Goal: Task Accomplishment & Management: Use online tool/utility

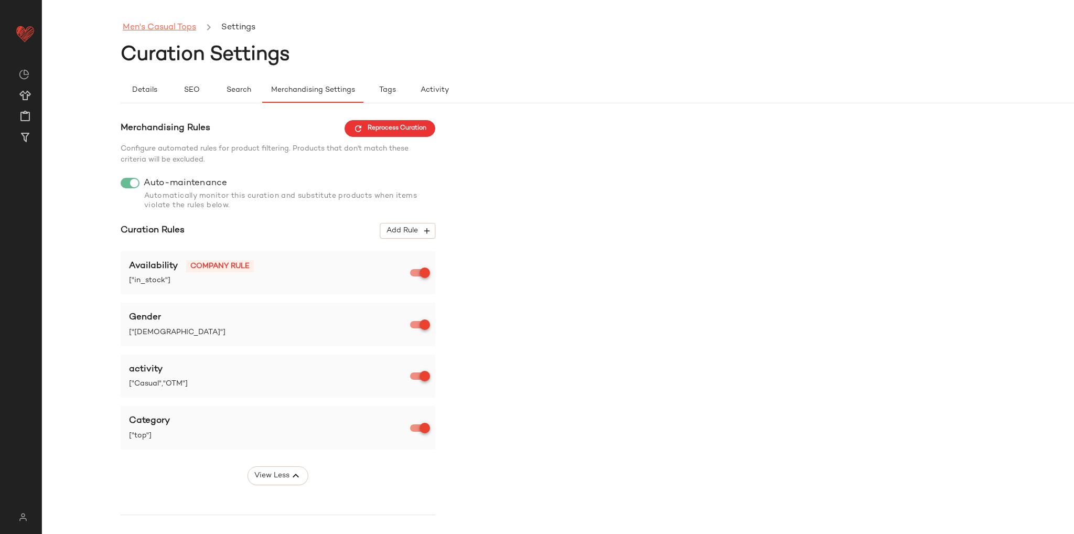
click at [158, 23] on link "Men's Casual Tops" at bounding box center [159, 28] width 73 height 14
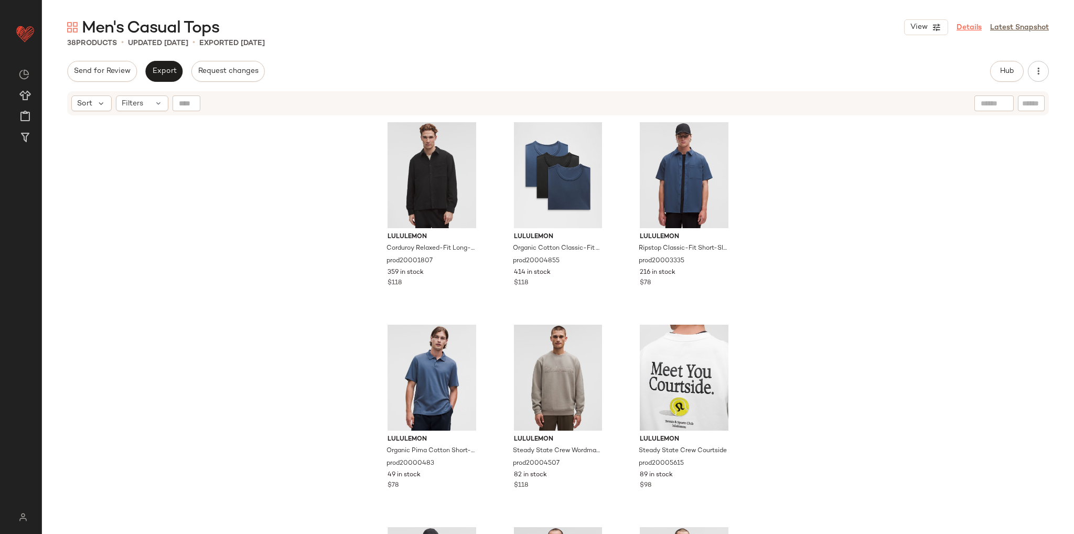
click at [969, 28] on link "Details" at bounding box center [968, 27] width 25 height 11
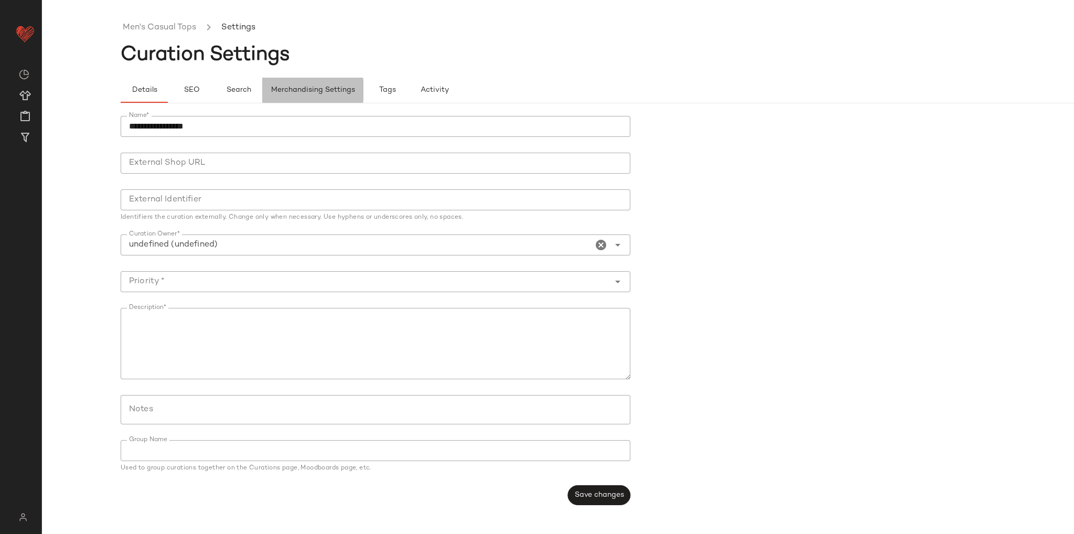
click at [299, 84] on button "Merchandising Settings" at bounding box center [312, 90] width 101 height 25
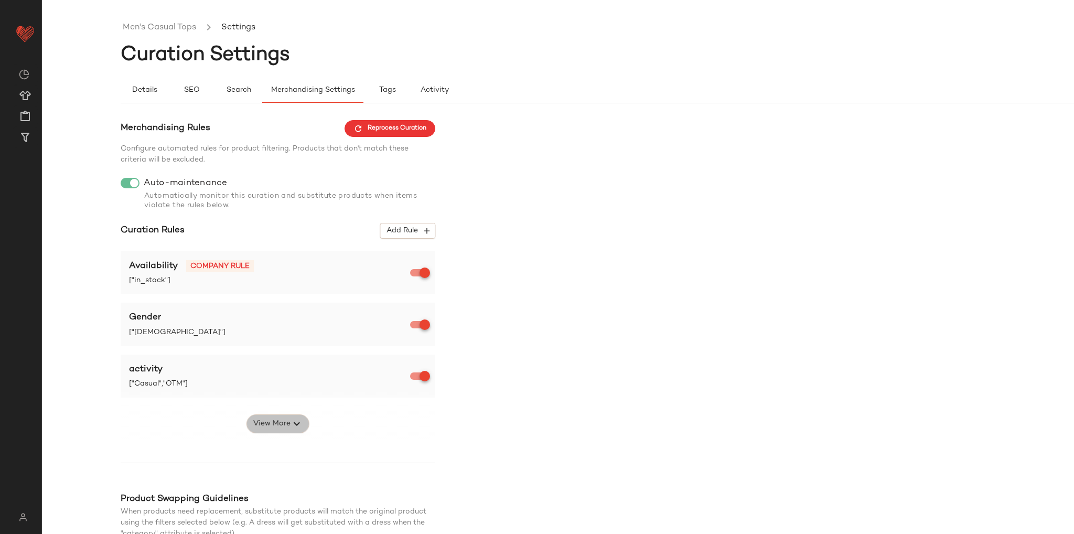
click at [288, 424] on span "View More" at bounding box center [272, 423] width 38 height 13
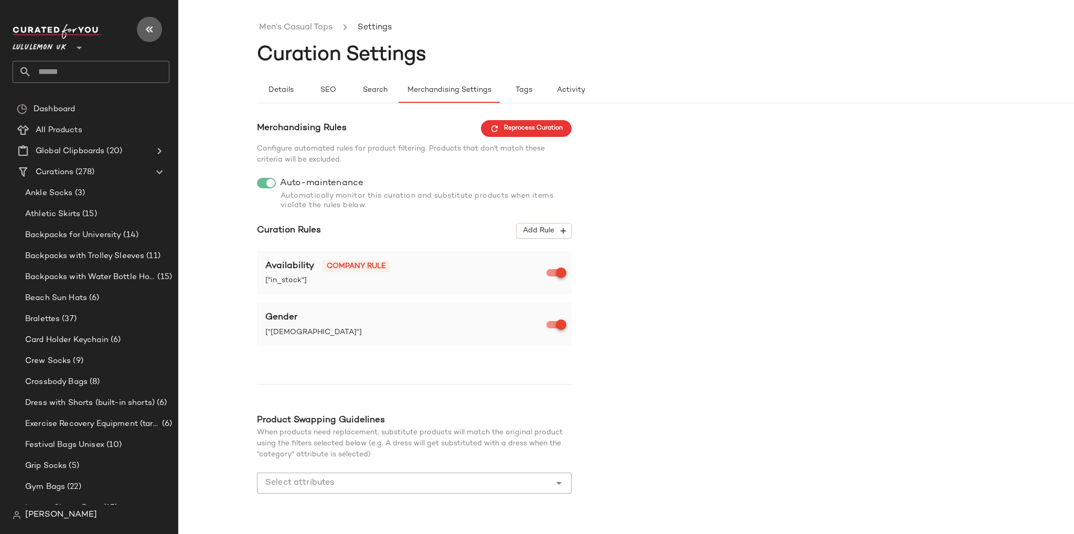
click at [153, 23] on icon "button" at bounding box center [149, 29] width 13 height 13
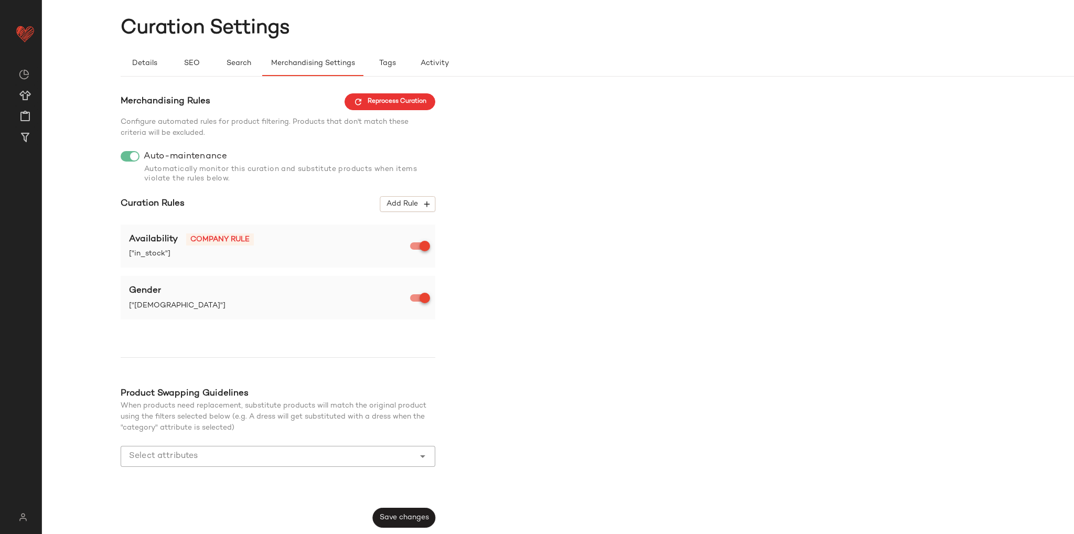
scroll to position [27, 0]
click at [423, 202] on icon "button" at bounding box center [426, 203] width 9 height 9
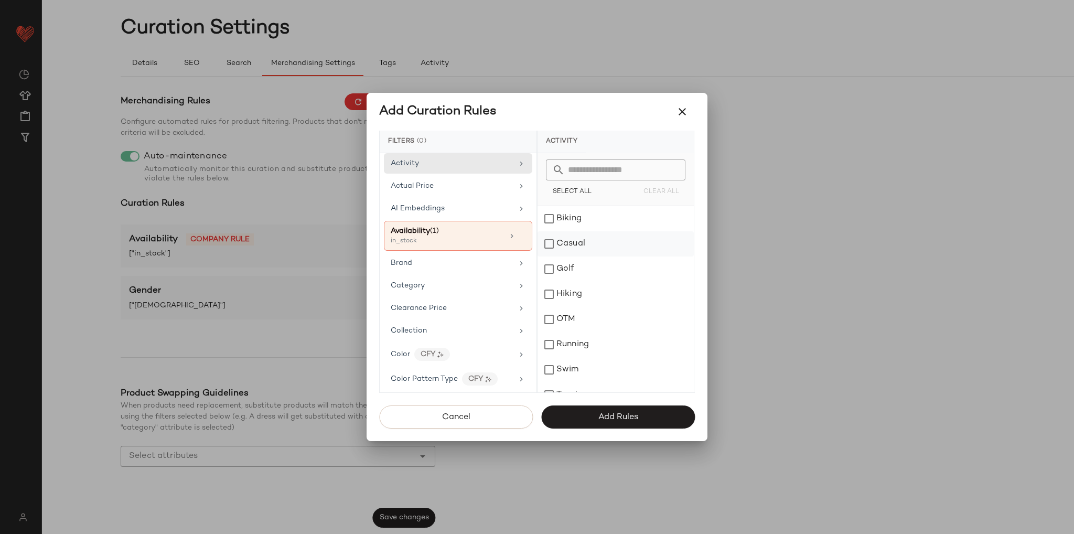
click at [549, 242] on div "Casual" at bounding box center [615, 243] width 156 height 25
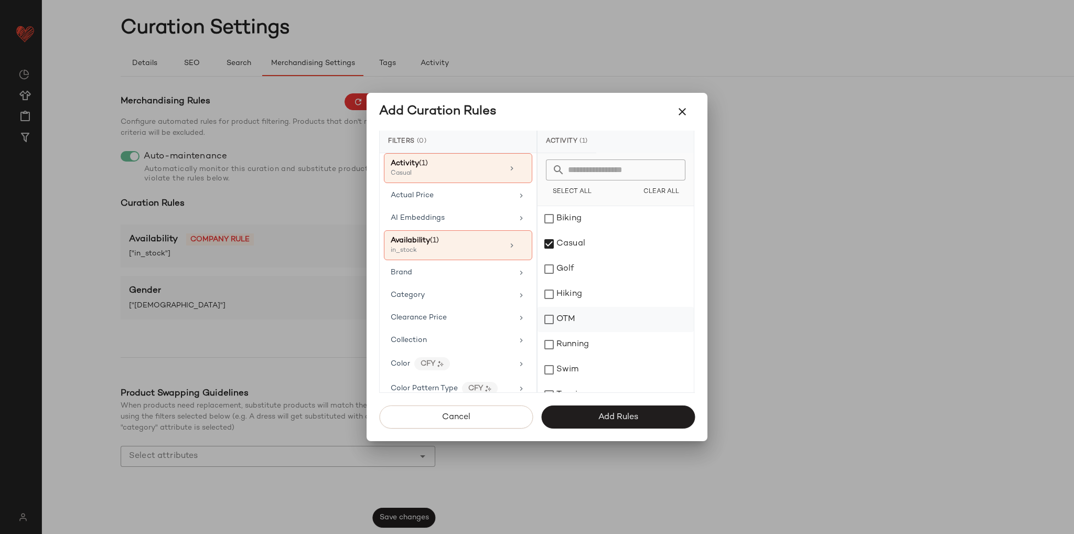
click at [550, 320] on div "OTM" at bounding box center [615, 319] width 156 height 25
click at [616, 414] on span "Add Rules" at bounding box center [618, 417] width 40 height 10
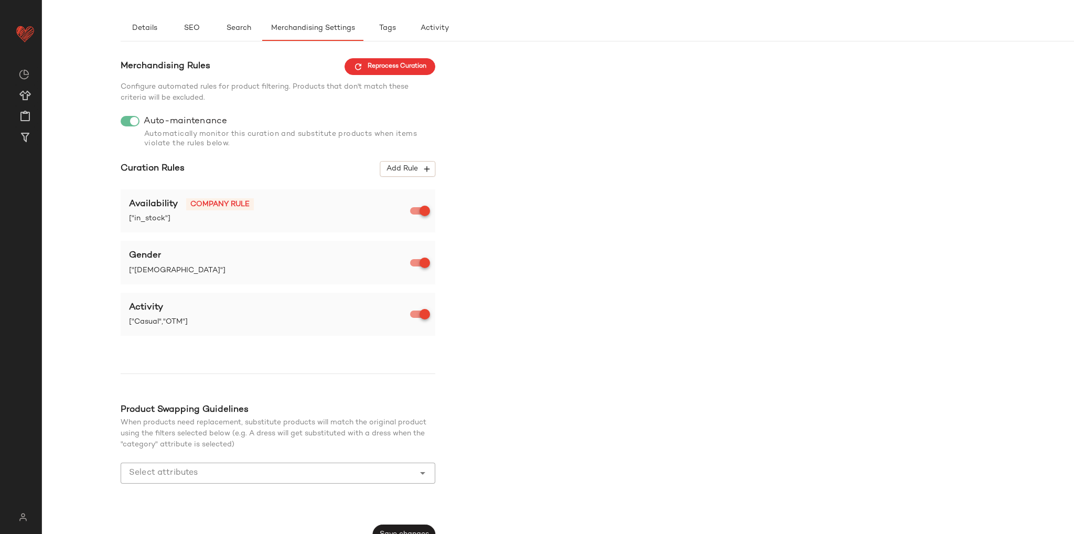
scroll to position [79, 0]
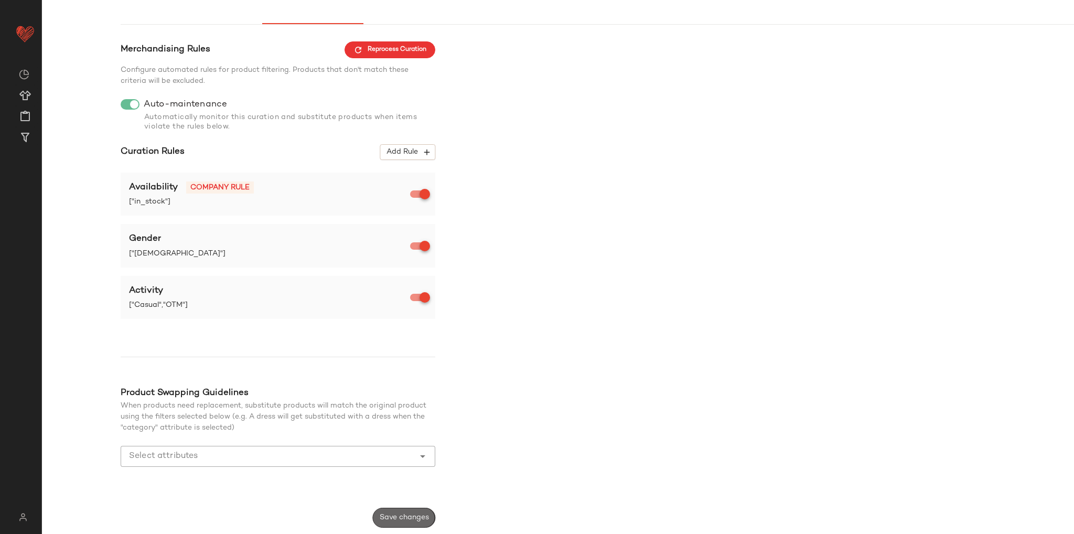
click at [422, 512] on button "Save changes" at bounding box center [404, 518] width 62 height 20
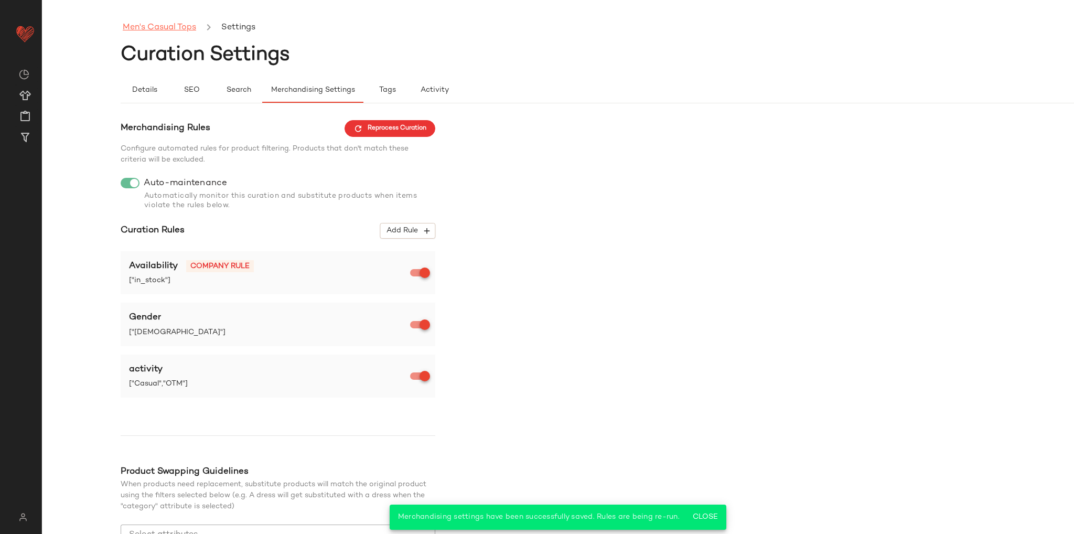
click at [172, 30] on link "Men's Casual Tops" at bounding box center [159, 28] width 73 height 14
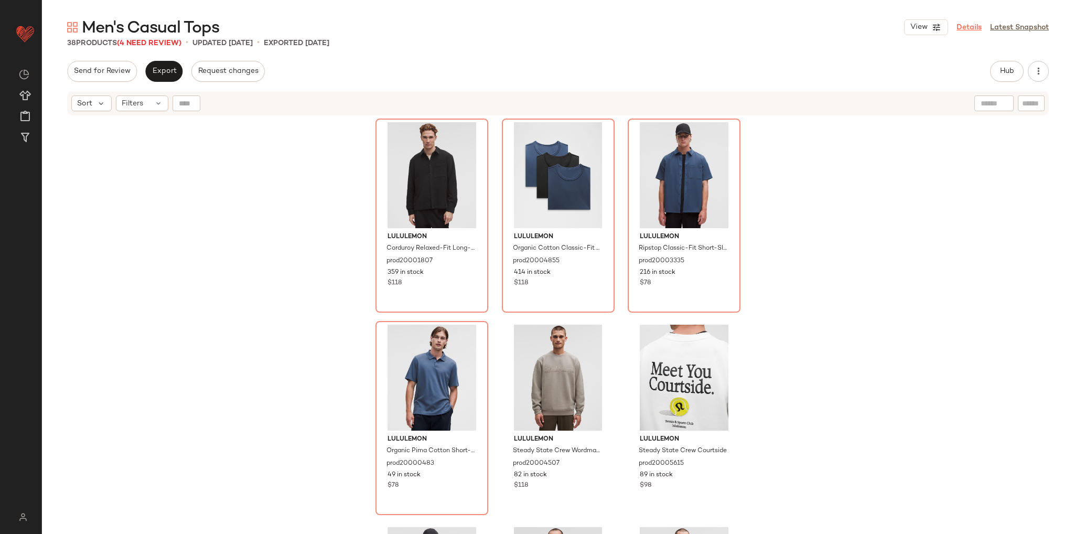
click at [966, 28] on link "Details" at bounding box center [968, 27] width 25 height 11
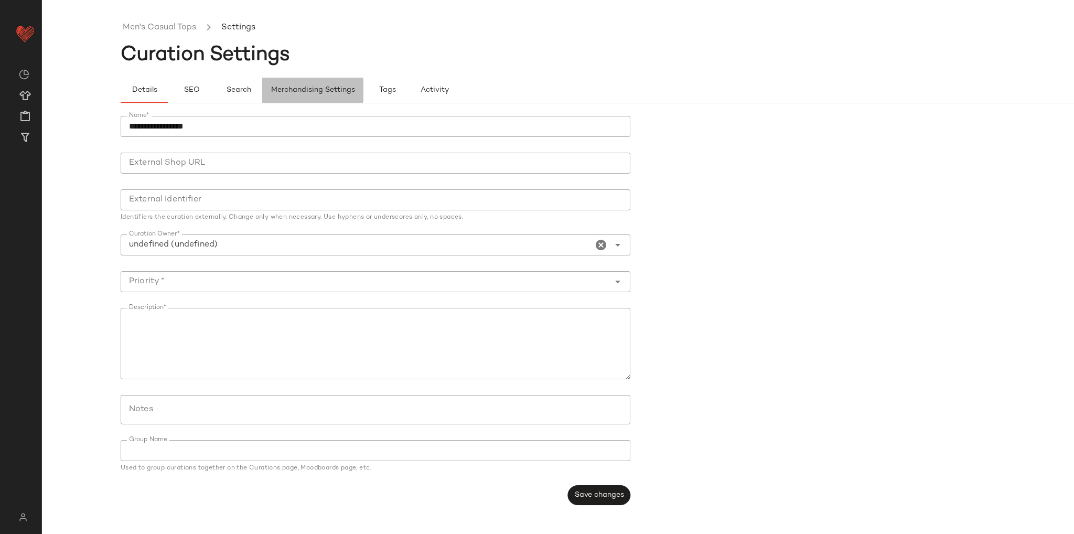
click at [319, 89] on span "Merchandising Settings" at bounding box center [313, 90] width 84 height 8
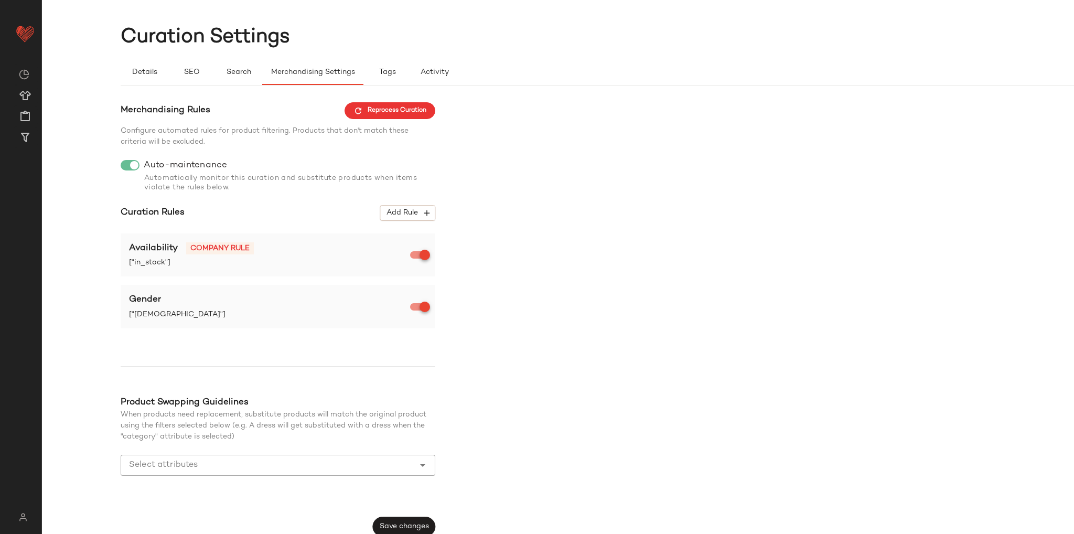
scroll to position [27, 0]
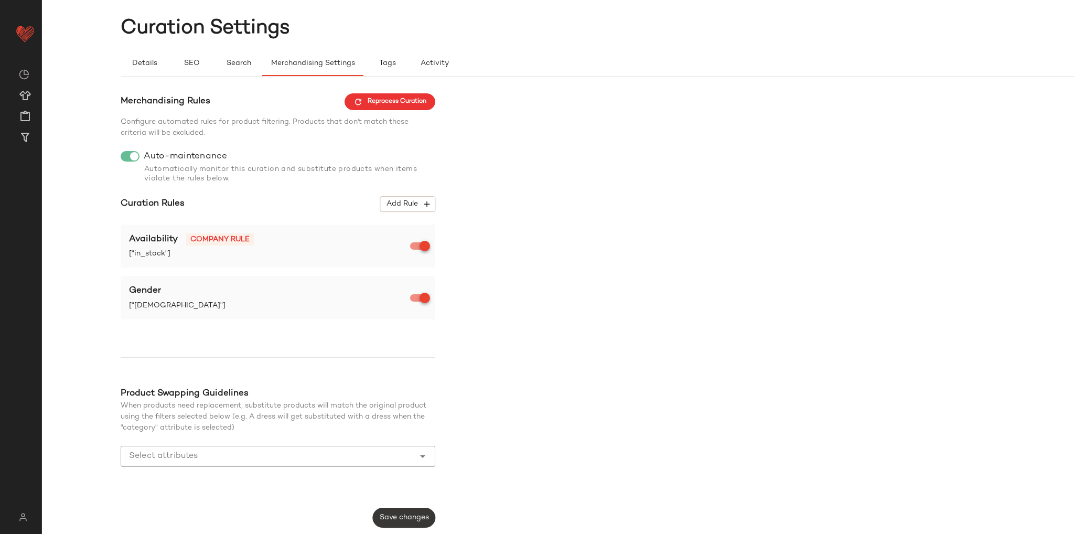
click at [409, 522] on span "Save changes" at bounding box center [404, 517] width 50 height 8
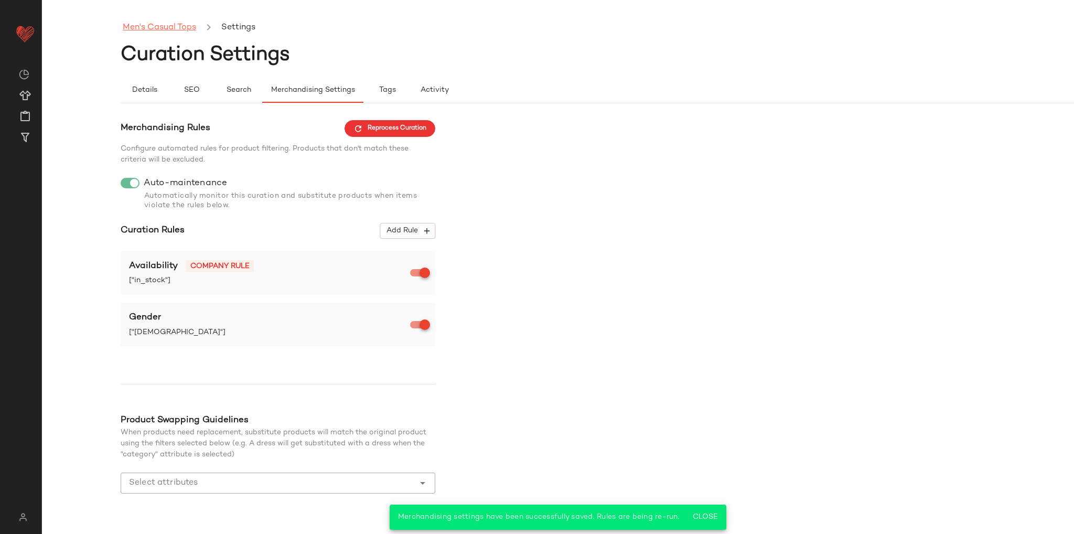
click at [164, 30] on link "Men's Casual Tops" at bounding box center [159, 28] width 73 height 14
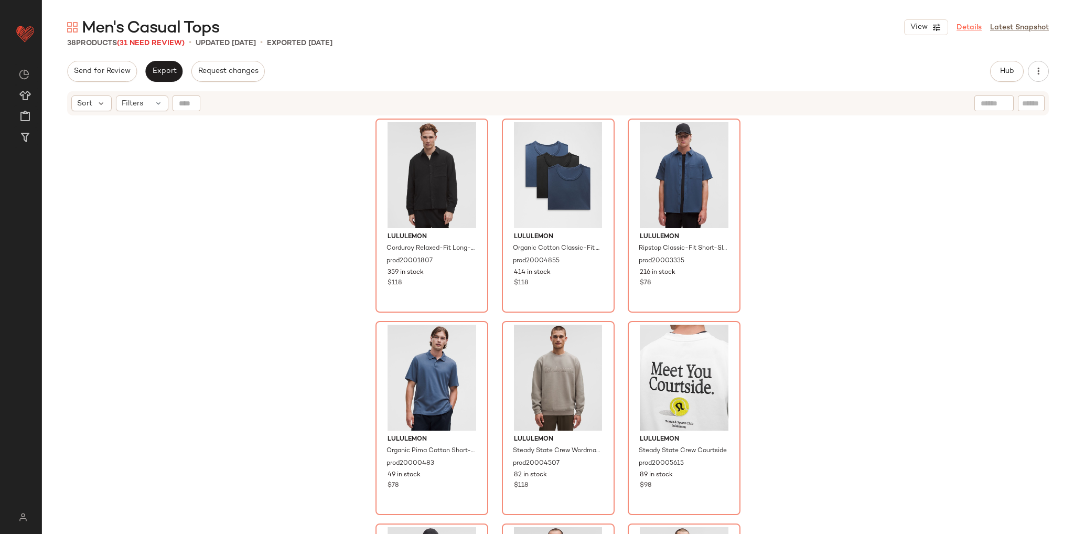
click at [973, 23] on link "Details" at bounding box center [968, 27] width 25 height 11
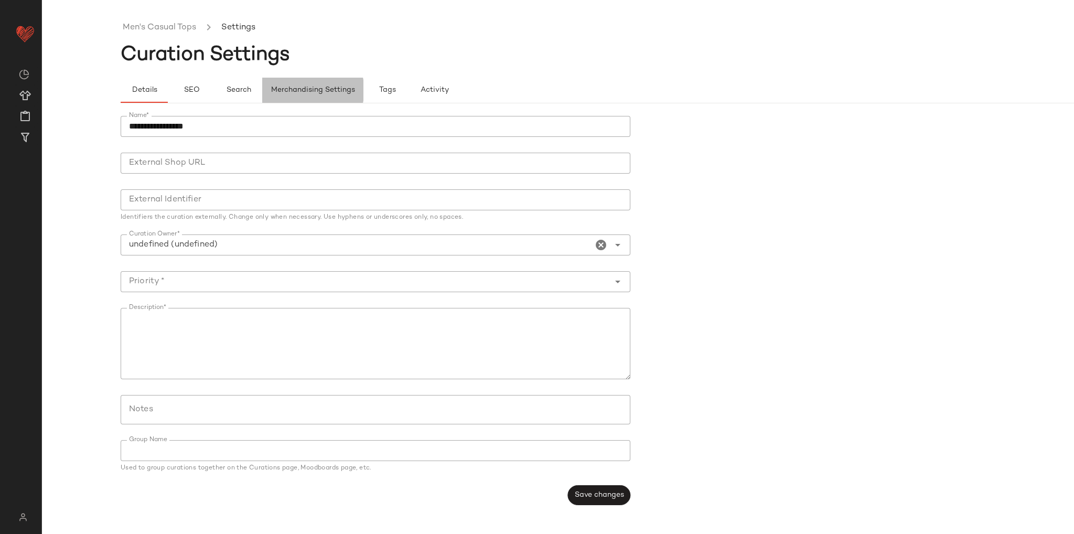
click at [327, 86] on span "Merchandising Settings" at bounding box center [313, 90] width 84 height 8
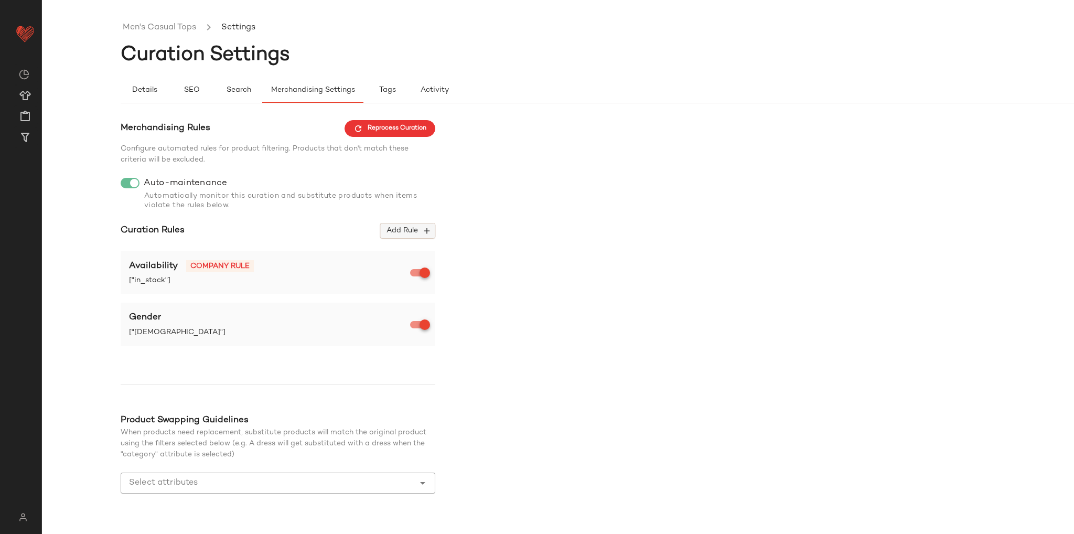
click at [423, 235] on icon "button" at bounding box center [426, 230] width 9 height 9
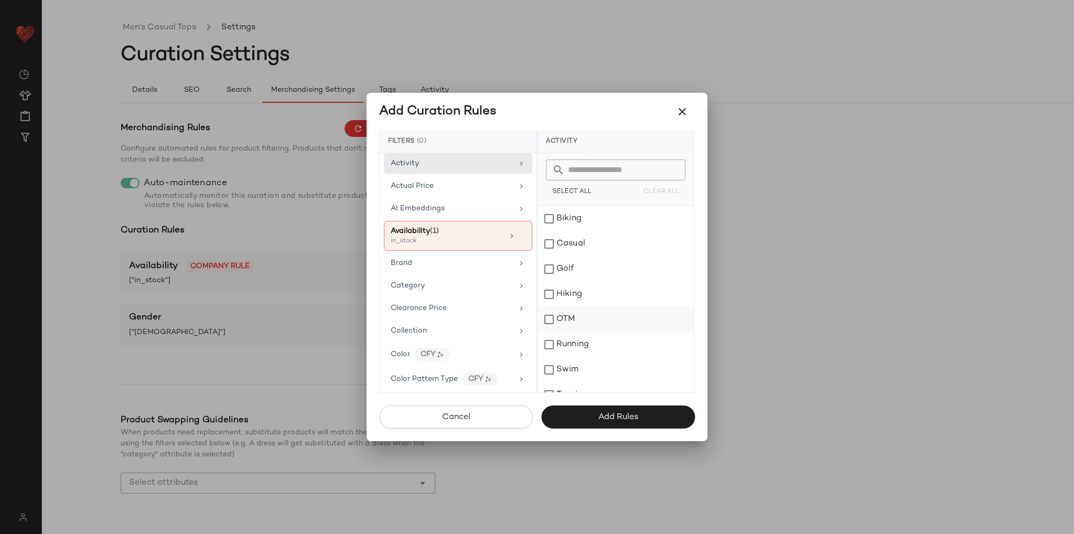
click at [545, 319] on div "OTM" at bounding box center [615, 319] width 156 height 25
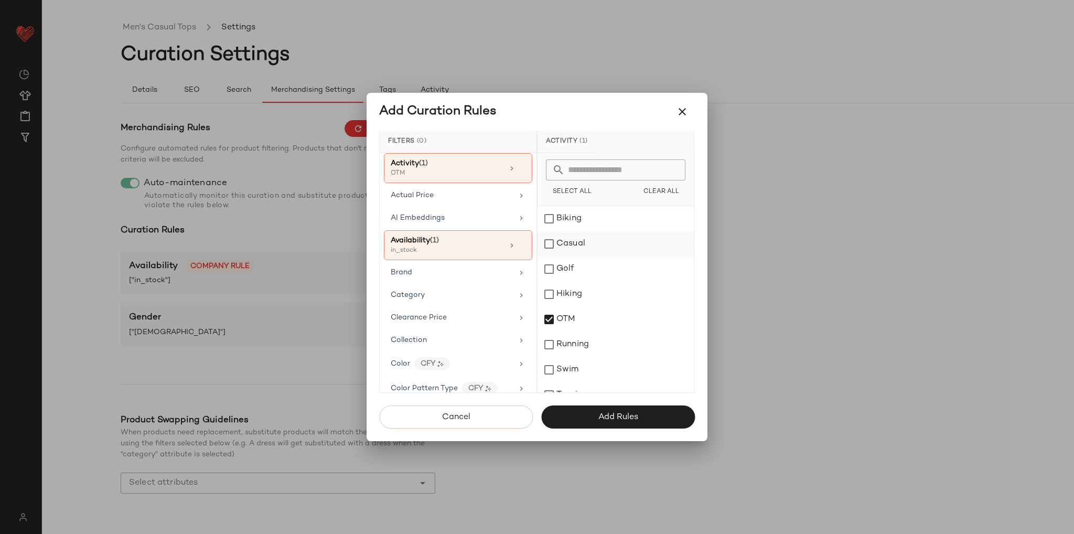
click at [549, 239] on div "Casual" at bounding box center [615, 243] width 156 height 25
click at [617, 410] on button "Add Rules" at bounding box center [618, 416] width 154 height 23
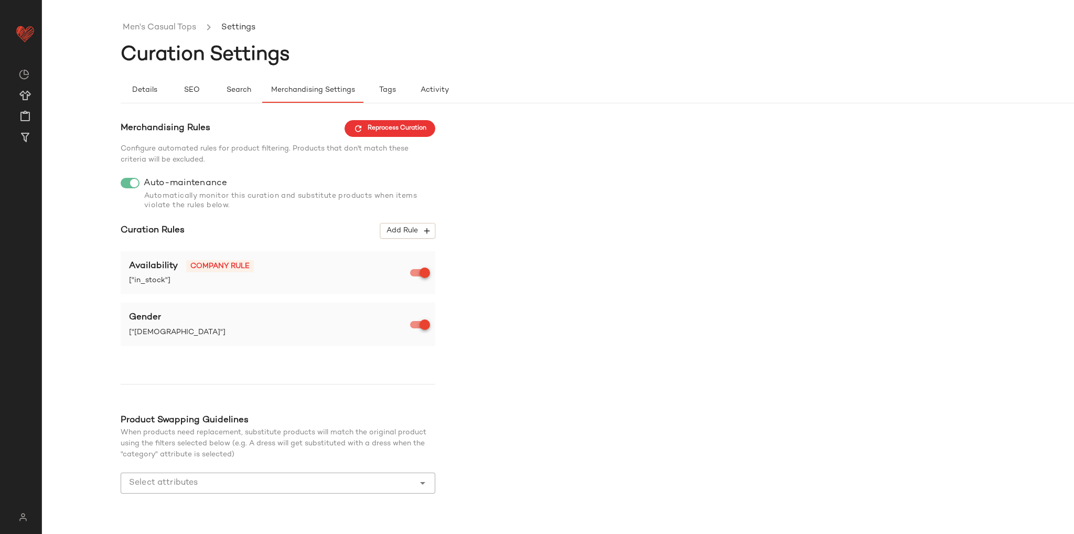
scroll to position [27, 0]
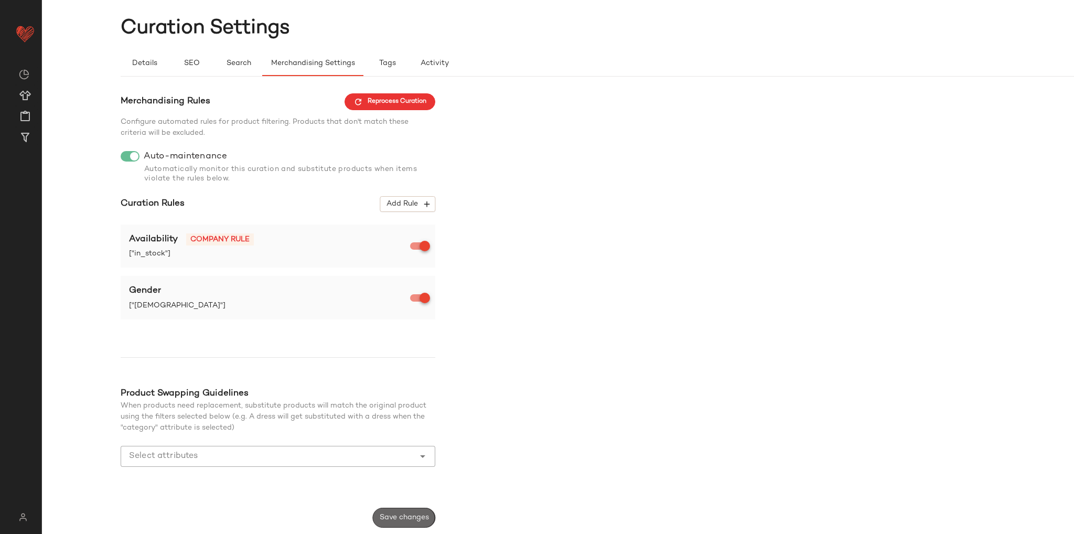
click at [420, 514] on span "Save changes" at bounding box center [404, 517] width 50 height 8
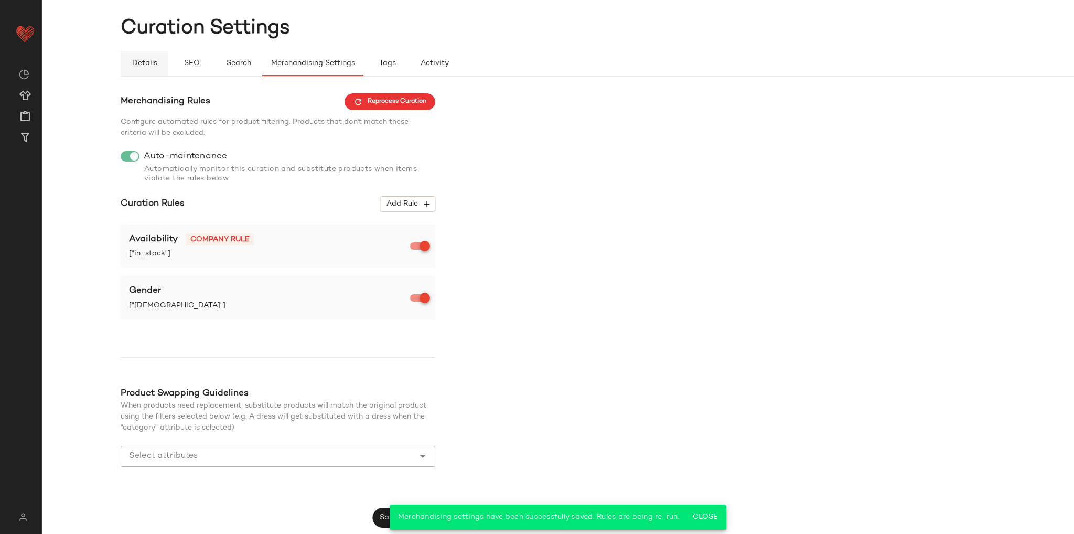
scroll to position [0, 0]
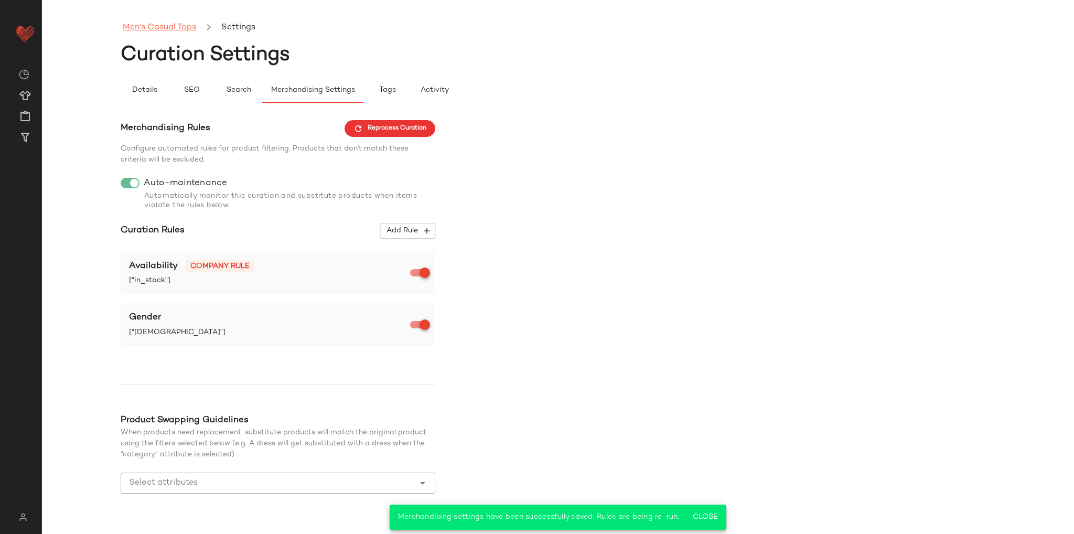
click at [134, 24] on link "Men's Casual Tops" at bounding box center [159, 28] width 73 height 14
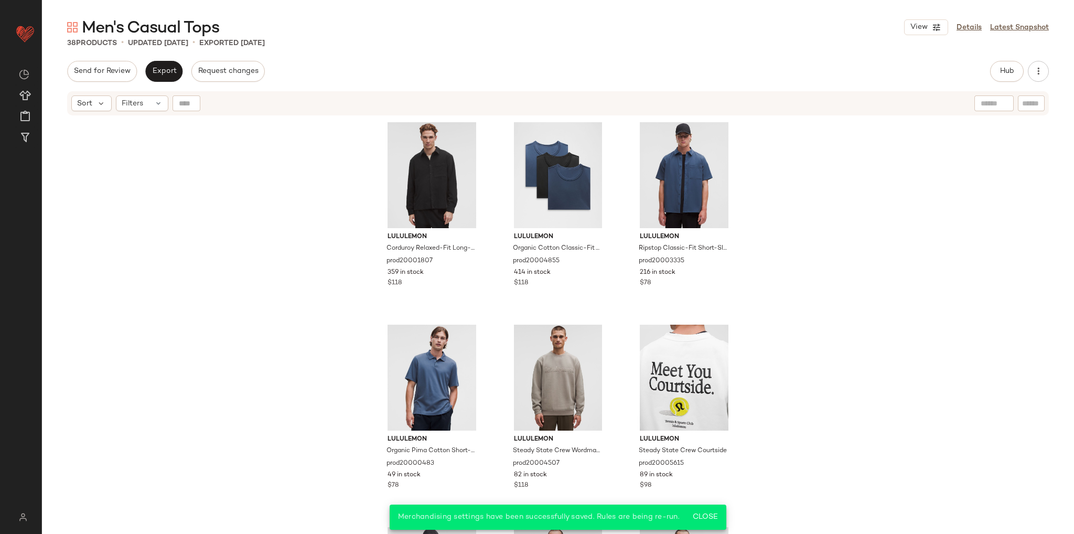
click at [277, 179] on div "lululemon Corduroy Relaxed-Fit Long-Sleeve Button-Up Shirt prod20001807 359 in …" at bounding box center [558, 338] width 1032 height 444
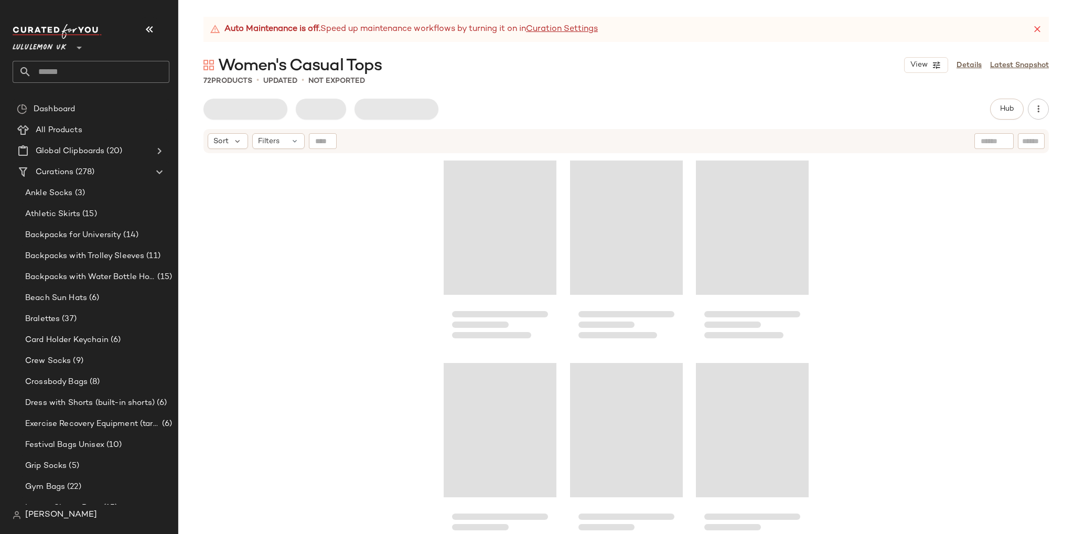
drag, startPoint x: 149, startPoint y: 28, endPoint x: 153, endPoint y: 34, distance: 7.3
click at [149, 28] on icon "button" at bounding box center [149, 29] width 13 height 13
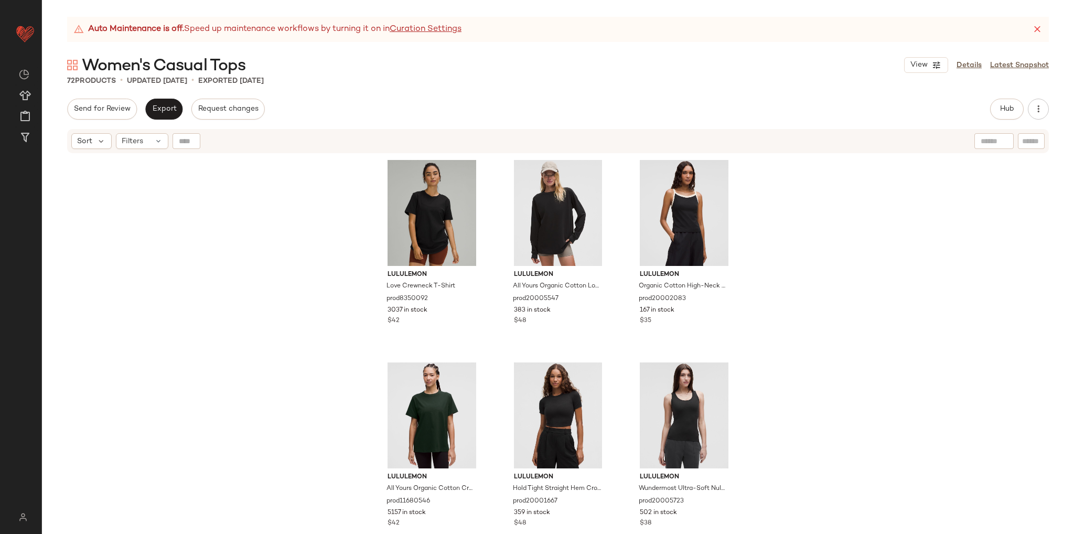
click at [236, 233] on div "lululemon Love Crewneck T-Shirt prod8350092 3037 in stock $42 lululemon All You…" at bounding box center [558, 357] width 1032 height 406
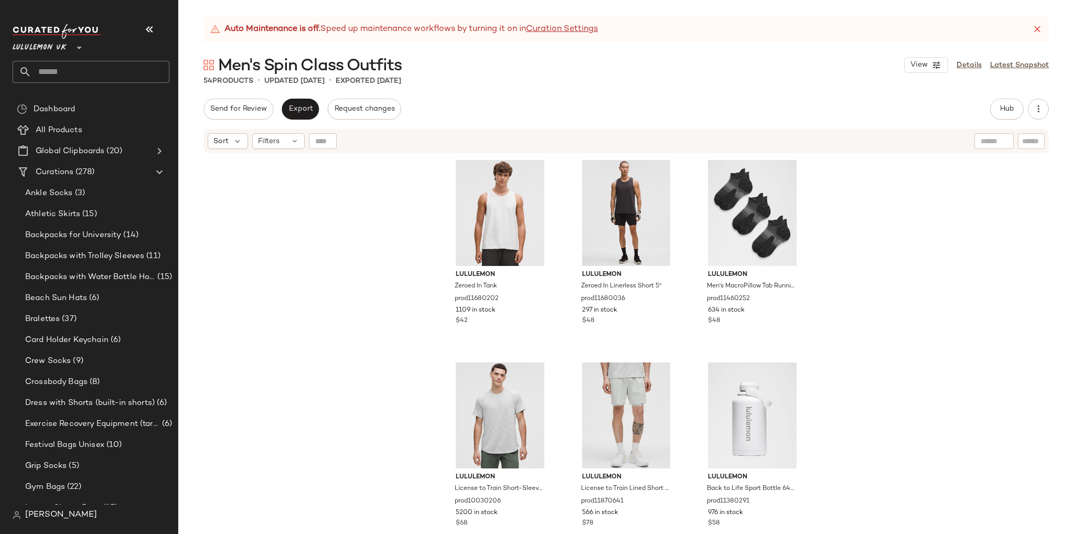
click at [312, 282] on div "lululemon Zeroed In Tank prod11680202 1109 in stock $42 lululemon Zeroed In Lin…" at bounding box center [625, 357] width 895 height 406
click at [155, 28] on icon "button" at bounding box center [149, 29] width 13 height 13
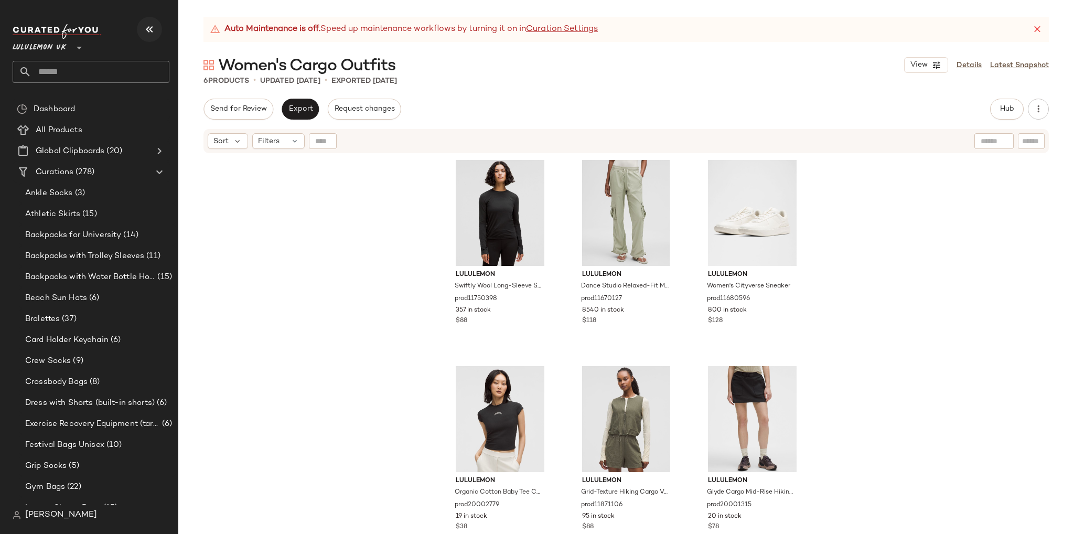
click at [151, 28] on icon "button" at bounding box center [149, 29] width 13 height 13
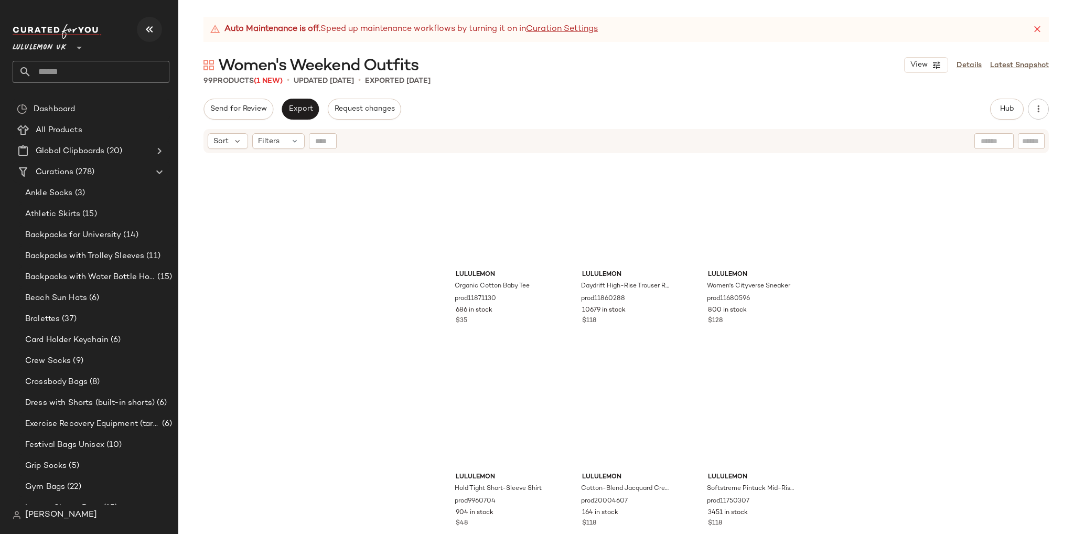
click at [151, 30] on icon "button" at bounding box center [149, 29] width 13 height 13
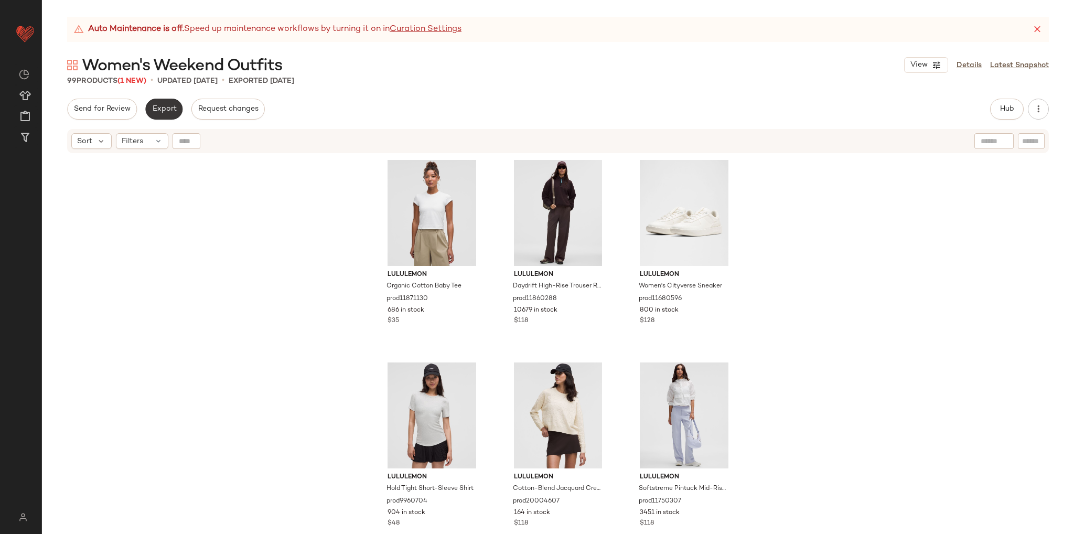
click at [161, 107] on span "Export" at bounding box center [164, 109] width 25 height 8
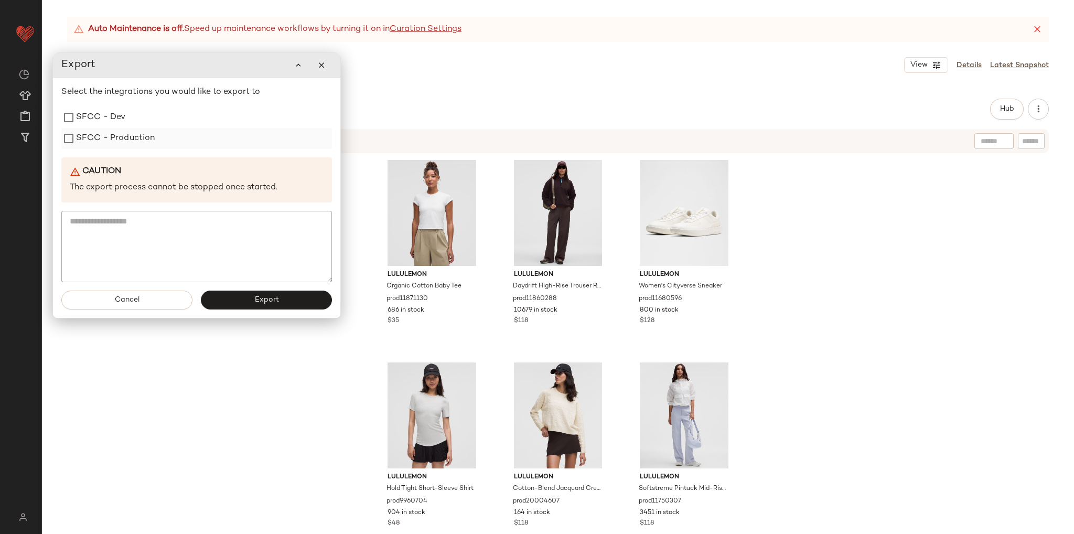
click at [128, 139] on label "SFCC - Production" at bounding box center [115, 138] width 79 height 21
click at [242, 294] on button "Export" at bounding box center [266, 299] width 131 height 19
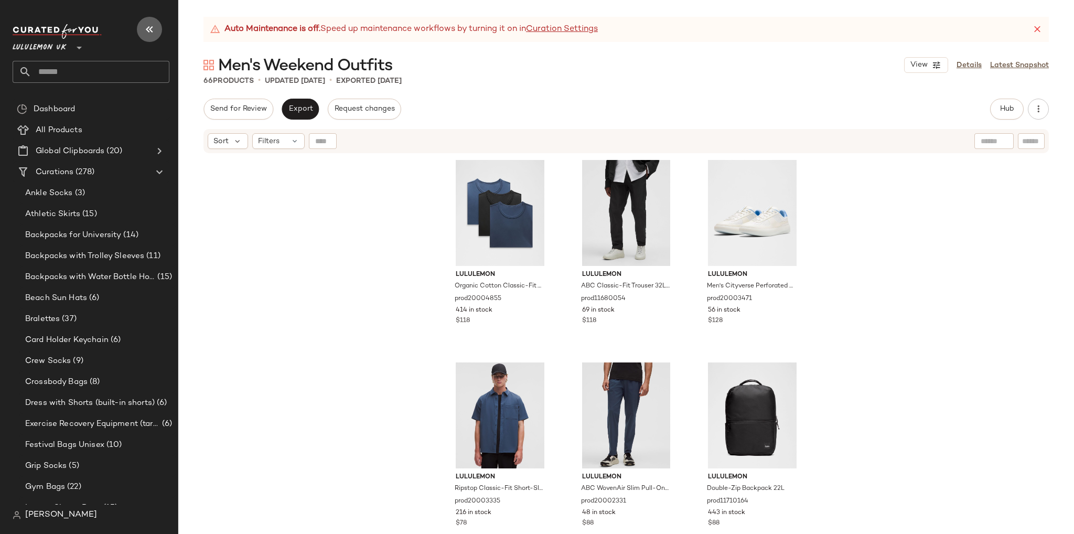
click at [149, 35] on icon "button" at bounding box center [149, 29] width 13 height 13
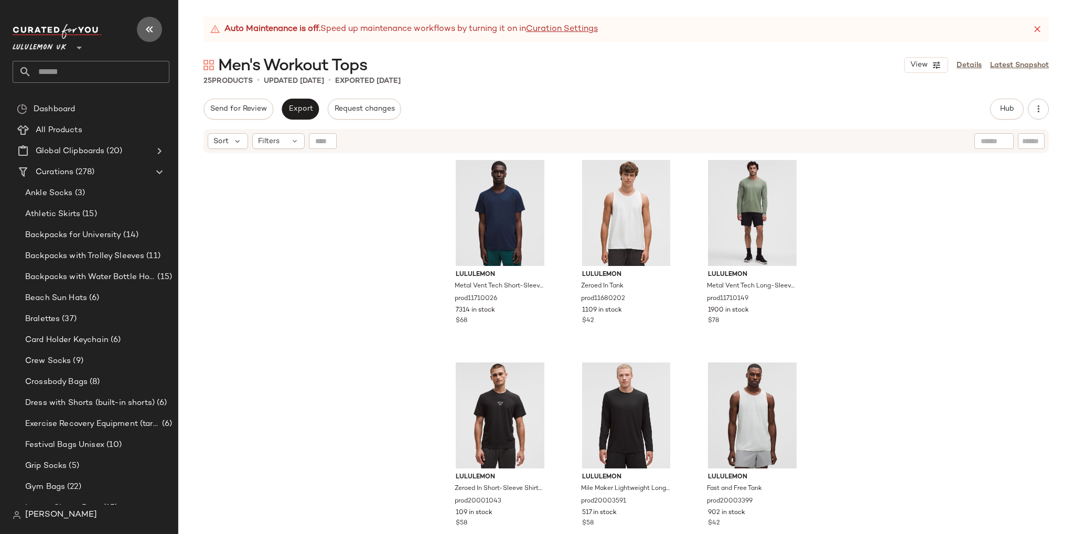
click at [142, 31] on button "button" at bounding box center [149, 29] width 25 height 25
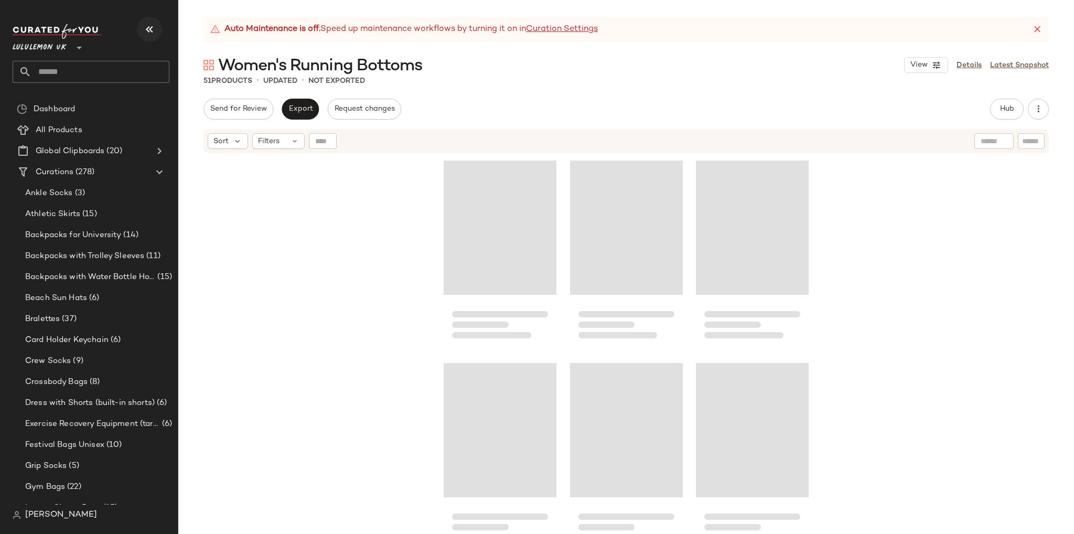
click at [144, 27] on icon "button" at bounding box center [149, 29] width 13 height 13
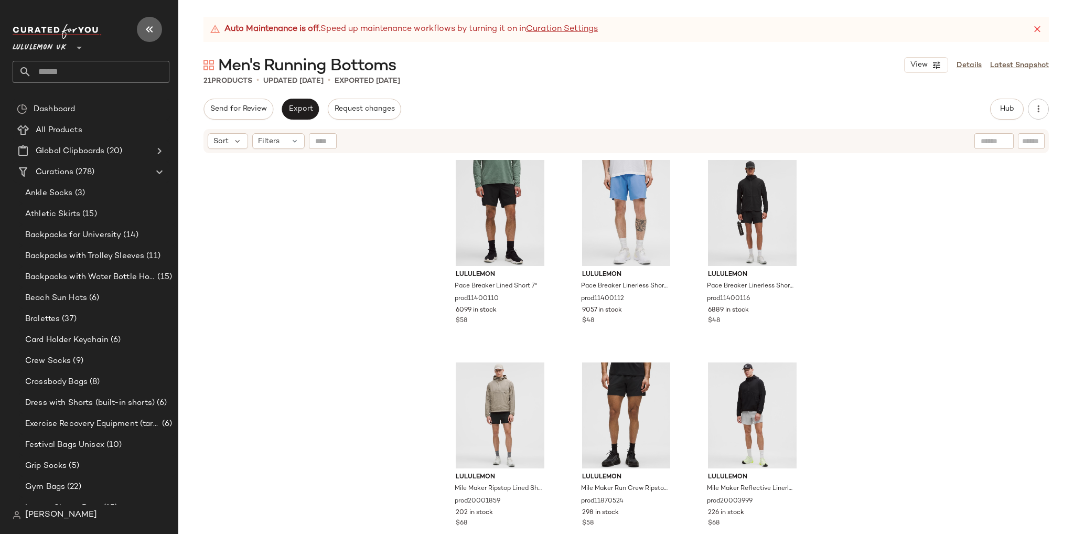
click at [150, 29] on icon "button" at bounding box center [149, 29] width 13 height 13
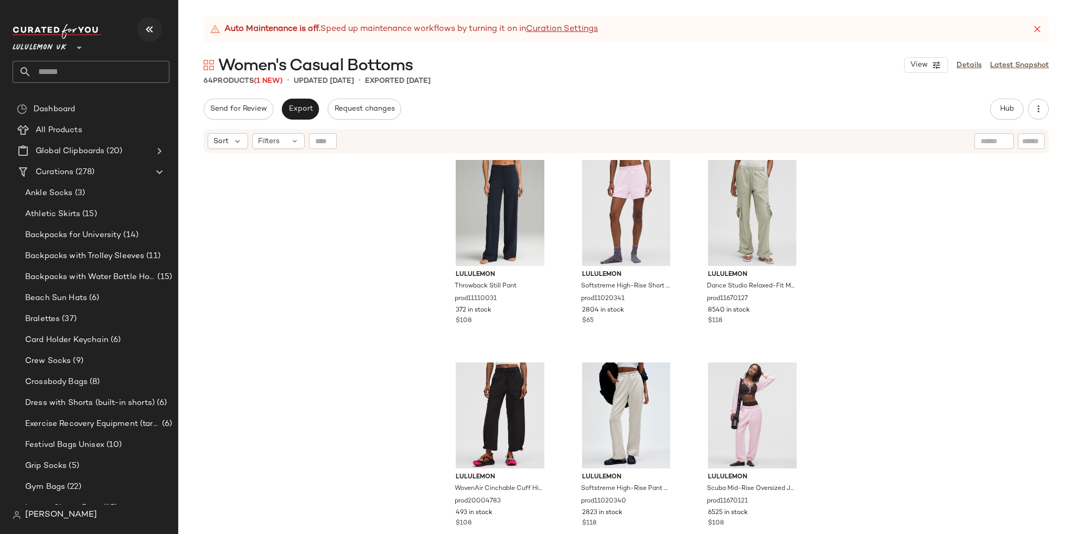
click at [150, 34] on icon "button" at bounding box center [149, 29] width 13 height 13
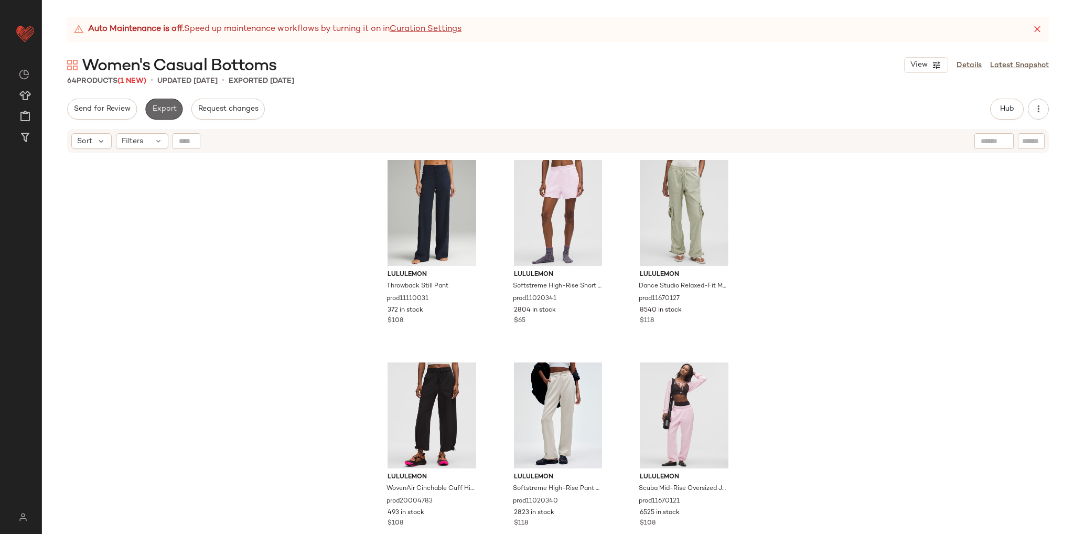
click at [166, 106] on span "Export" at bounding box center [164, 109] width 25 height 8
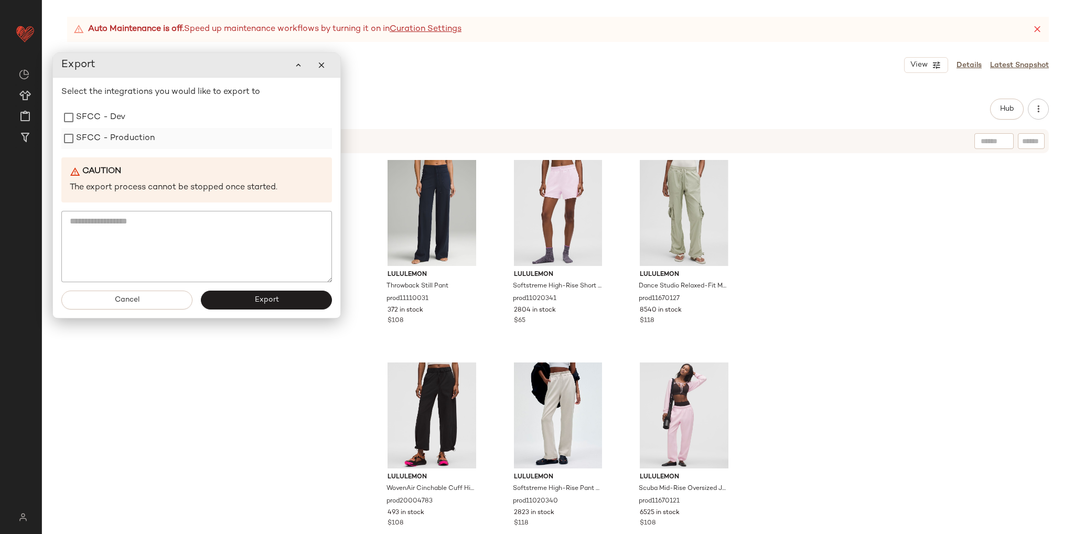
click at [123, 137] on label "SFCC - Production" at bounding box center [115, 138] width 79 height 21
click at [250, 294] on button "Export" at bounding box center [266, 299] width 131 height 19
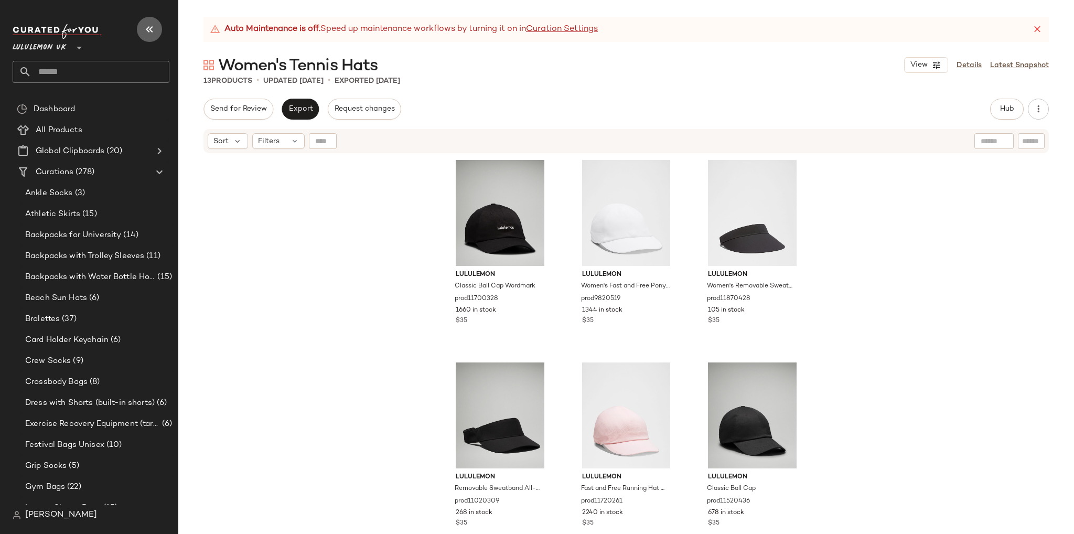
click at [148, 26] on icon "button" at bounding box center [149, 29] width 13 height 13
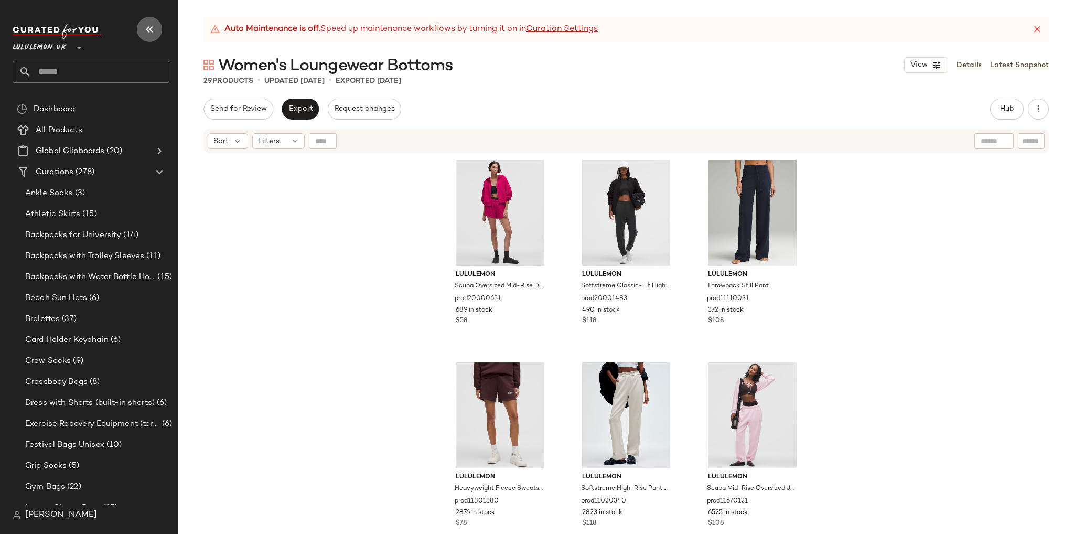
click at [154, 29] on icon "button" at bounding box center [149, 29] width 13 height 13
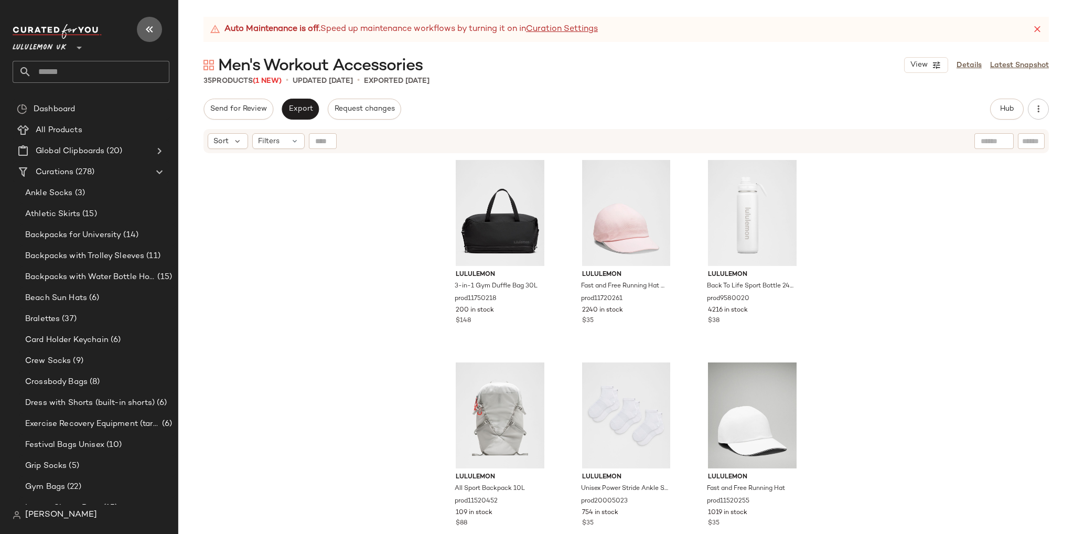
click at [146, 31] on icon "button" at bounding box center [149, 29] width 13 height 13
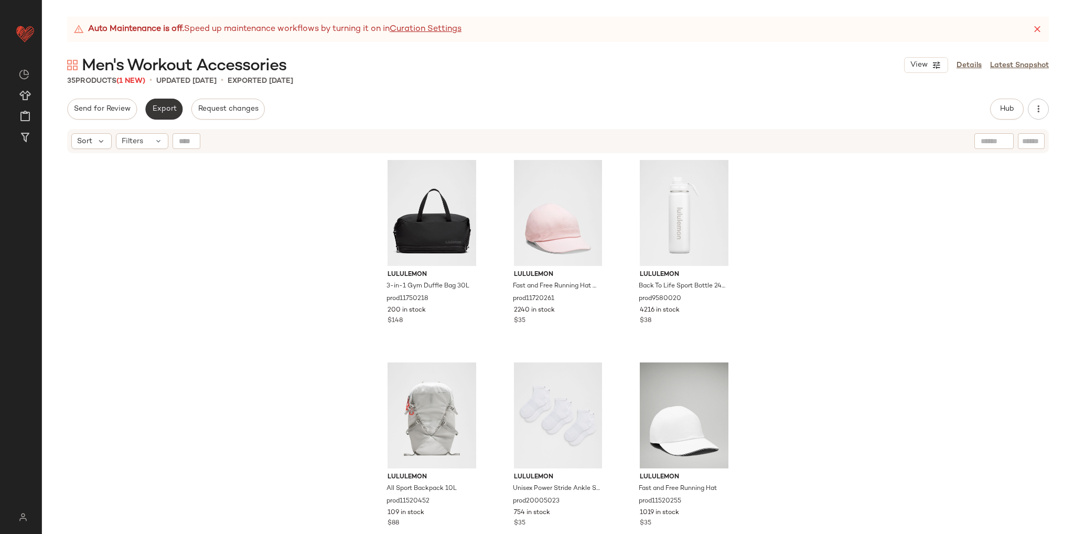
click at [157, 107] on span "Export" at bounding box center [164, 109] width 25 height 8
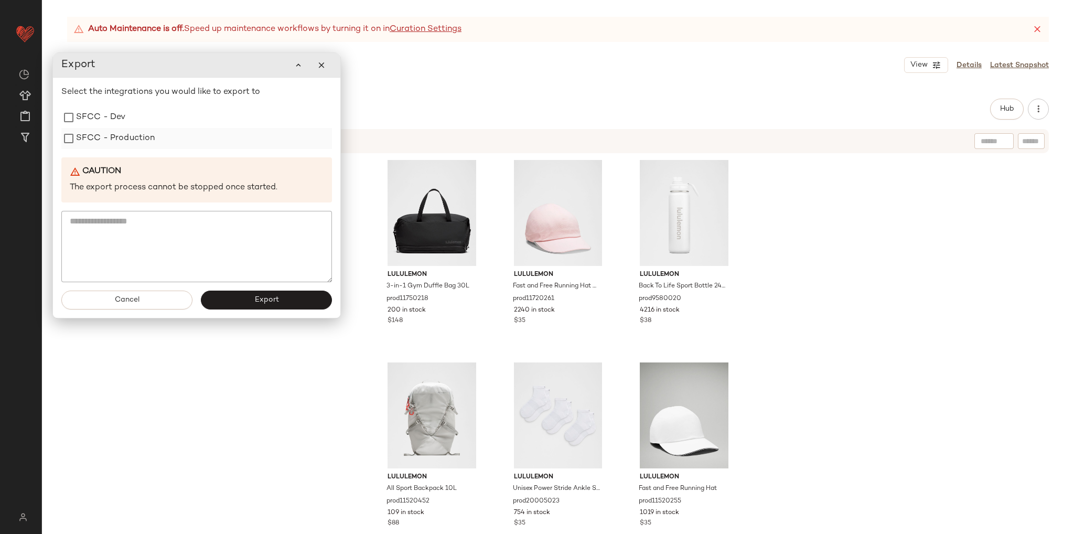
click at [112, 137] on label "SFCC - Production" at bounding box center [115, 138] width 79 height 21
click at [267, 298] on span "Export" at bounding box center [266, 300] width 25 height 8
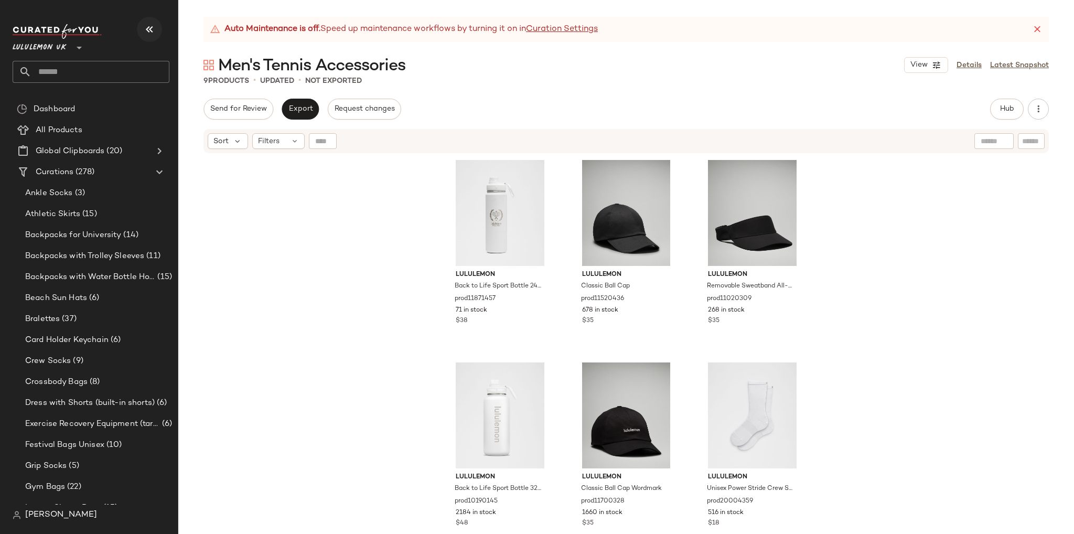
click at [143, 26] on icon "button" at bounding box center [149, 29] width 13 height 13
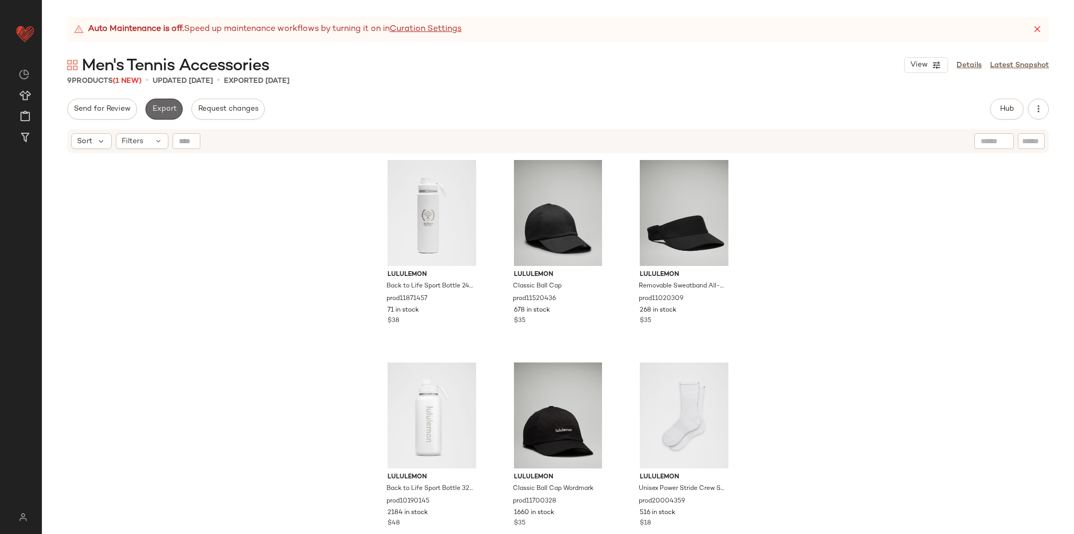
click at [157, 116] on button "Export" at bounding box center [163, 109] width 37 height 21
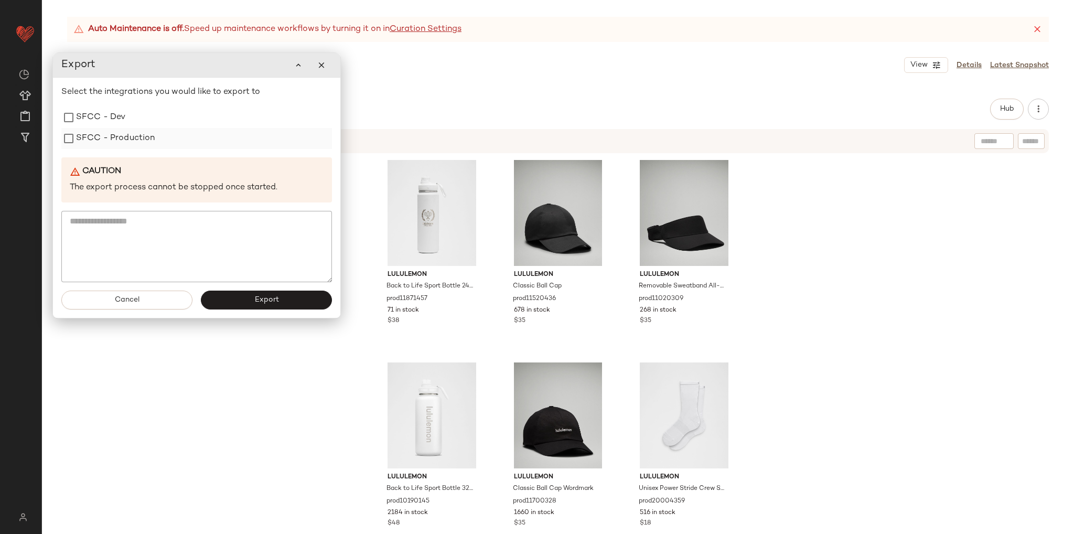
click at [111, 143] on label "SFCC - Production" at bounding box center [115, 138] width 79 height 21
click at [229, 293] on button "Export" at bounding box center [266, 299] width 131 height 19
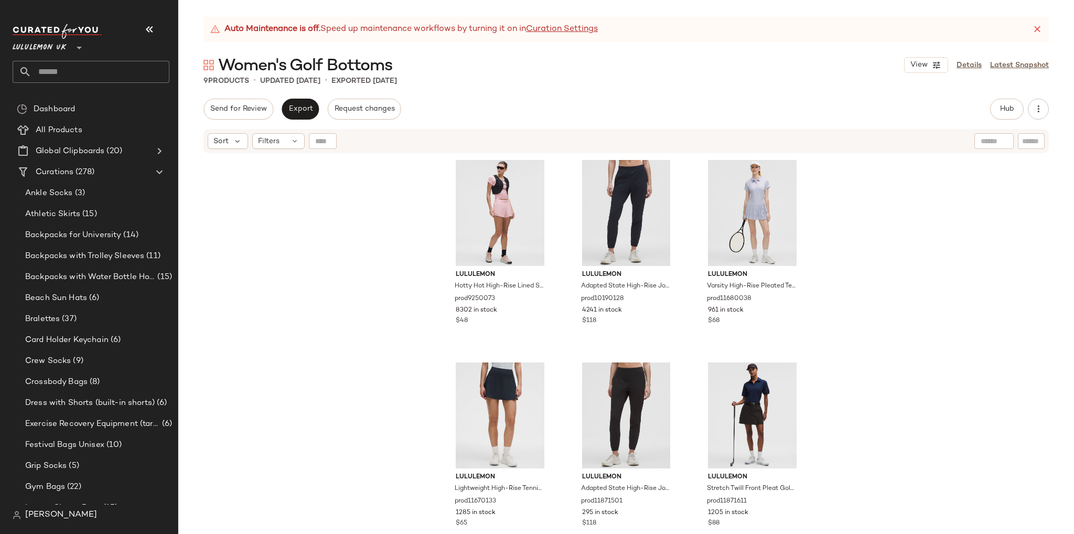
click at [146, 29] on icon "button" at bounding box center [149, 29] width 13 height 13
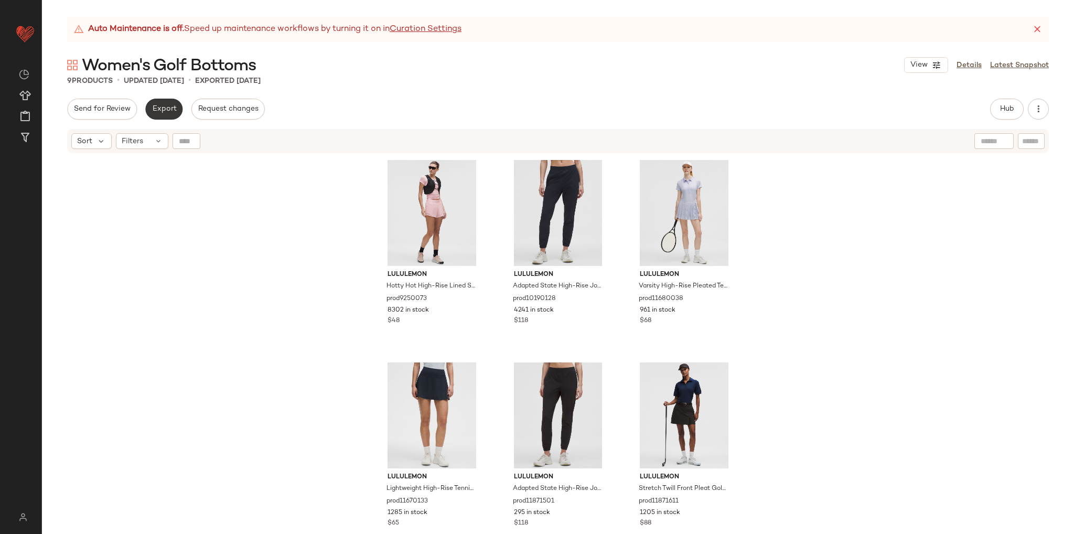
click at [161, 112] on span "Export" at bounding box center [164, 109] width 25 height 8
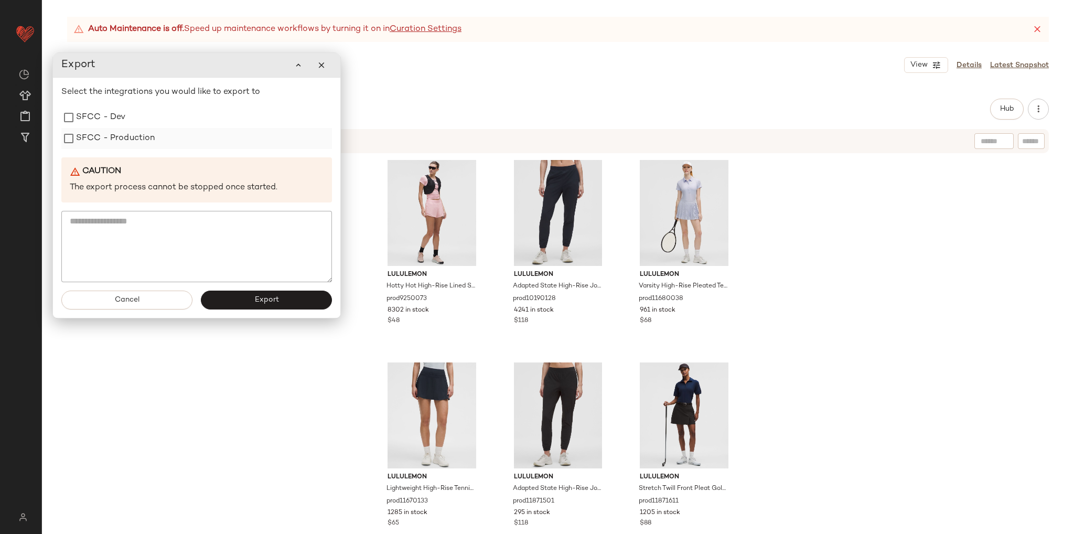
click at [117, 137] on label "SFCC - Production" at bounding box center [115, 138] width 79 height 21
click at [252, 297] on button "Export" at bounding box center [266, 299] width 131 height 19
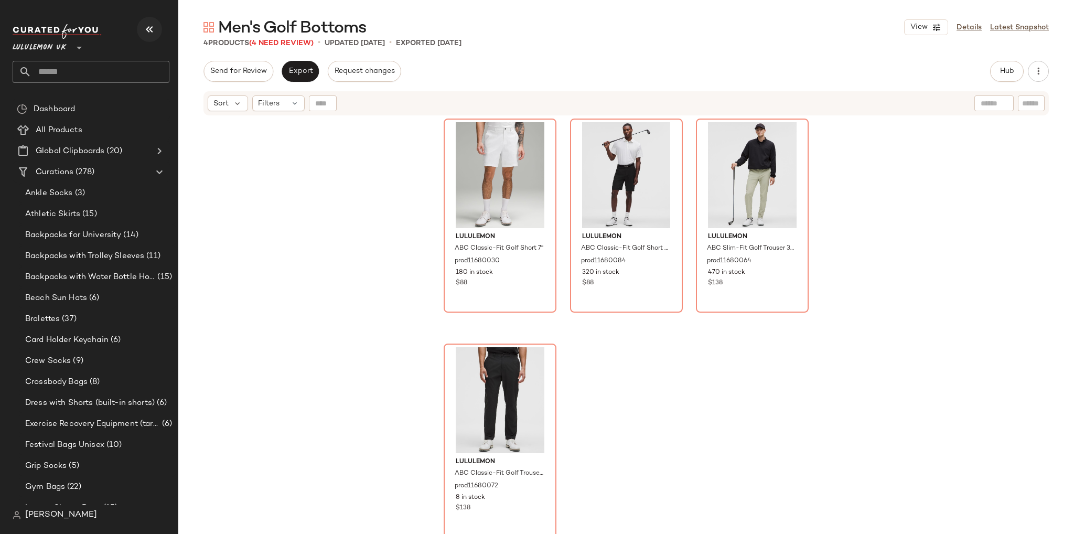
click at [151, 30] on icon "button" at bounding box center [149, 29] width 13 height 13
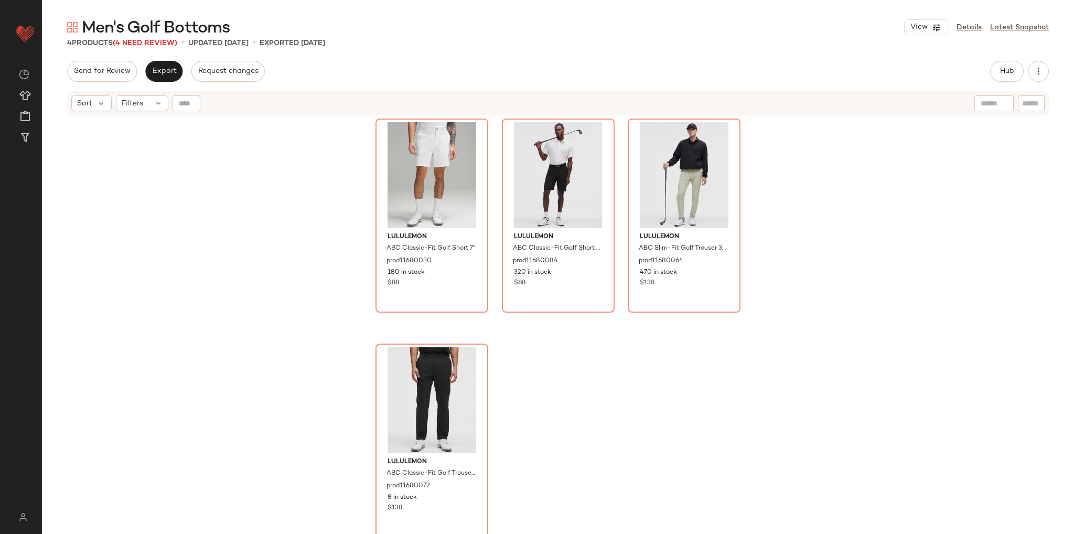
click at [252, 194] on div "lululemon ABC Classic-Fit Golf Short 7" prod11680030 180 in stock $88 lululemon…" at bounding box center [558, 338] width 1032 height 444
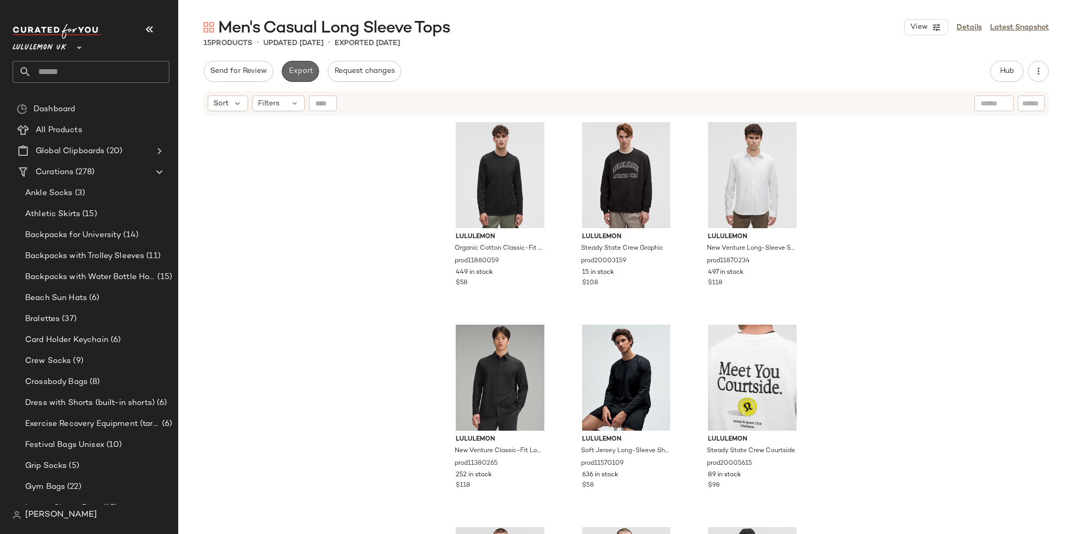
click at [294, 74] on span "Export" at bounding box center [300, 71] width 25 height 8
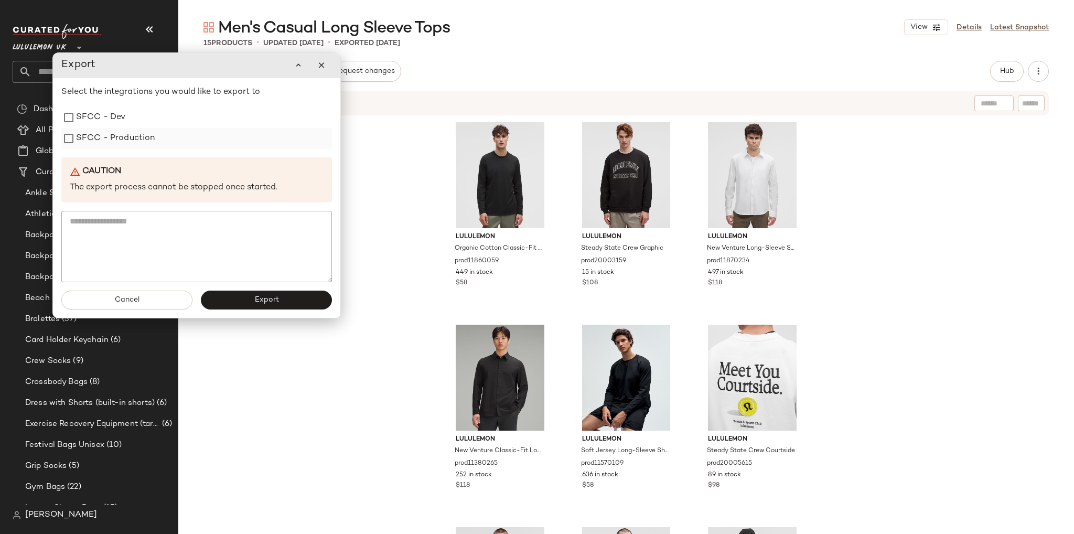
click at [145, 136] on label "SFCC - Production" at bounding box center [115, 138] width 79 height 21
click at [283, 300] on button "Export" at bounding box center [266, 299] width 131 height 19
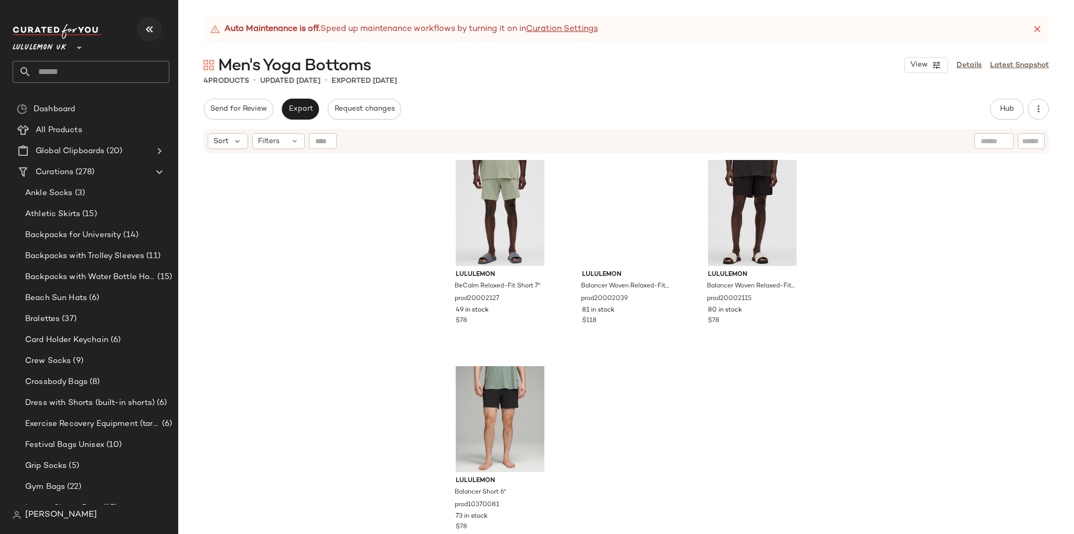
click at [143, 26] on icon "button" at bounding box center [149, 29] width 13 height 13
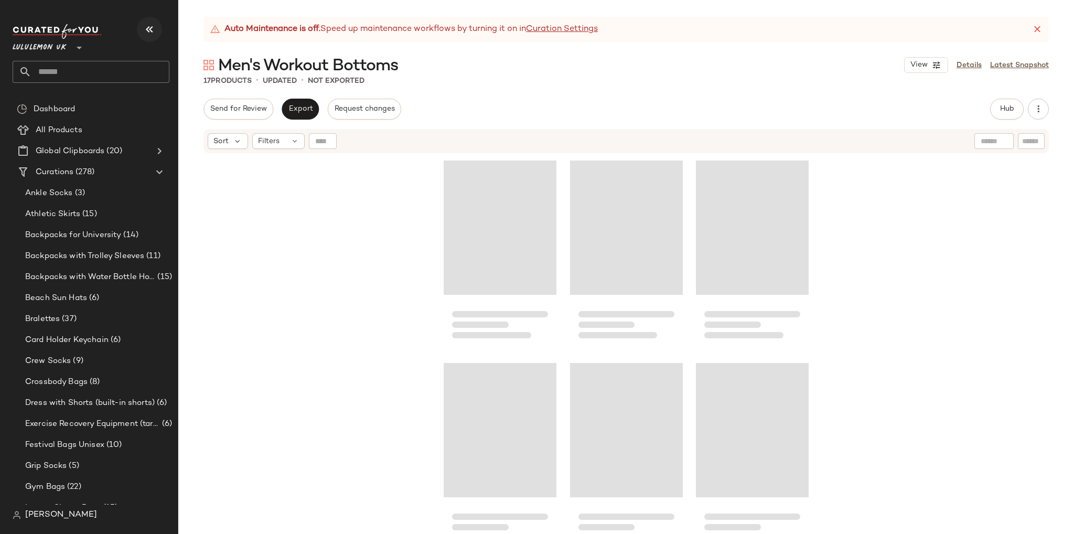
click at [148, 29] on icon "button" at bounding box center [149, 29] width 13 height 13
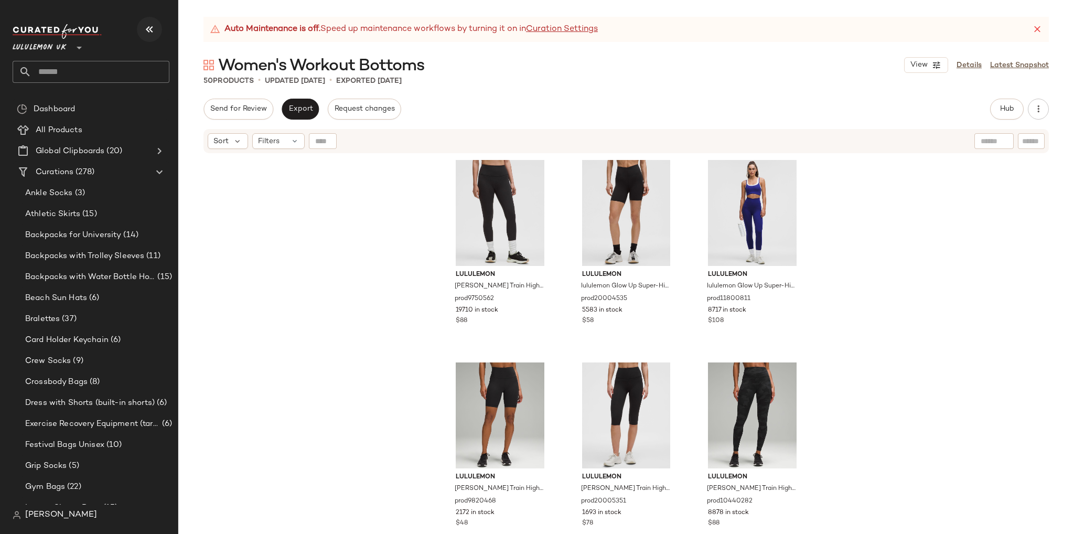
click at [152, 30] on icon "button" at bounding box center [149, 29] width 13 height 13
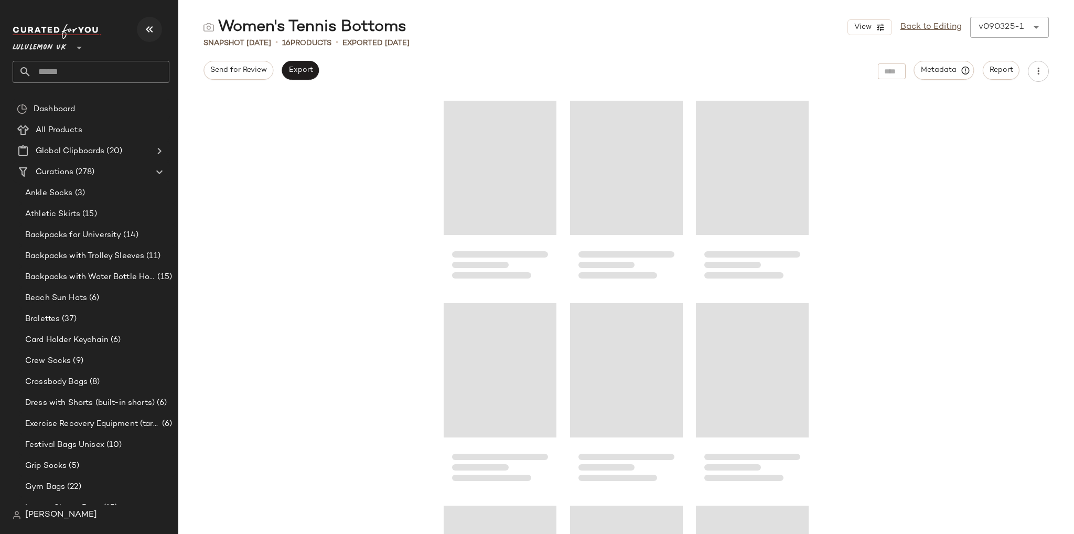
click at [146, 35] on icon "button" at bounding box center [149, 29] width 13 height 13
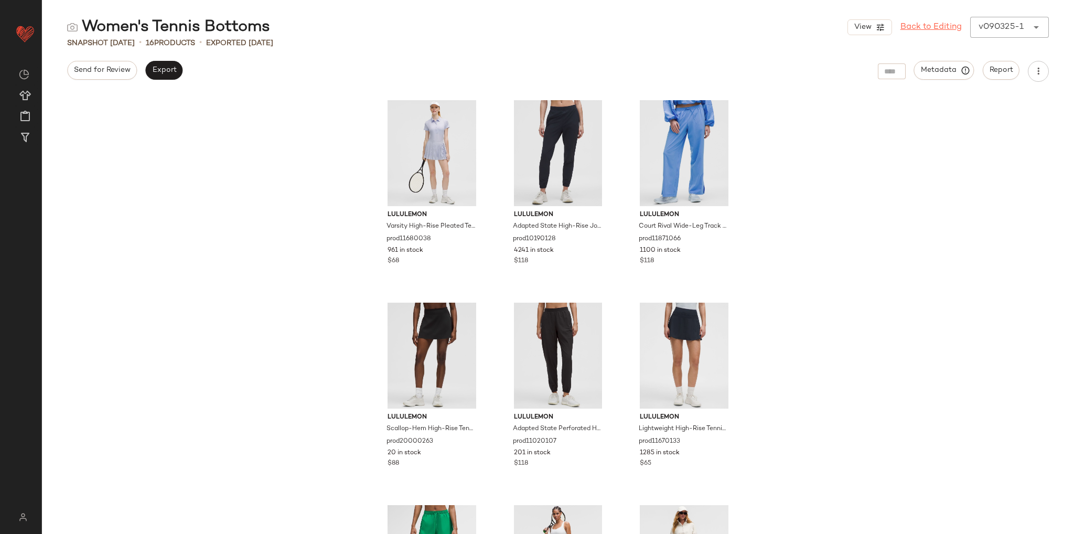
click at [927, 24] on link "Back to Editing" at bounding box center [930, 27] width 61 height 13
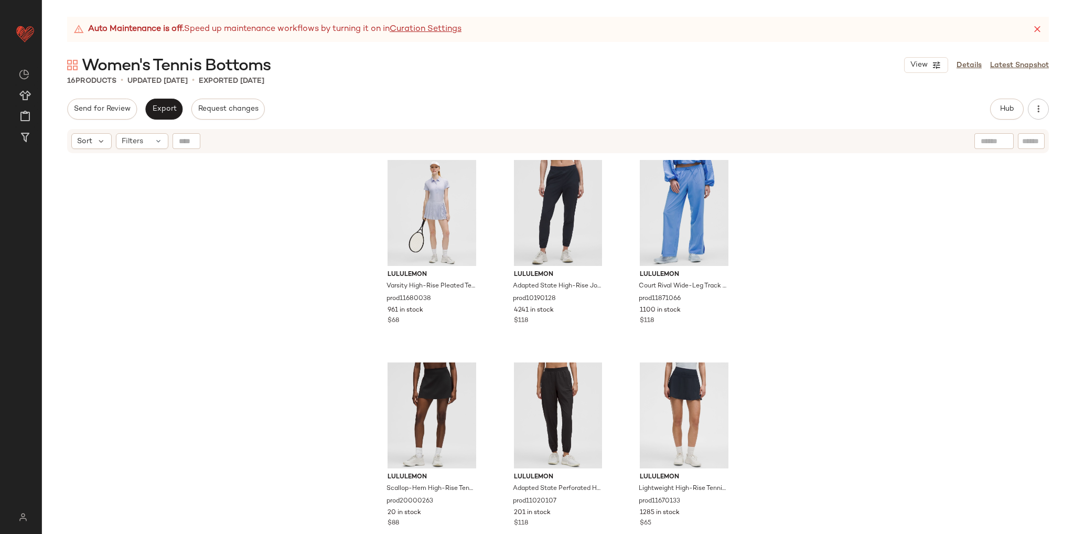
click at [161, 190] on div "lululemon Varsity High-Rise Pleated Tennis Skirt prod11680038 961 in stock $68 …" at bounding box center [558, 357] width 1032 height 406
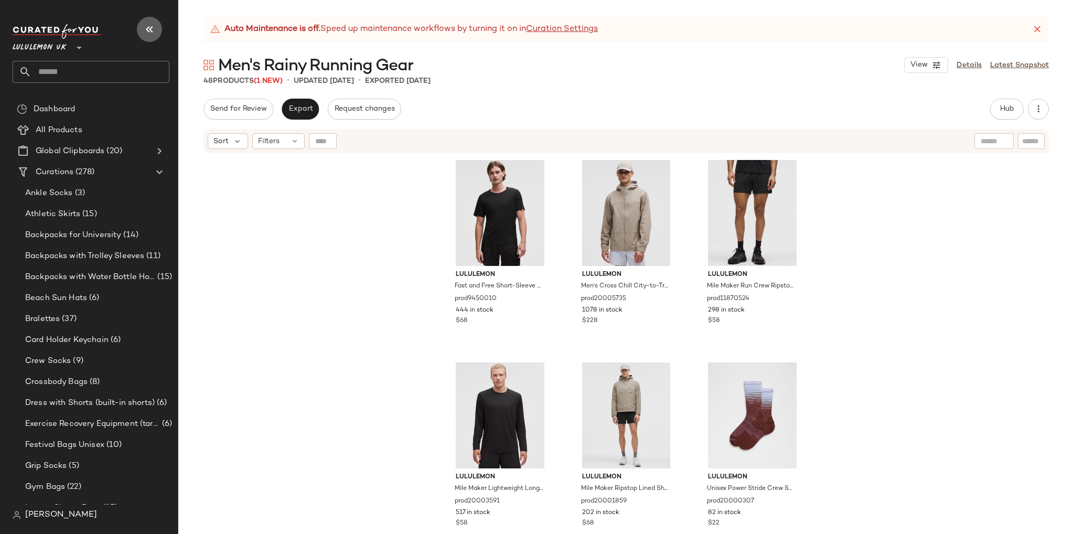
click at [148, 28] on icon "button" at bounding box center [149, 29] width 13 height 13
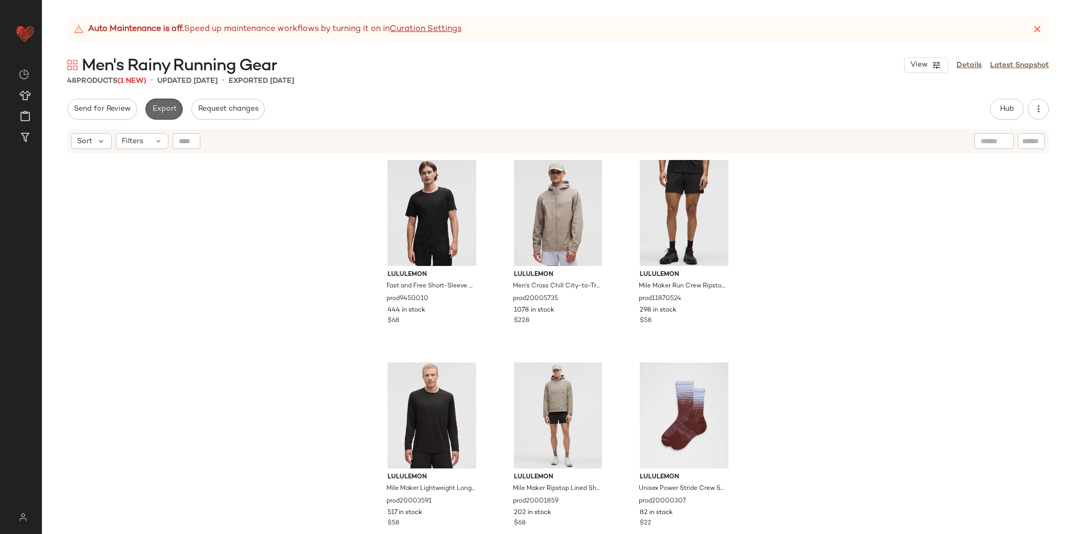
click at [165, 103] on button "Export" at bounding box center [163, 109] width 37 height 21
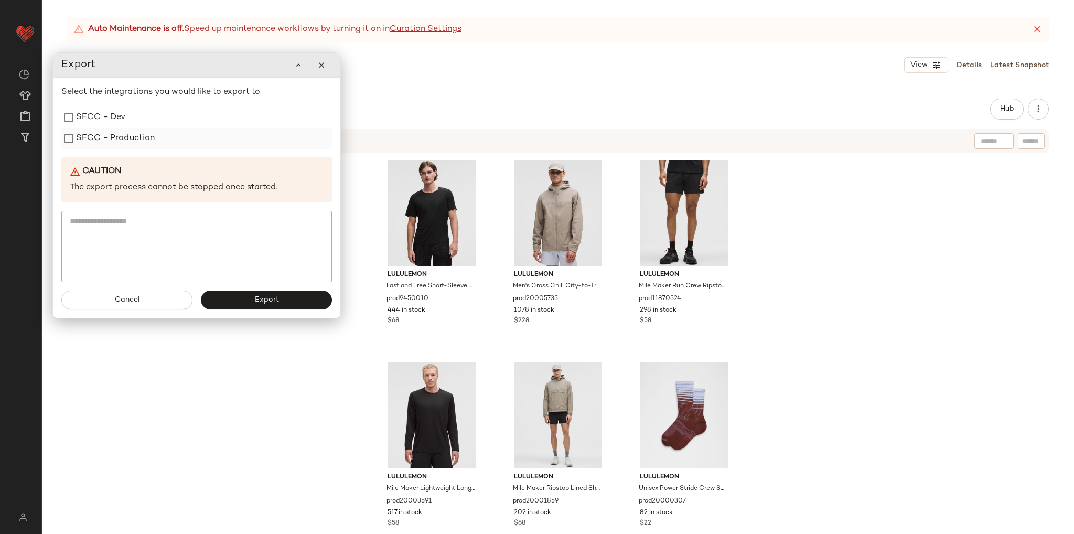
click at [136, 137] on label "SFCC - Production" at bounding box center [115, 138] width 79 height 21
click at [266, 301] on span "Export" at bounding box center [266, 300] width 25 height 8
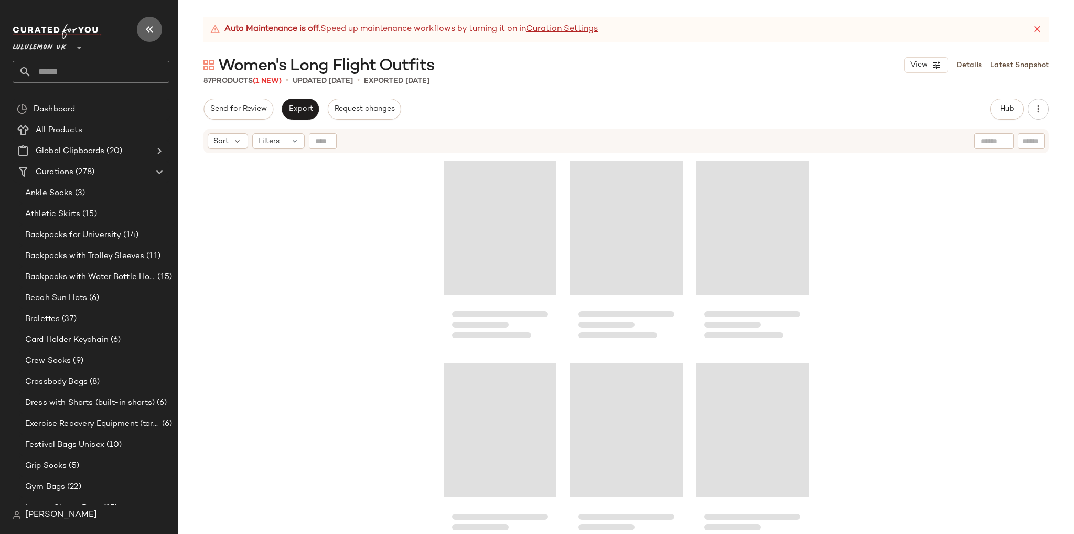
click at [146, 28] on icon "button" at bounding box center [149, 29] width 13 height 13
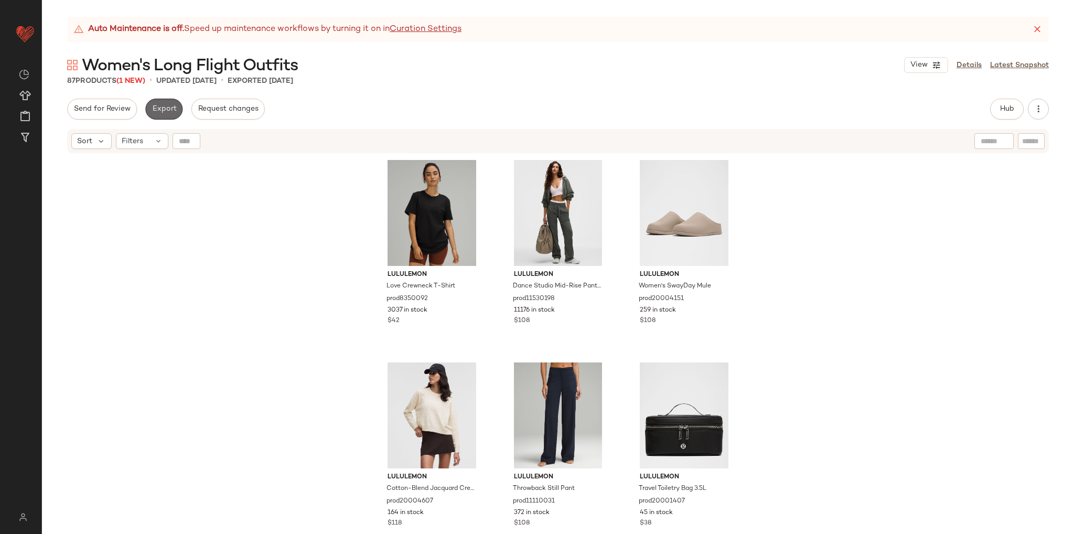
click at [164, 107] on span "Export" at bounding box center [164, 109] width 25 height 8
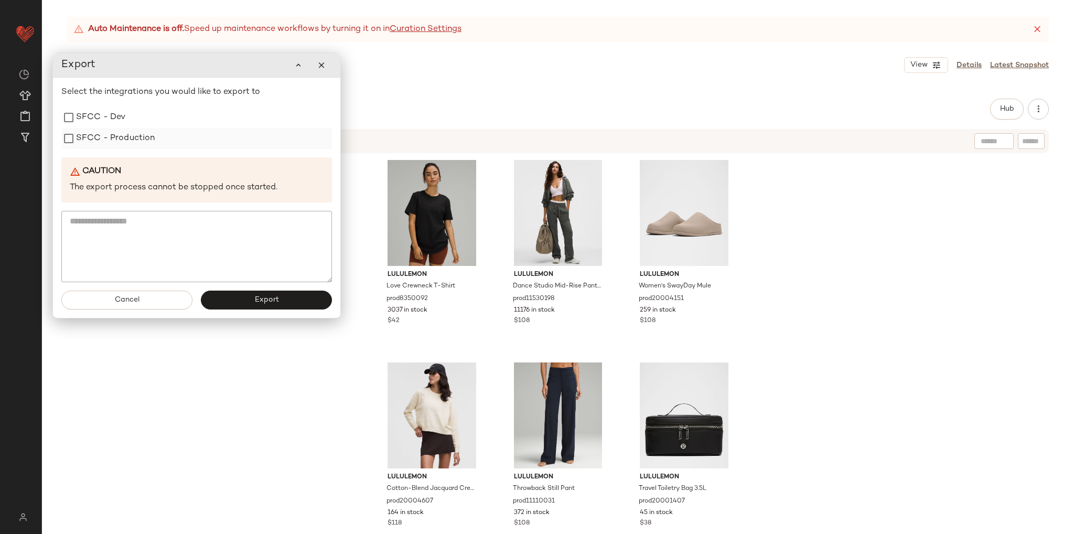
click at [122, 142] on label "SFCC - Production" at bounding box center [115, 138] width 79 height 21
click at [255, 304] on span "Export" at bounding box center [266, 300] width 25 height 8
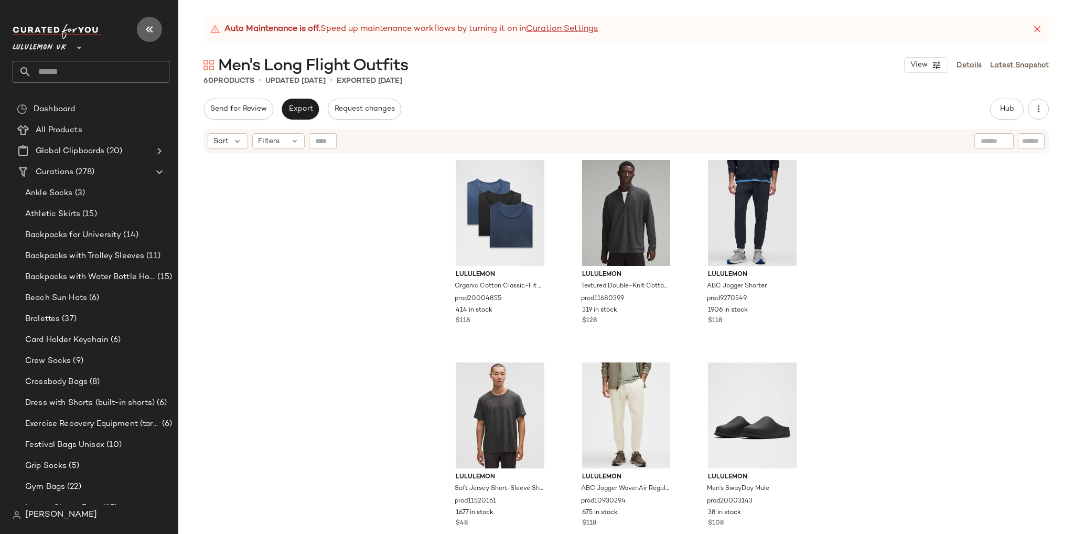
click at [147, 28] on icon "button" at bounding box center [149, 29] width 13 height 13
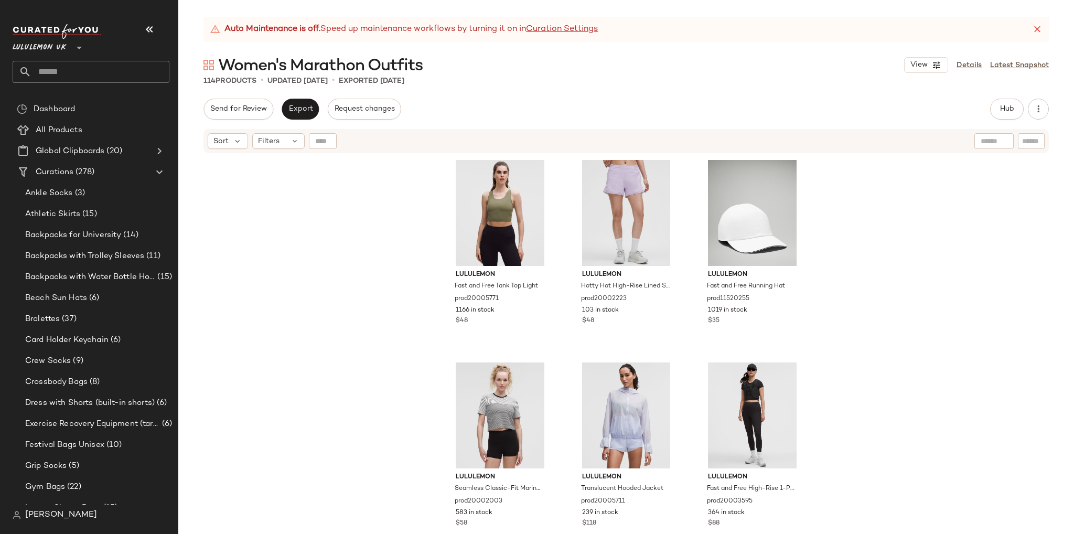
click at [150, 28] on icon "button" at bounding box center [149, 29] width 13 height 13
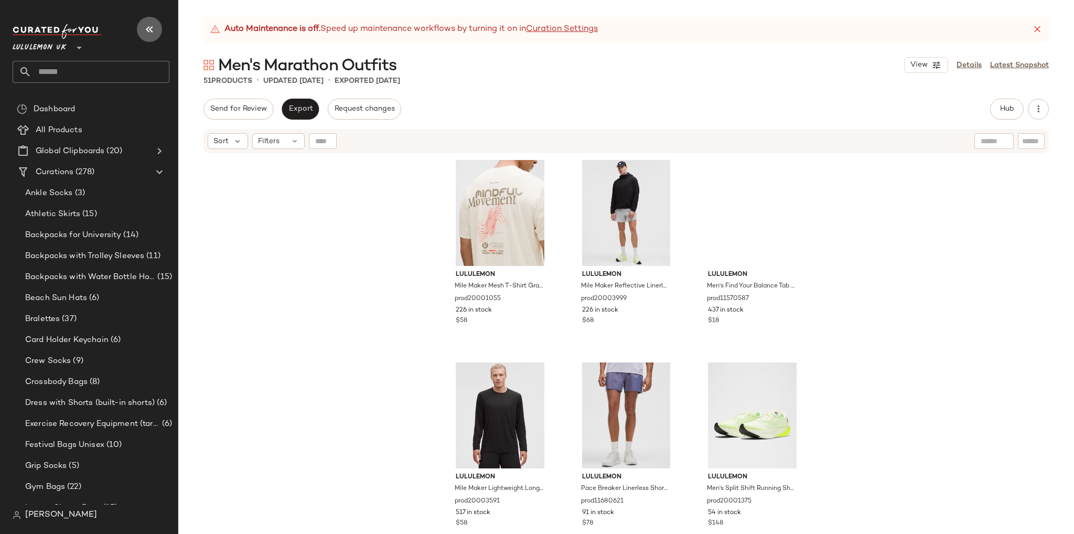
click at [146, 25] on icon "button" at bounding box center [149, 29] width 13 height 13
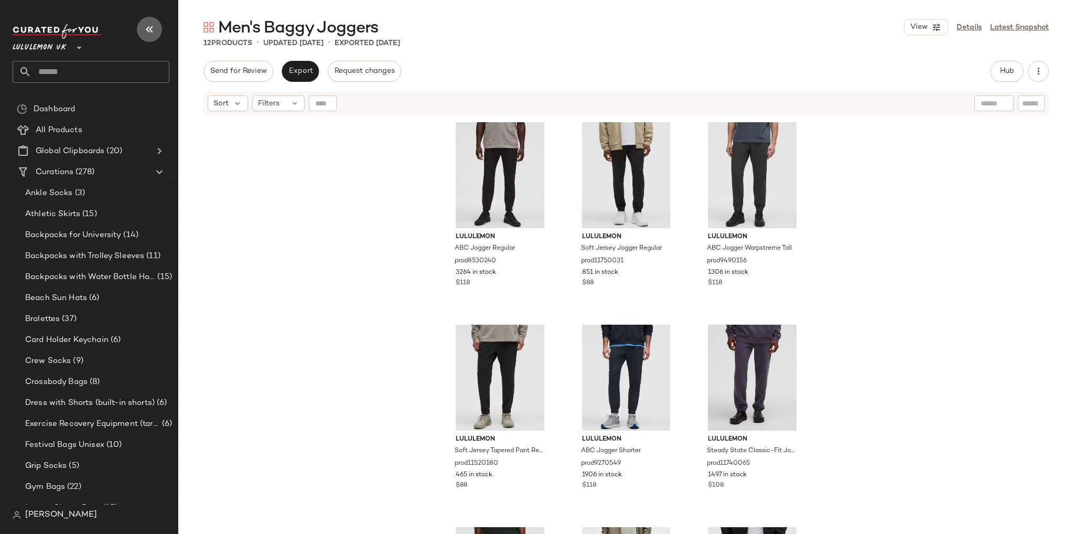
click at [142, 28] on button "button" at bounding box center [149, 29] width 25 height 25
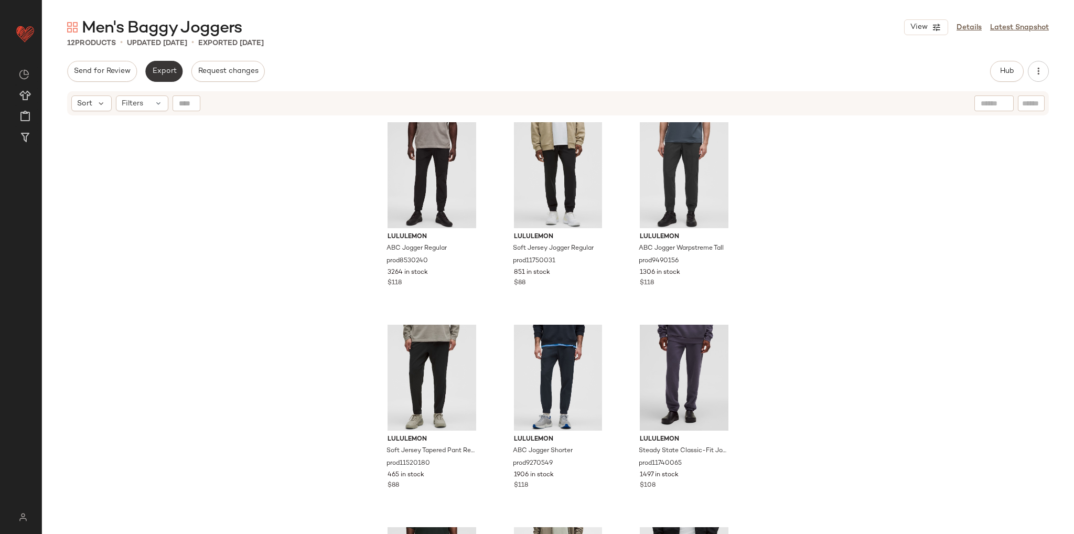
click at [169, 72] on span "Export" at bounding box center [164, 71] width 25 height 8
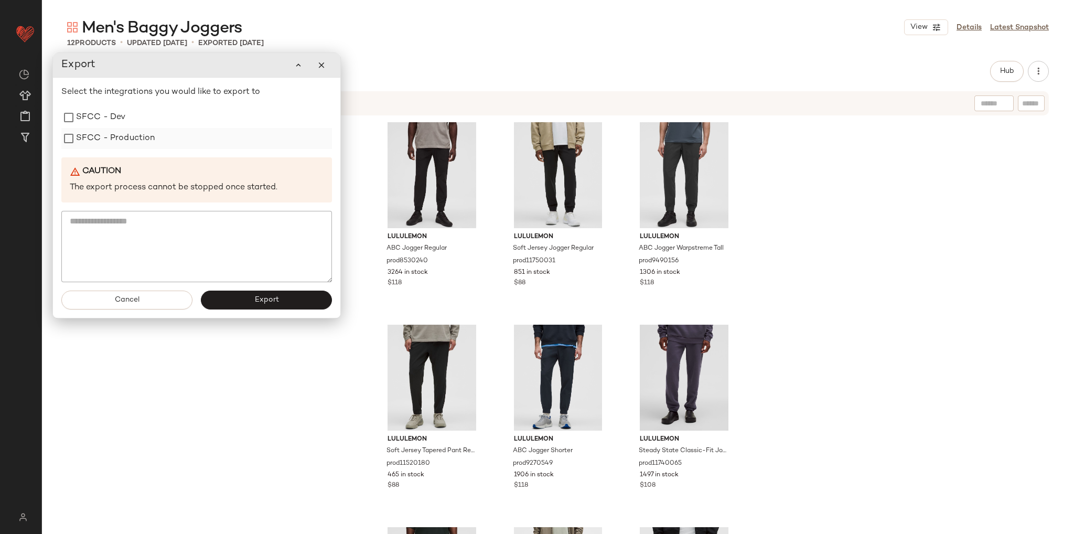
click at [122, 135] on label "SFCC - Production" at bounding box center [115, 138] width 79 height 21
click at [240, 292] on button "Export" at bounding box center [266, 299] width 131 height 19
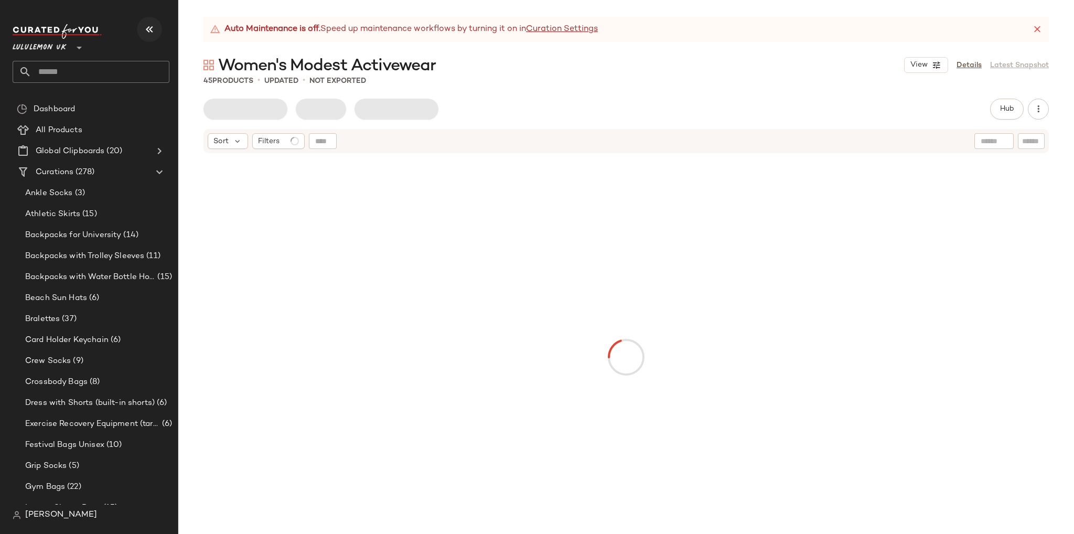
click at [144, 29] on icon "button" at bounding box center [149, 29] width 13 height 13
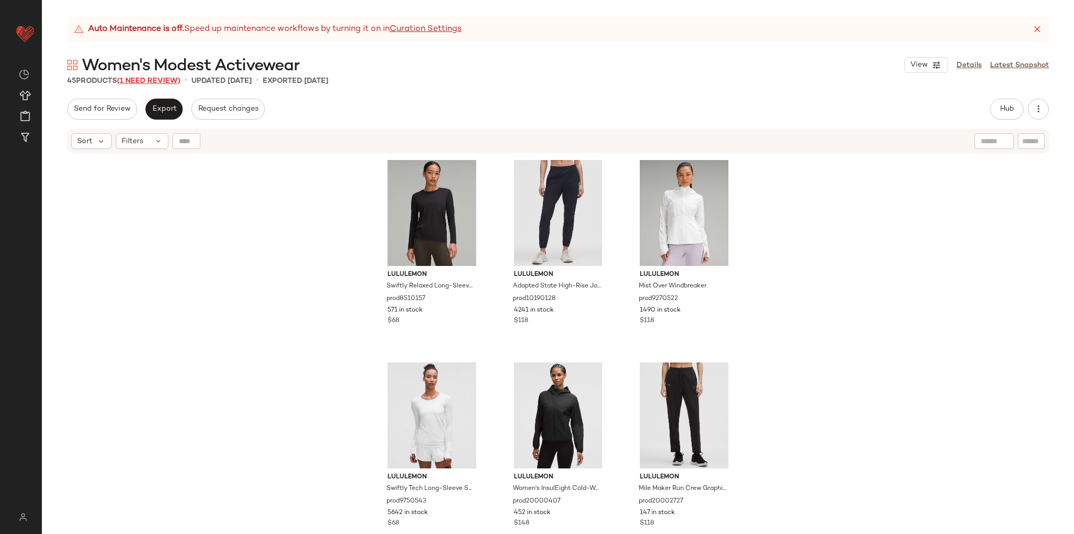
click at [157, 79] on span "(1 Need Review)" at bounding box center [148, 81] width 63 height 8
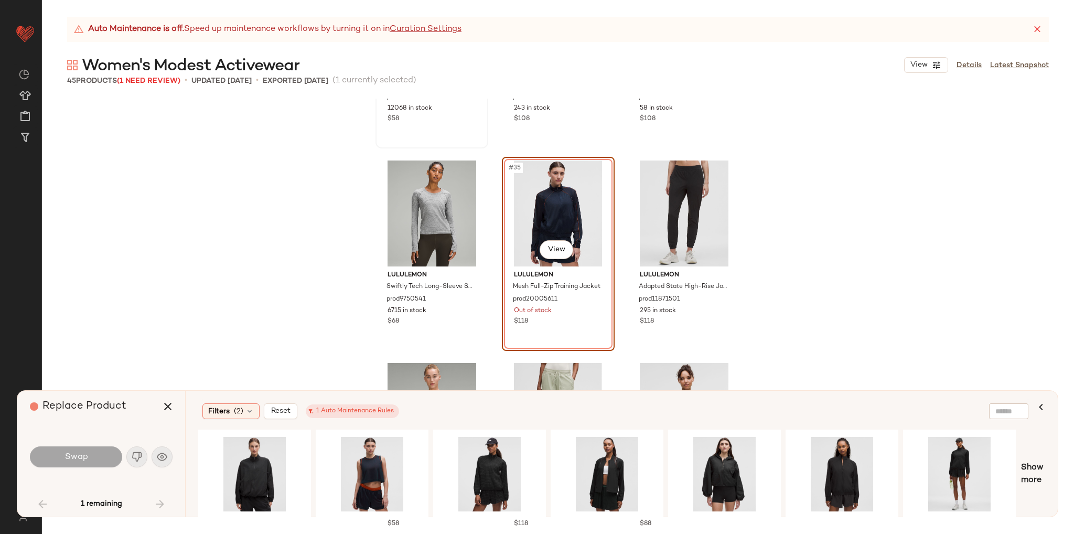
scroll to position [2181, 0]
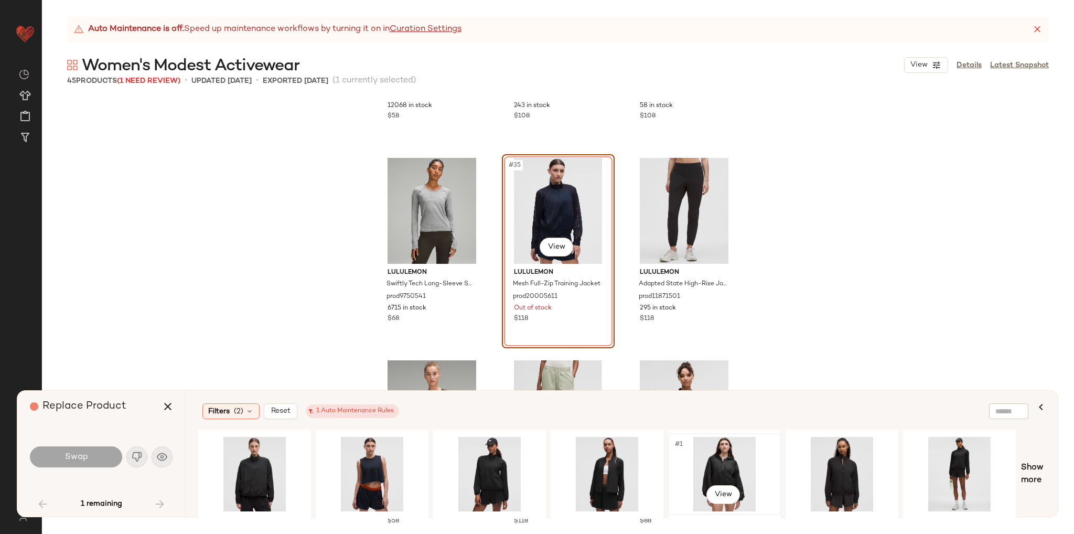
click at [718, 466] on div "#1 View" at bounding box center [724, 474] width 105 height 74
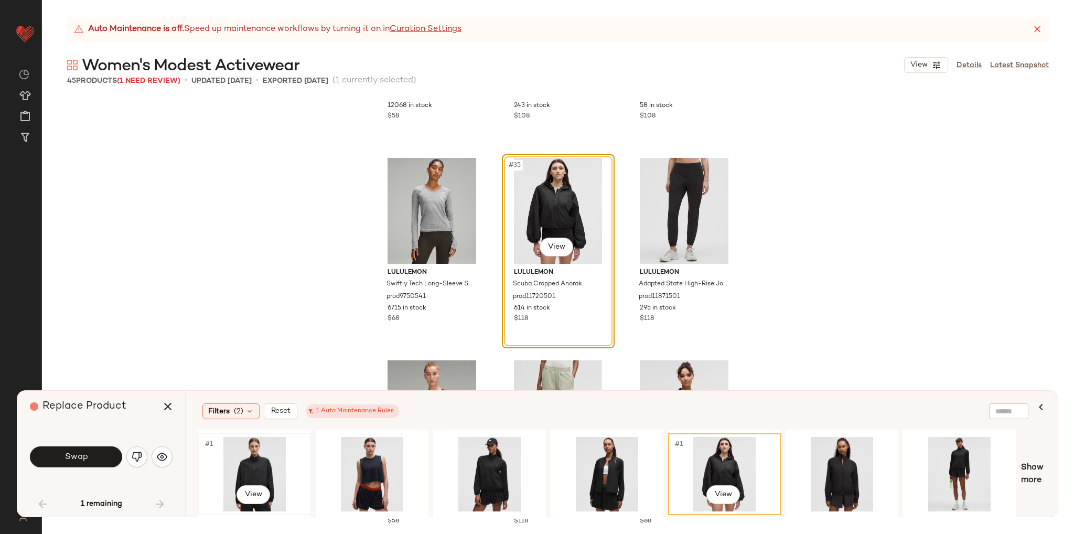
click at [252, 471] on div "#1 View" at bounding box center [254, 474] width 105 height 74
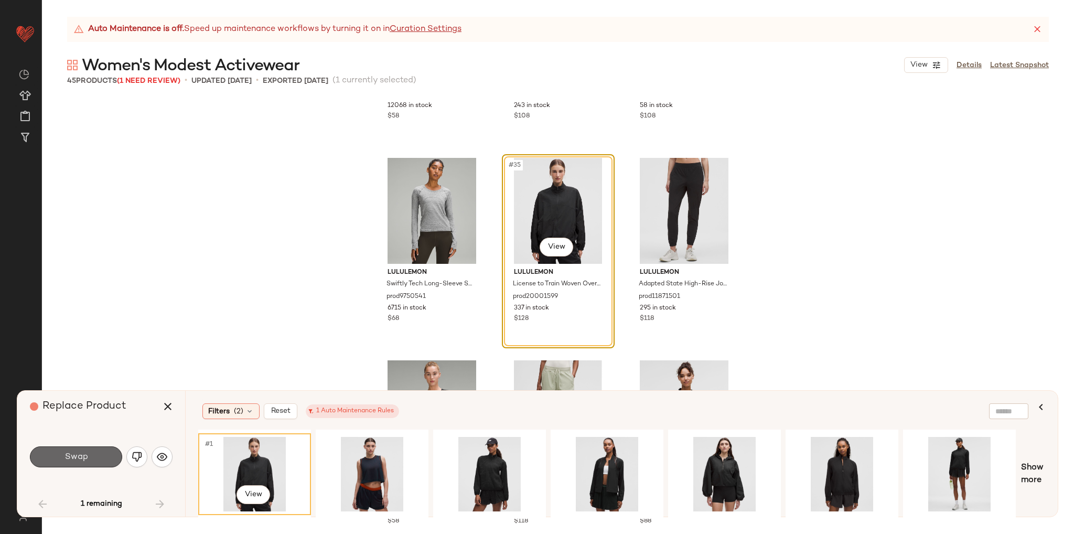
click at [64, 455] on span "Swap" at bounding box center [76, 457] width 24 height 10
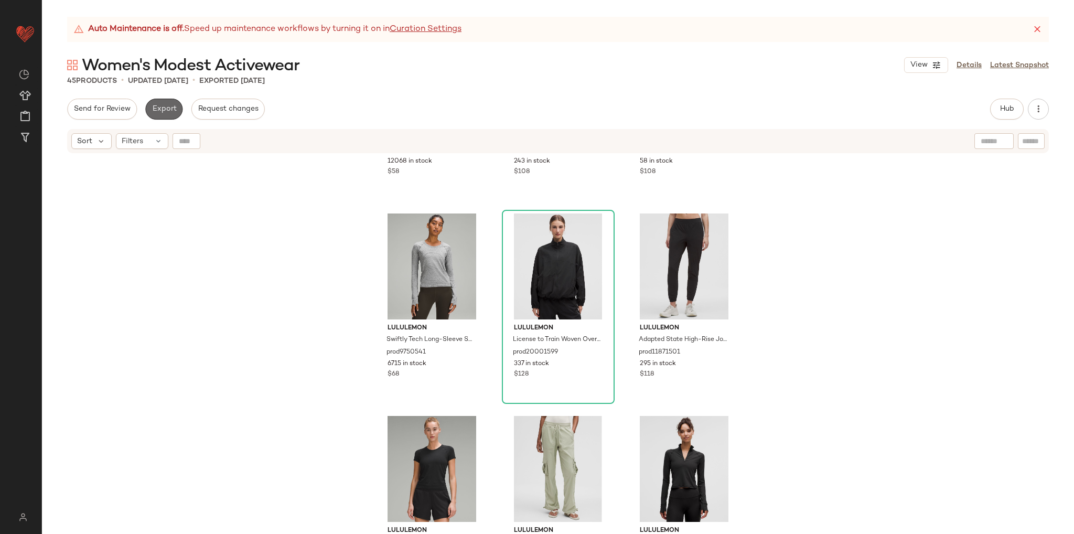
click at [166, 107] on span "Export" at bounding box center [164, 109] width 25 height 8
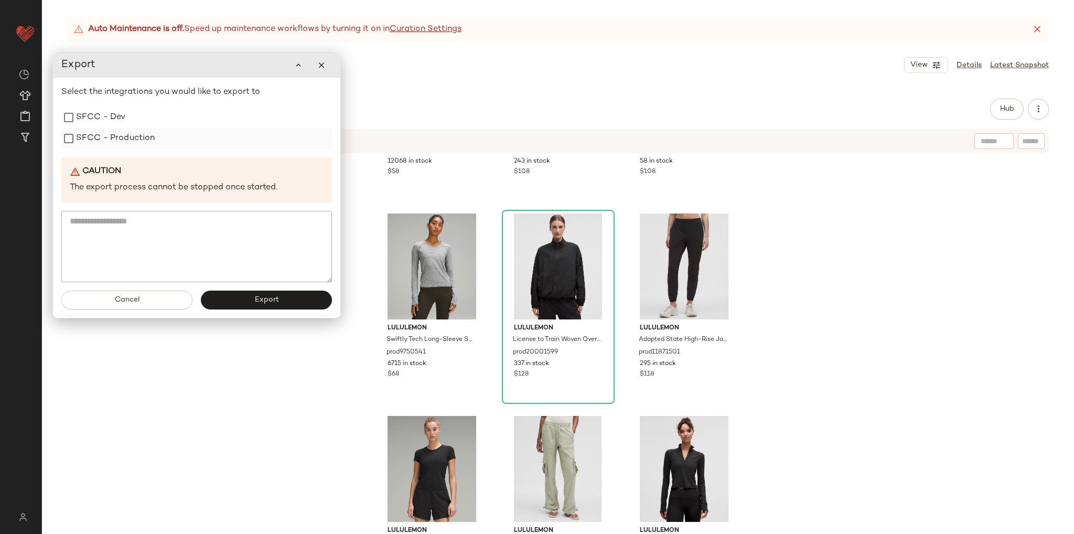
click at [134, 139] on label "SFCC - Production" at bounding box center [115, 138] width 79 height 21
click at [295, 303] on button "Export" at bounding box center [266, 299] width 131 height 19
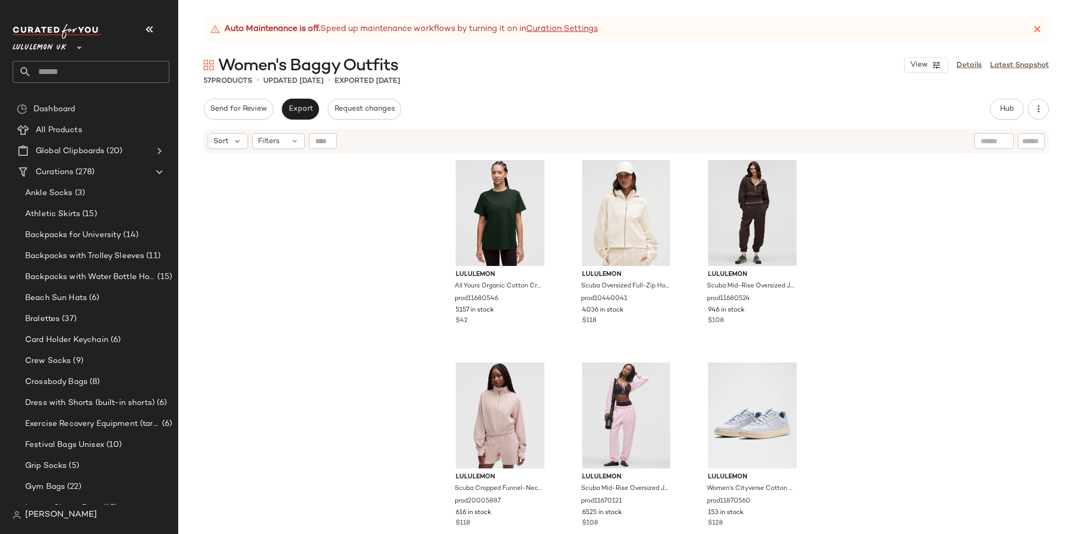
click at [136, 31] on div "Lululemon UK **" at bounding box center [91, 41] width 157 height 26
click at [151, 28] on icon "button" at bounding box center [149, 29] width 13 height 13
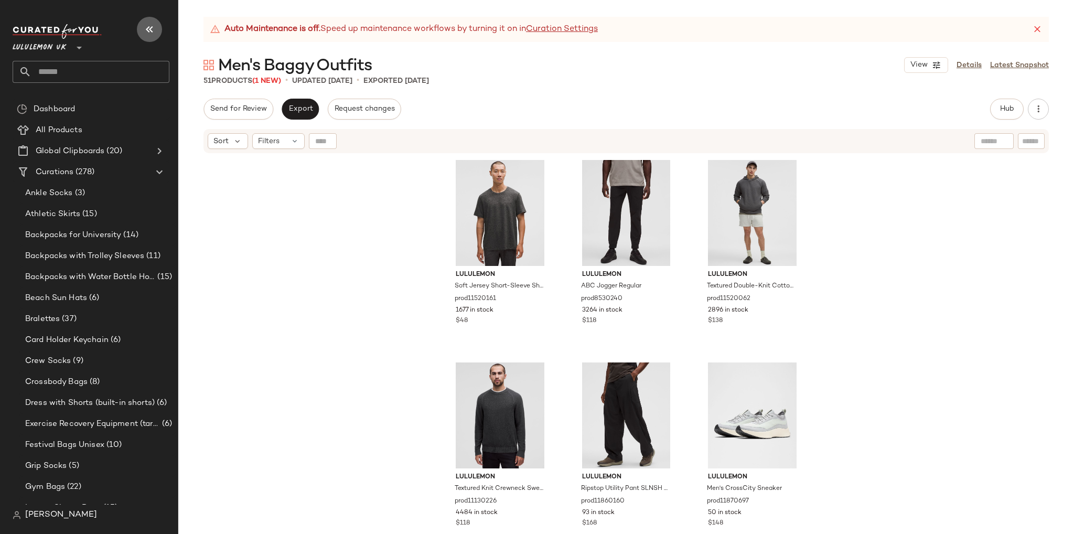
click at [147, 26] on icon "button" at bounding box center [149, 29] width 13 height 13
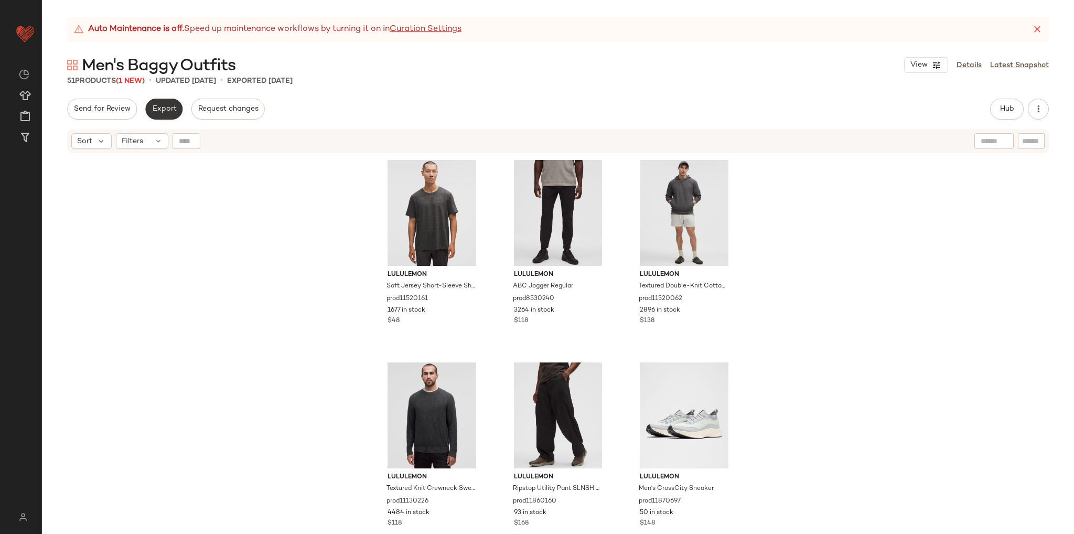
click at [160, 107] on span "Export" at bounding box center [164, 109] width 25 height 8
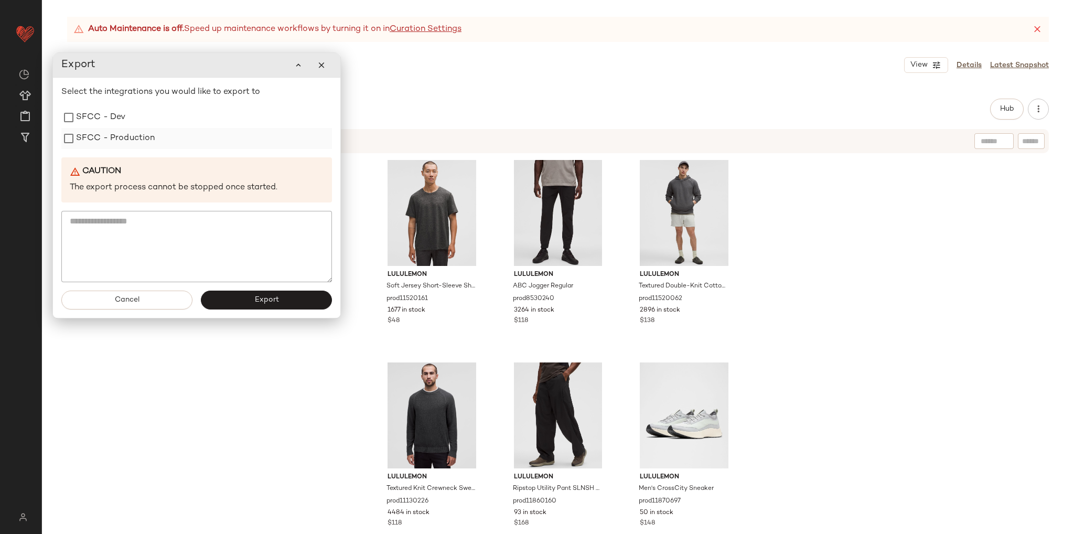
click at [114, 139] on label "SFCC - Production" at bounding box center [115, 138] width 79 height 21
click at [252, 304] on button "Export" at bounding box center [266, 299] width 131 height 19
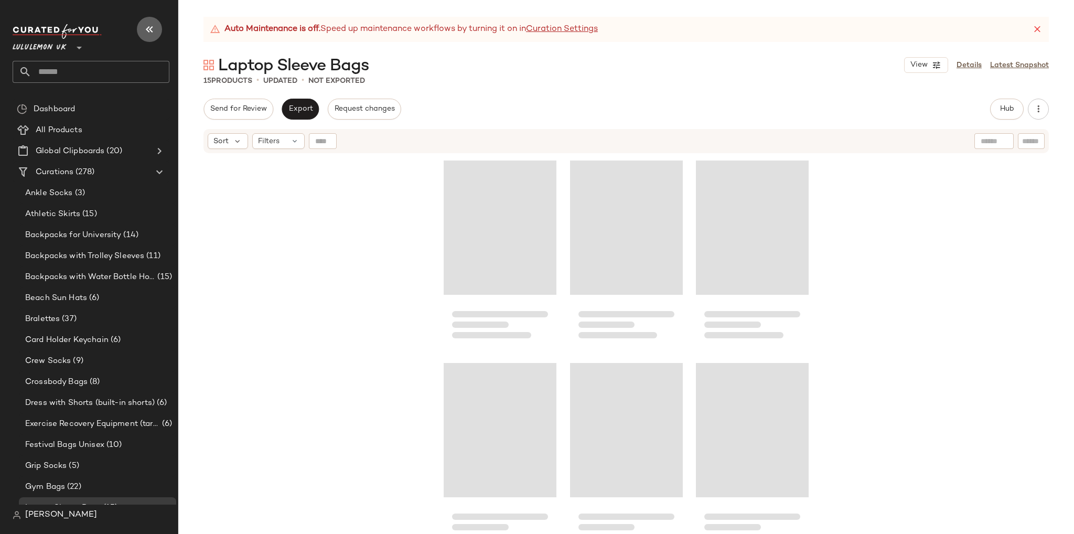
click at [149, 33] on icon "button" at bounding box center [149, 29] width 13 height 13
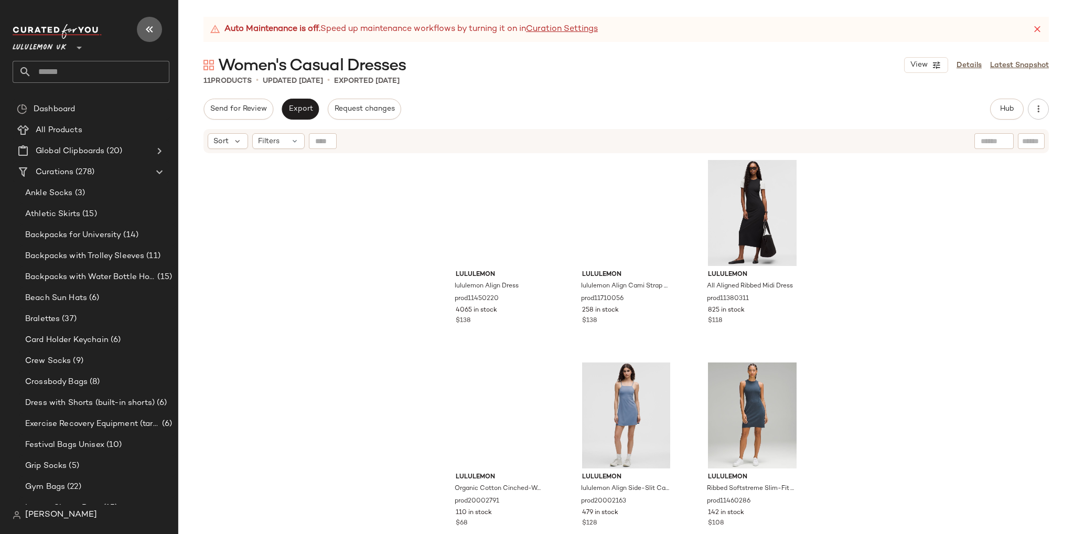
click at [146, 27] on icon "button" at bounding box center [149, 29] width 13 height 13
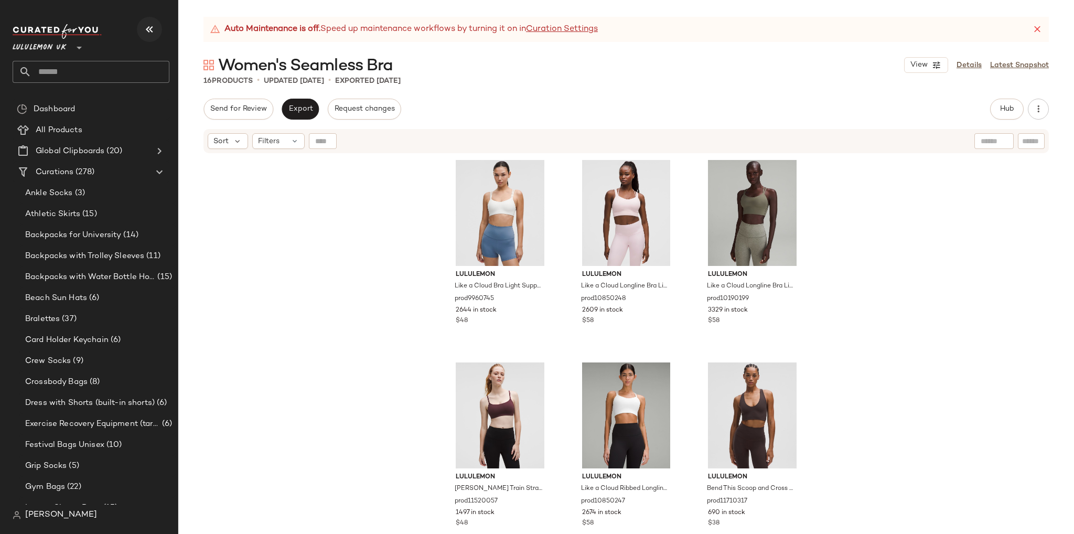
click at [153, 28] on icon "button" at bounding box center [149, 29] width 13 height 13
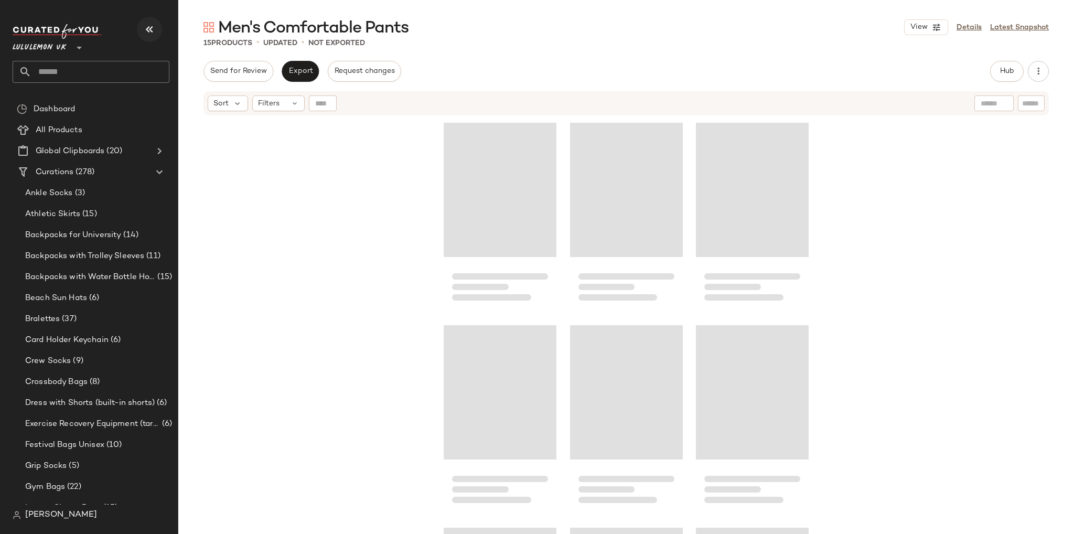
click at [150, 30] on icon "button" at bounding box center [149, 29] width 13 height 13
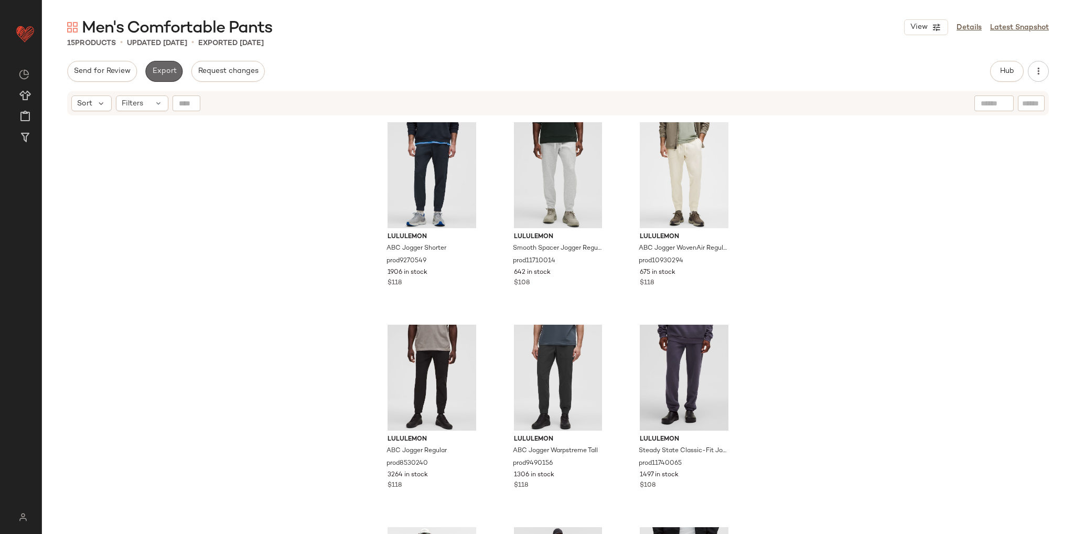
click at [168, 74] on span "Export" at bounding box center [164, 71] width 25 height 8
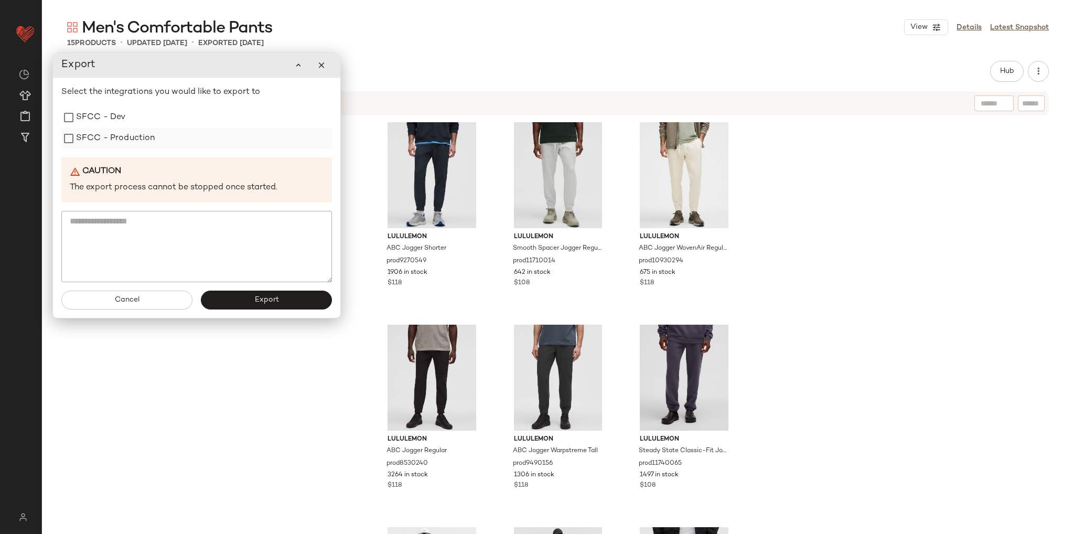
click at [136, 136] on label "SFCC - Production" at bounding box center [115, 138] width 79 height 21
click at [262, 304] on span "Export" at bounding box center [266, 300] width 25 height 8
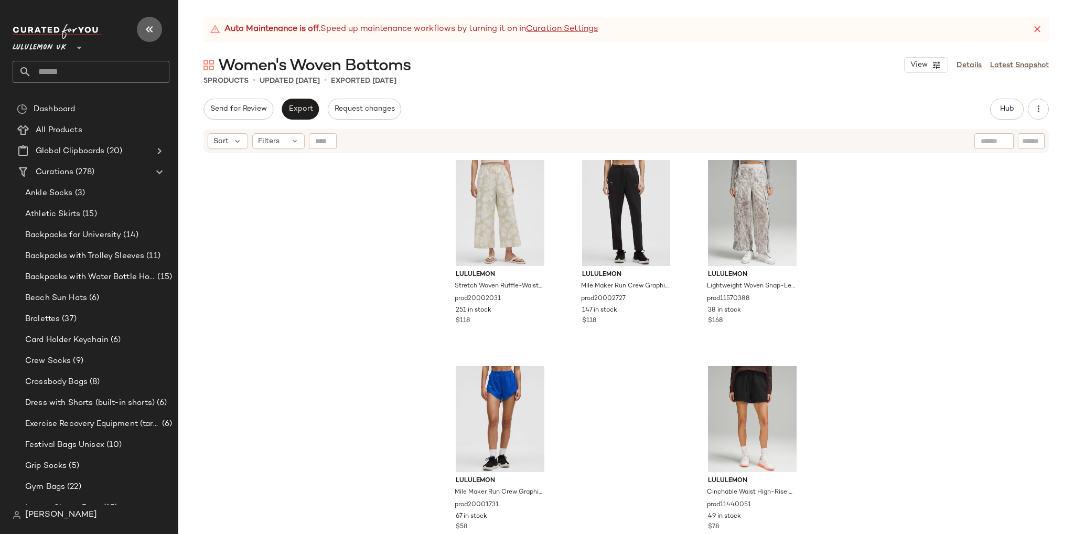
click at [147, 29] on icon "button" at bounding box center [149, 29] width 13 height 13
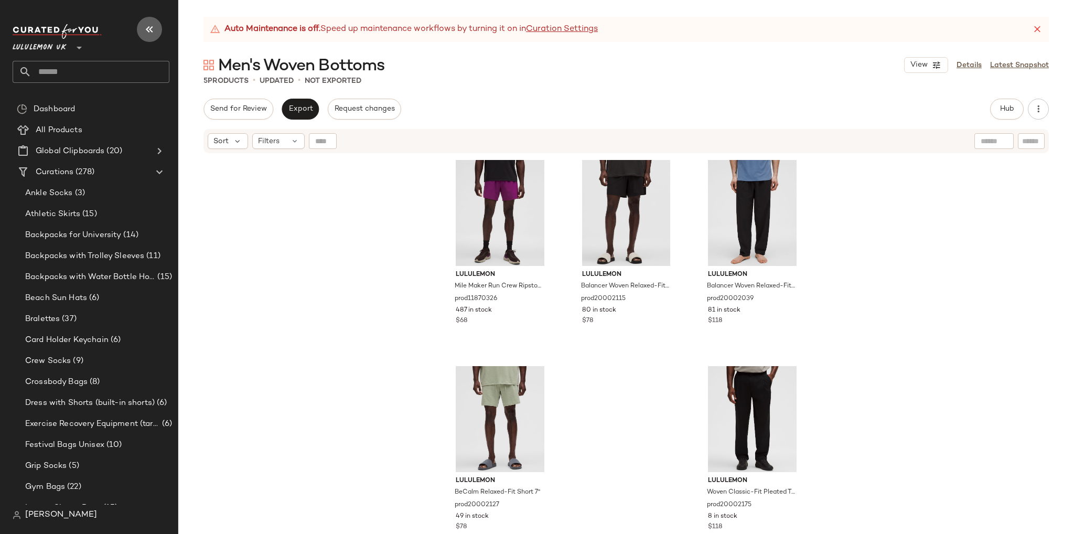
click at [146, 28] on icon "button" at bounding box center [149, 29] width 13 height 13
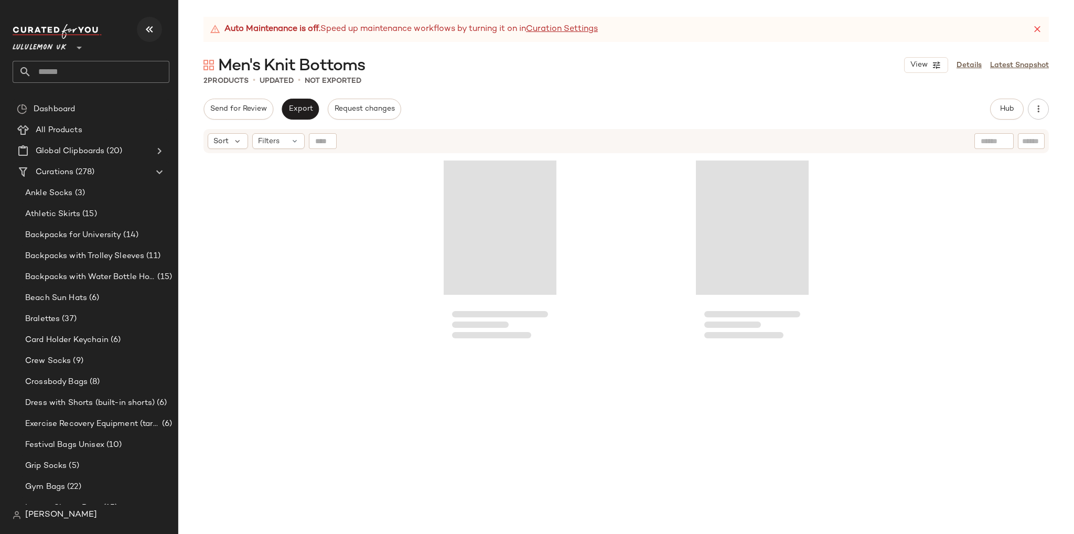
click at [149, 33] on icon "button" at bounding box center [149, 29] width 13 height 13
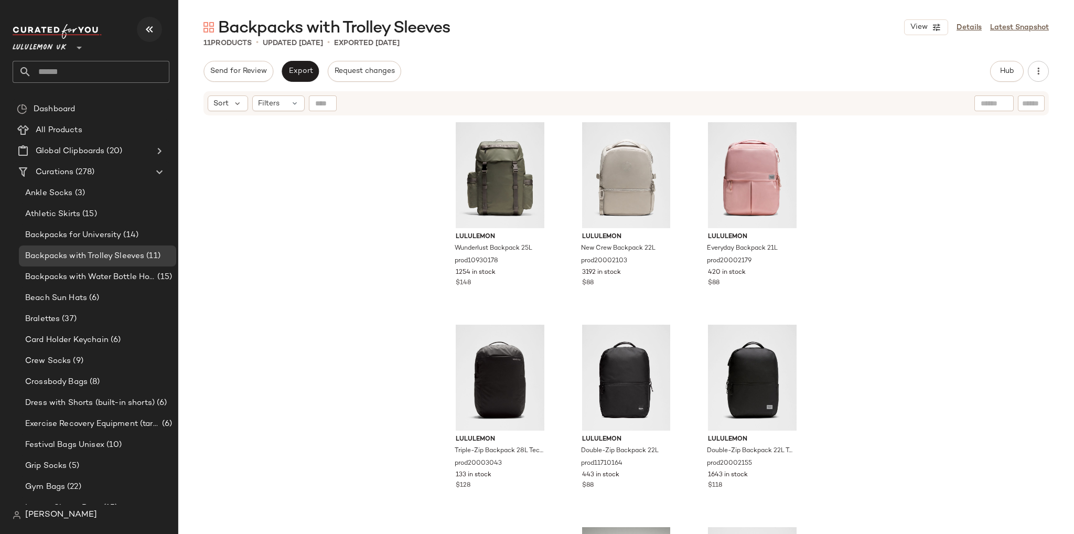
click at [145, 26] on icon "button" at bounding box center [149, 29] width 13 height 13
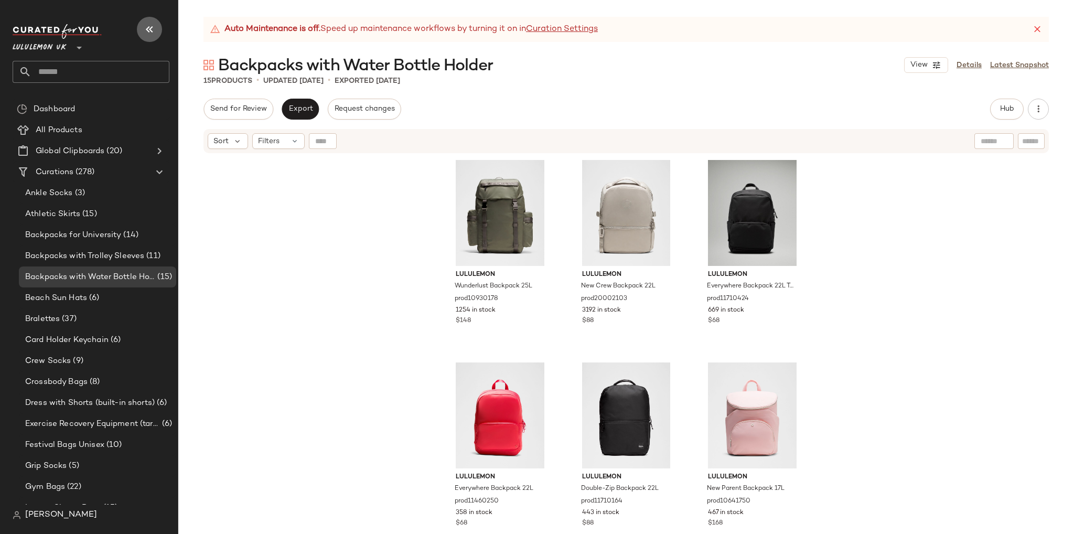
click at [148, 27] on icon "button" at bounding box center [149, 29] width 13 height 13
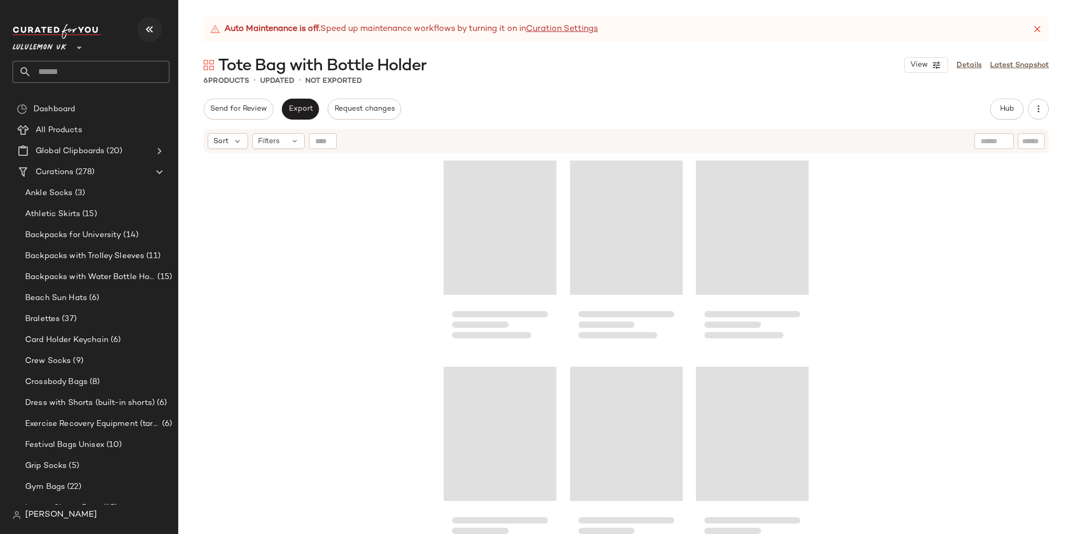
click at [150, 29] on icon "button" at bounding box center [149, 29] width 13 height 13
click at [147, 28] on icon "button" at bounding box center [149, 29] width 13 height 13
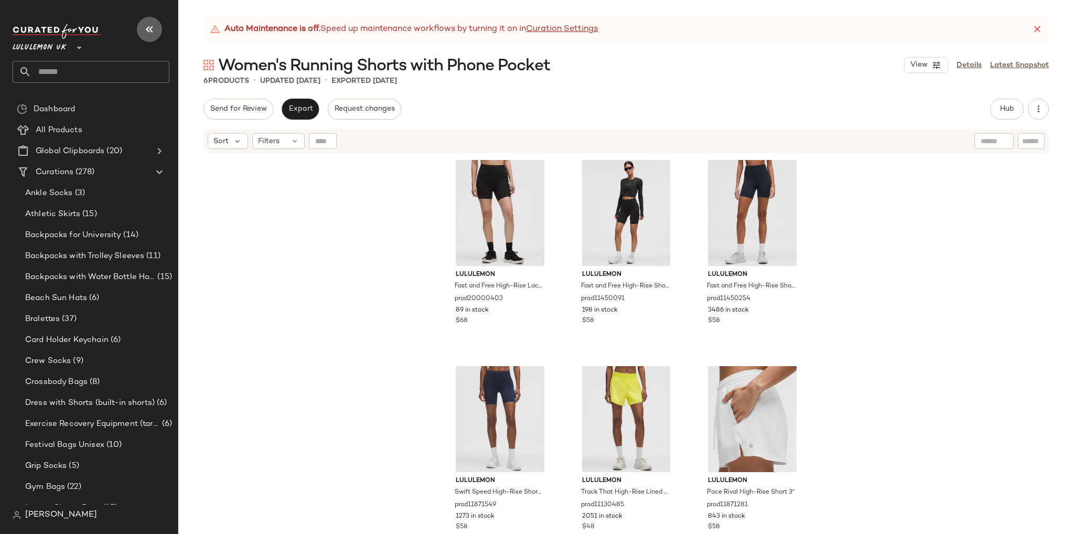
click at [153, 34] on icon "button" at bounding box center [149, 29] width 13 height 13
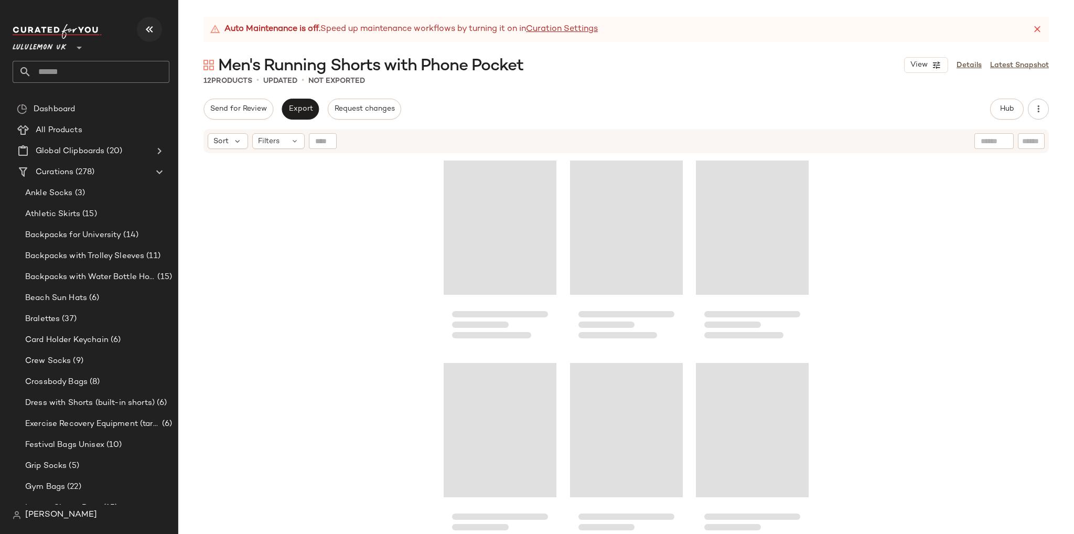
click at [149, 28] on icon "button" at bounding box center [149, 29] width 13 height 13
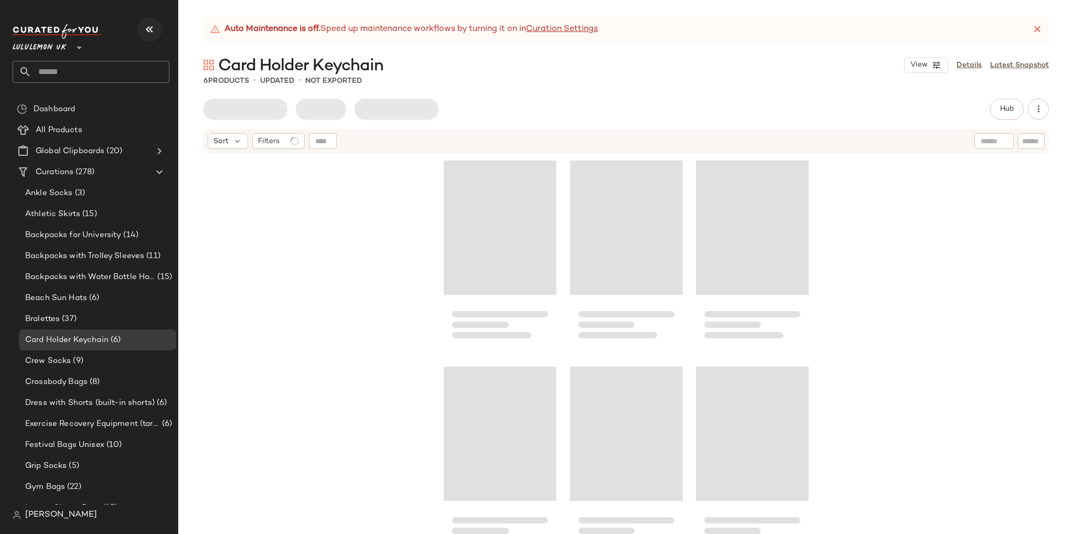
click at [149, 22] on button "button" at bounding box center [149, 29] width 25 height 25
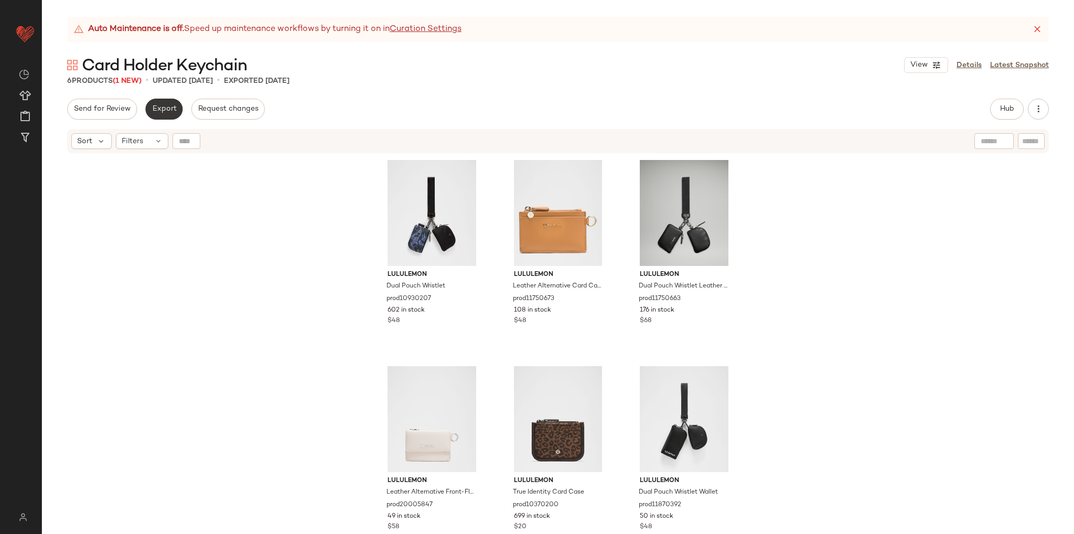
click at [163, 116] on button "Export" at bounding box center [163, 109] width 37 height 21
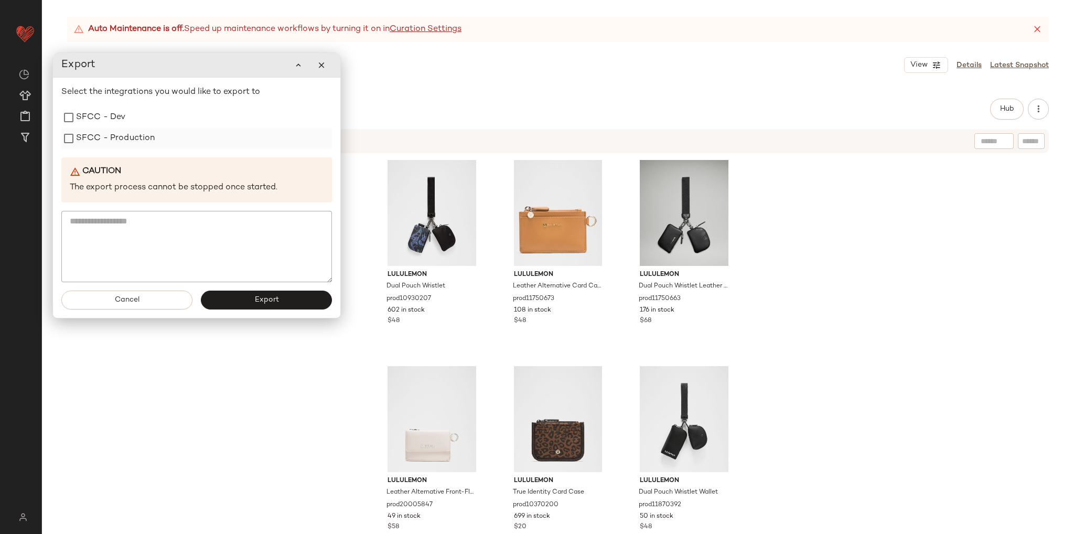
click at [106, 143] on label "SFCC - Production" at bounding box center [115, 138] width 79 height 21
click at [254, 294] on button "Export" at bounding box center [266, 299] width 131 height 19
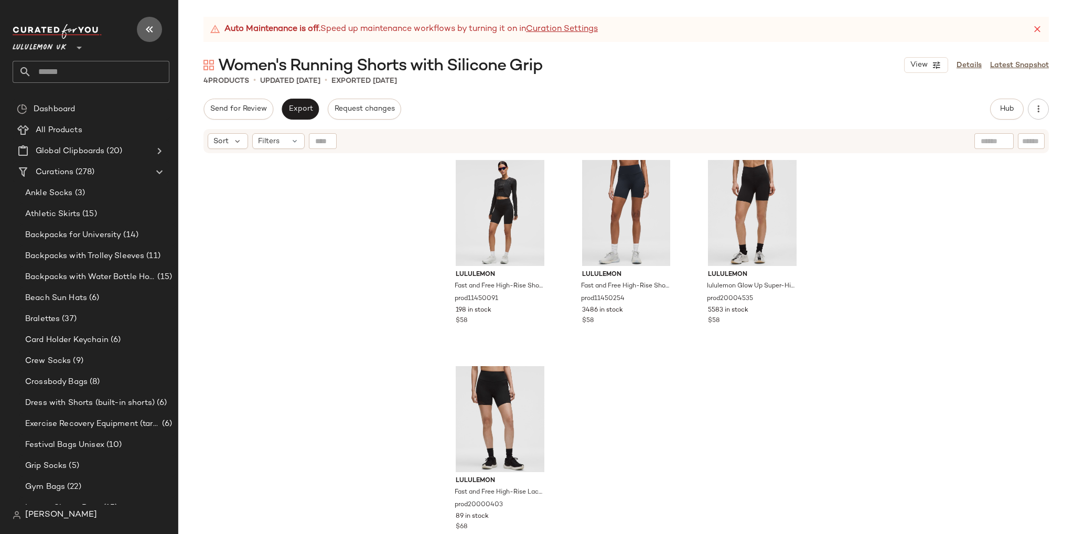
click at [147, 27] on icon "button" at bounding box center [149, 29] width 13 height 13
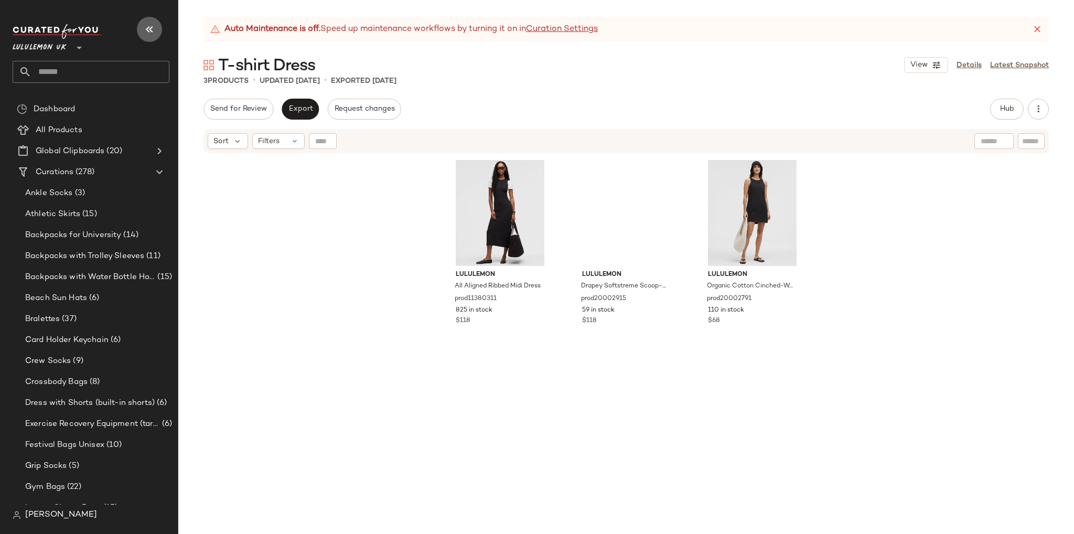
click at [159, 28] on button "button" at bounding box center [149, 29] width 25 height 25
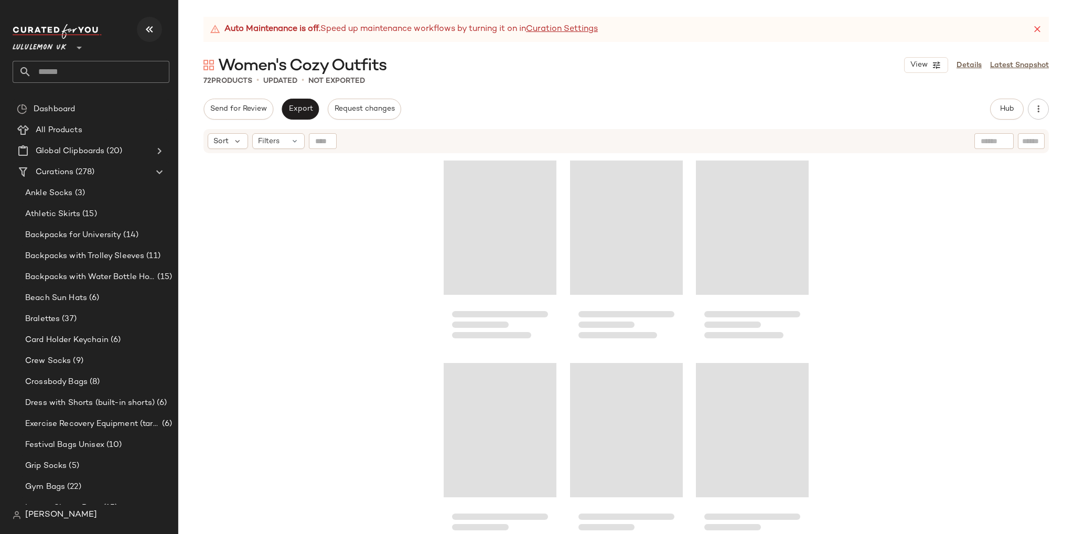
click at [149, 24] on icon "button" at bounding box center [149, 29] width 13 height 13
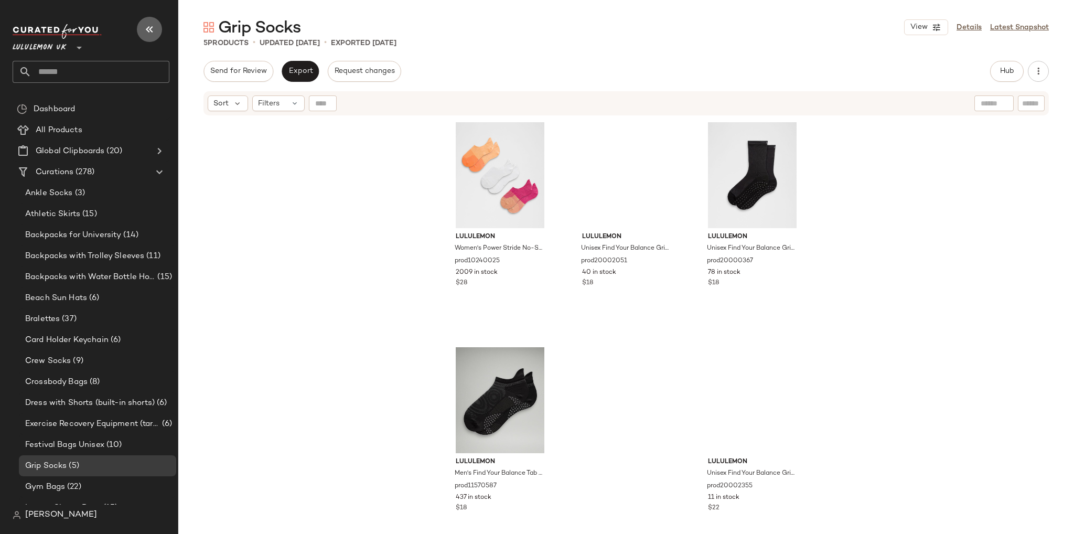
click at [148, 31] on icon "button" at bounding box center [149, 29] width 13 height 13
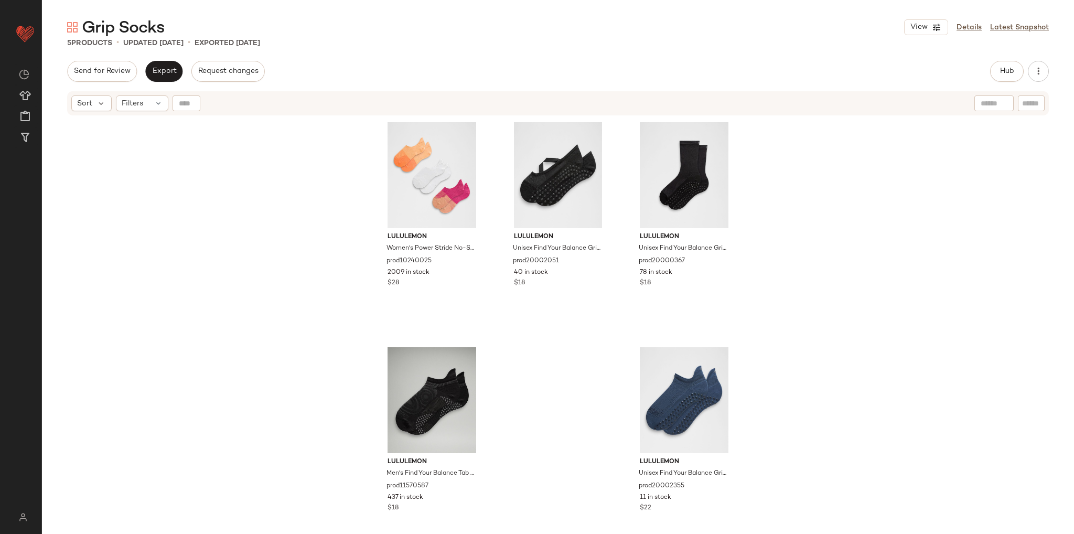
click at [141, 76] on div "Send for Review Export Request changes" at bounding box center [166, 71] width 198 height 21
click at [153, 74] on span "Export" at bounding box center [164, 71] width 25 height 8
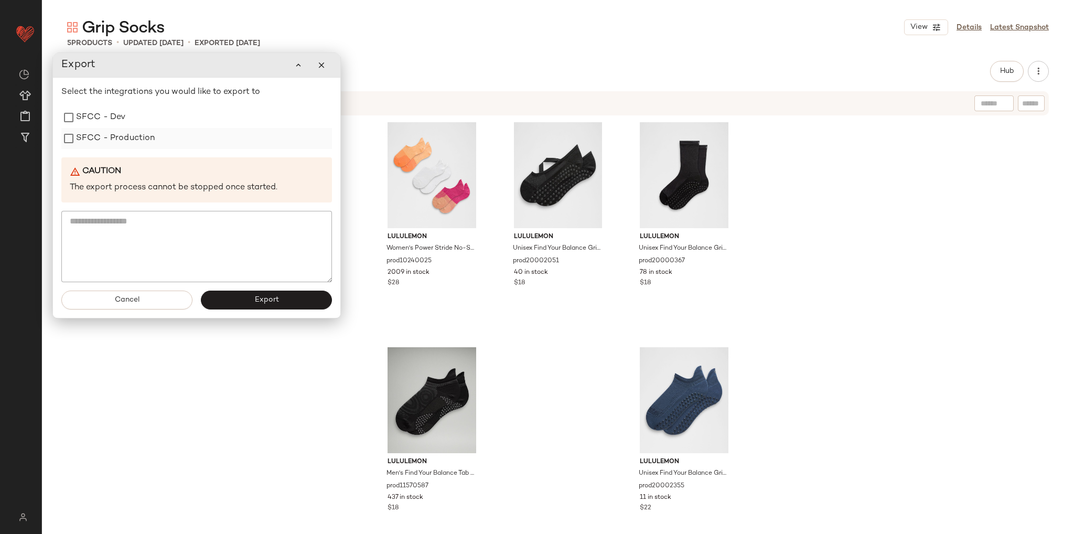
click at [133, 134] on label "SFCC - Production" at bounding box center [115, 138] width 79 height 21
click at [276, 297] on span "Export" at bounding box center [266, 300] width 25 height 8
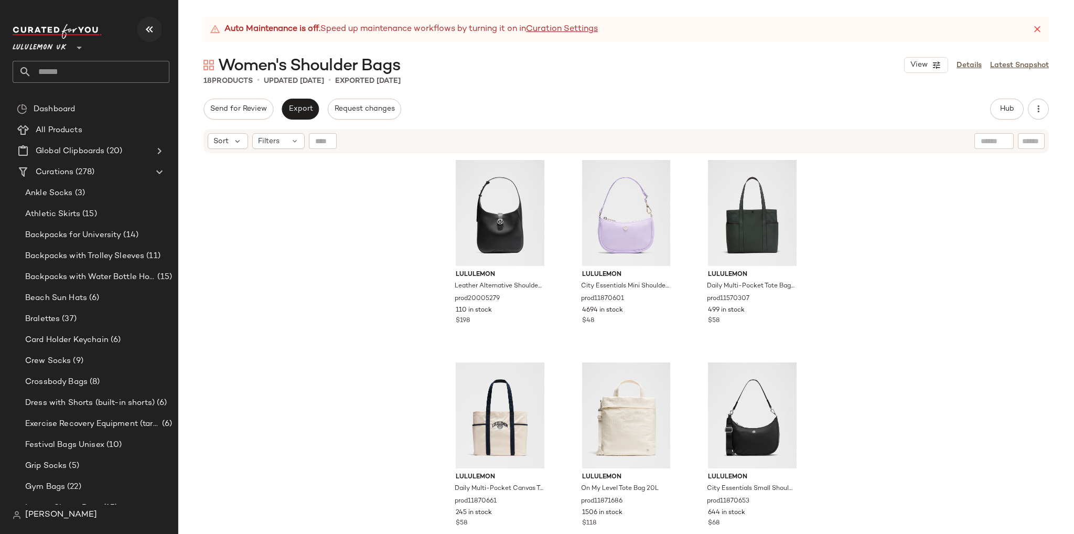
click at [155, 28] on icon "button" at bounding box center [149, 29] width 13 height 13
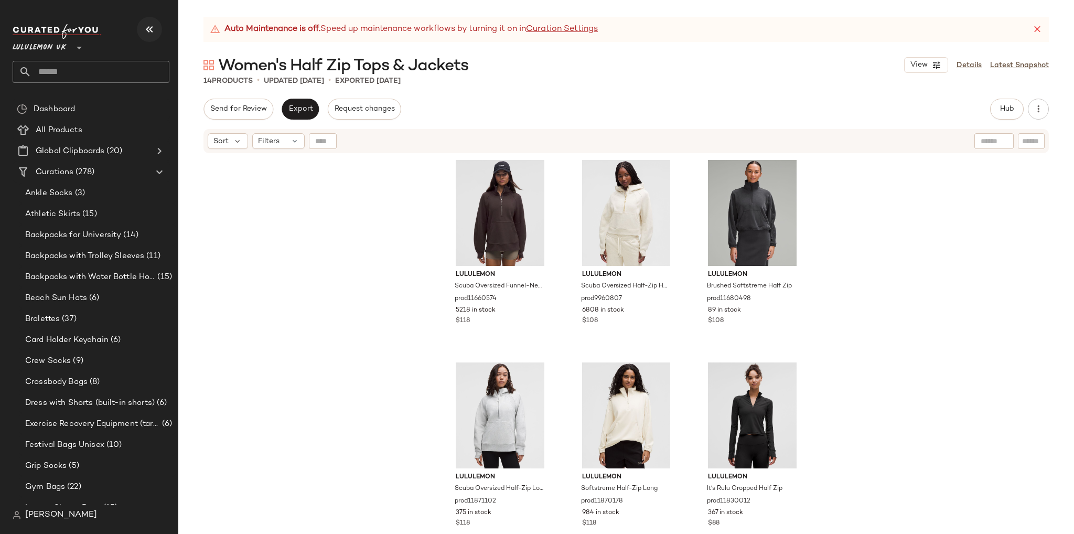
click at [154, 29] on icon "button" at bounding box center [149, 29] width 13 height 13
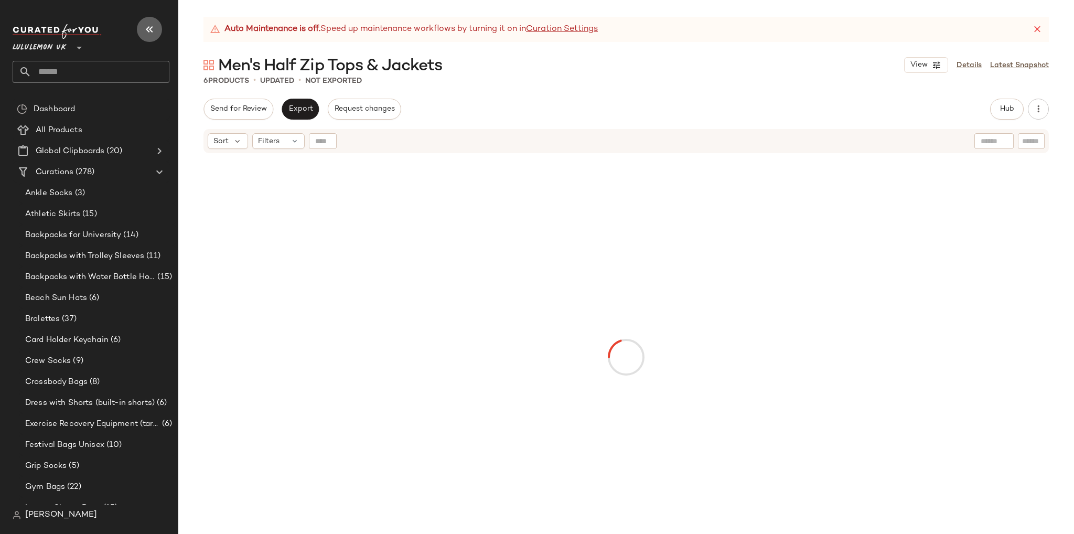
click at [149, 36] on button "button" at bounding box center [149, 29] width 25 height 25
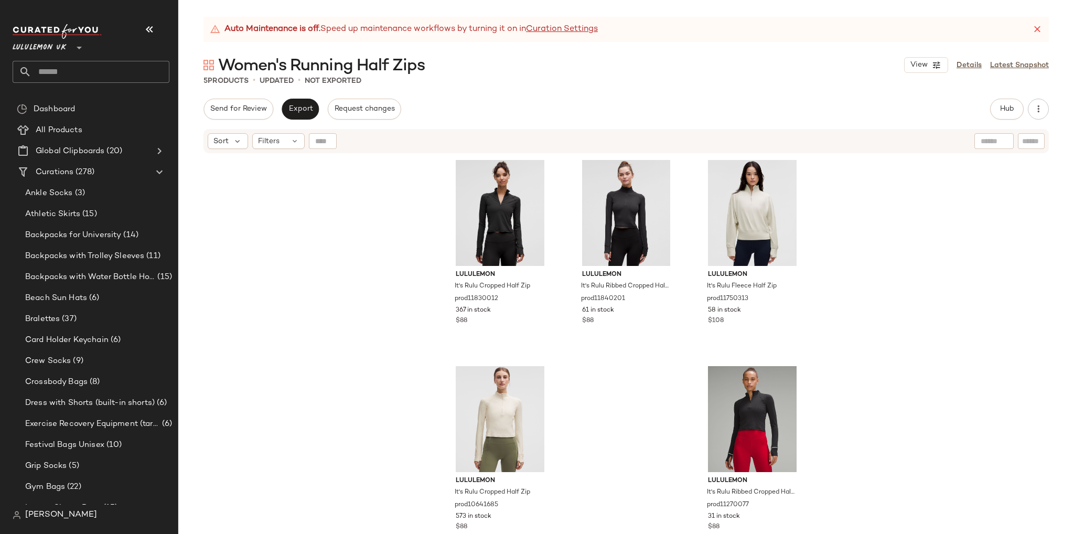
click at [154, 29] on icon "button" at bounding box center [149, 29] width 13 height 13
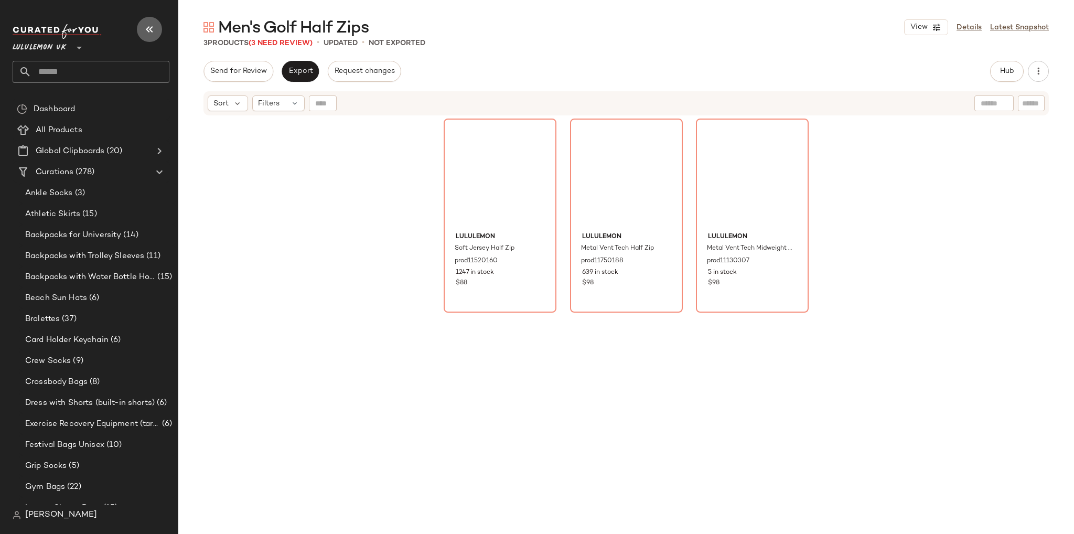
click at [141, 33] on button "button" at bounding box center [149, 29] width 25 height 25
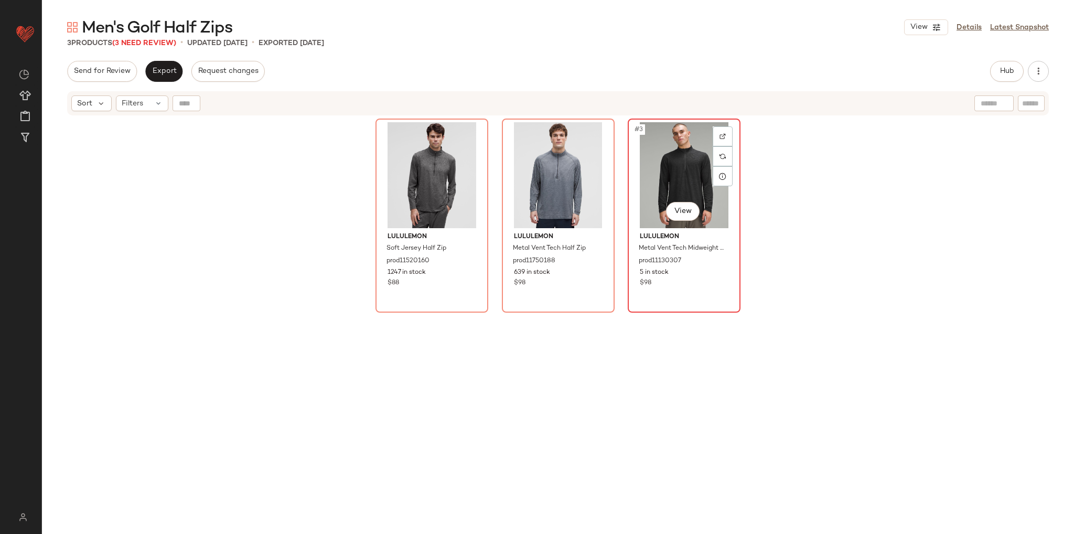
click at [669, 160] on div "#3 View" at bounding box center [683, 175] width 105 height 106
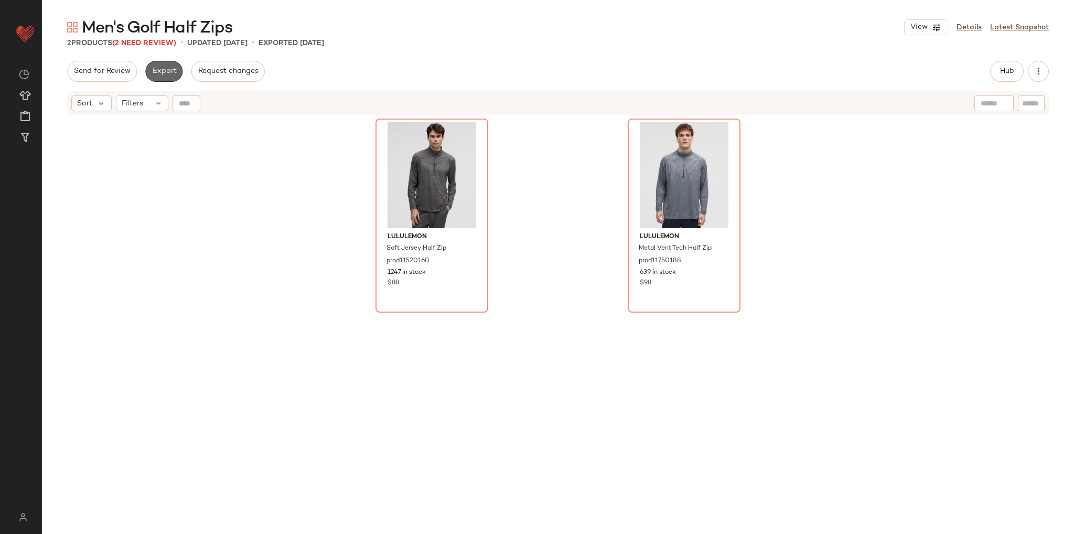
click at [155, 71] on span "Export" at bounding box center [164, 71] width 25 height 8
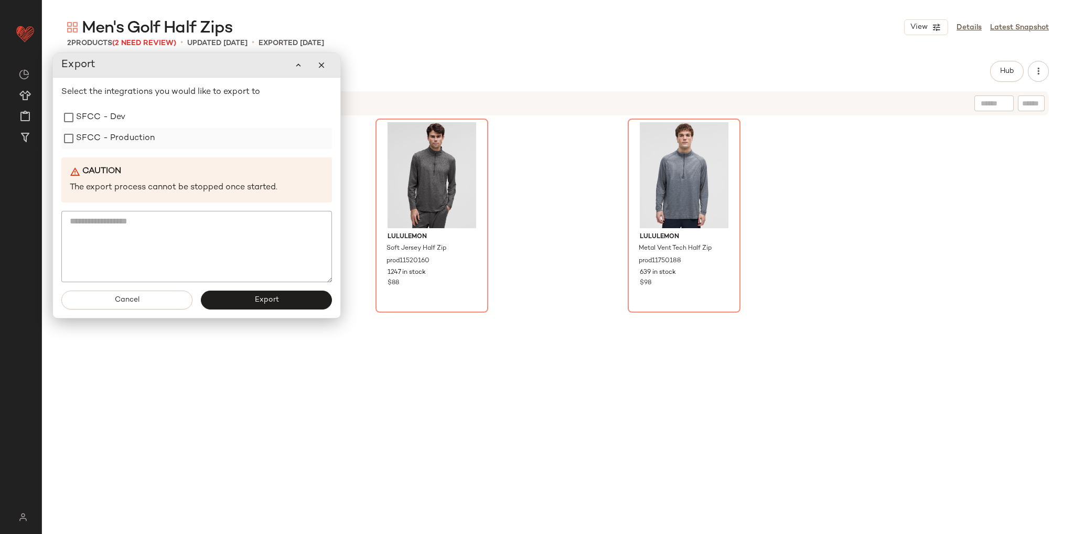
click at [138, 139] on label "SFCC - Production" at bounding box center [115, 138] width 79 height 21
click at [276, 296] on span "Export" at bounding box center [266, 300] width 25 height 8
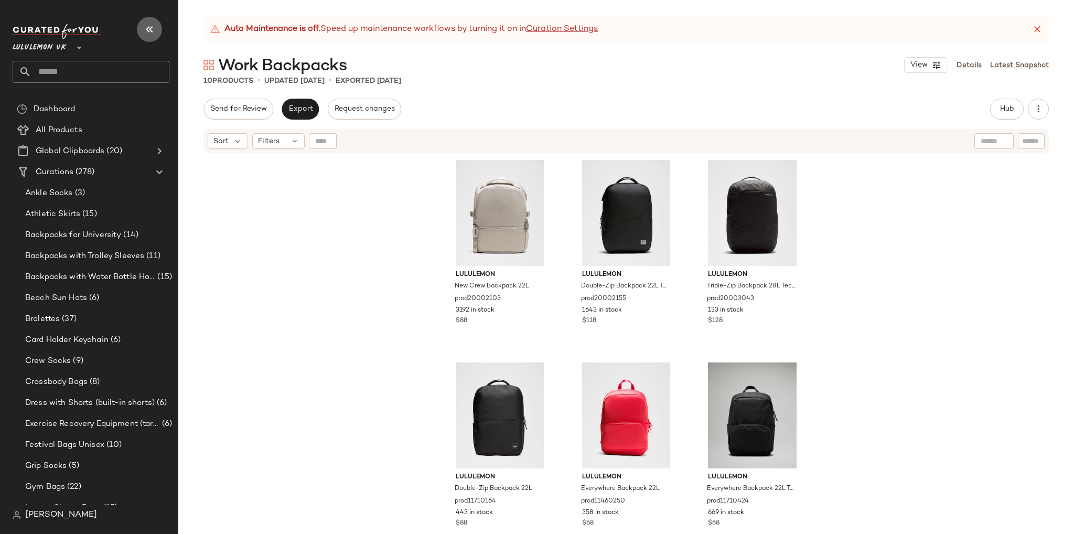
click at [149, 26] on icon "button" at bounding box center [149, 29] width 13 height 13
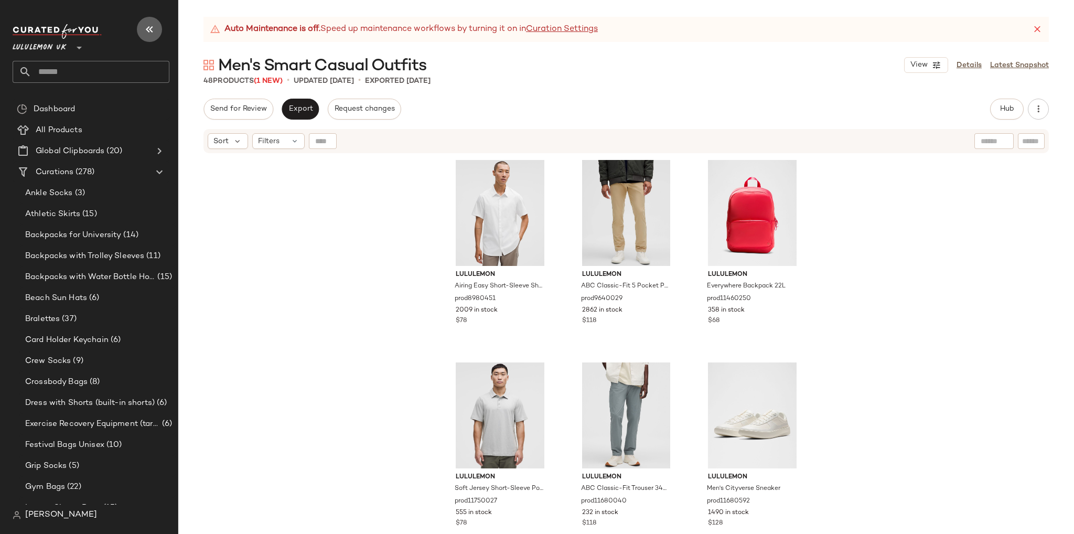
click at [142, 28] on button "button" at bounding box center [149, 29] width 25 height 25
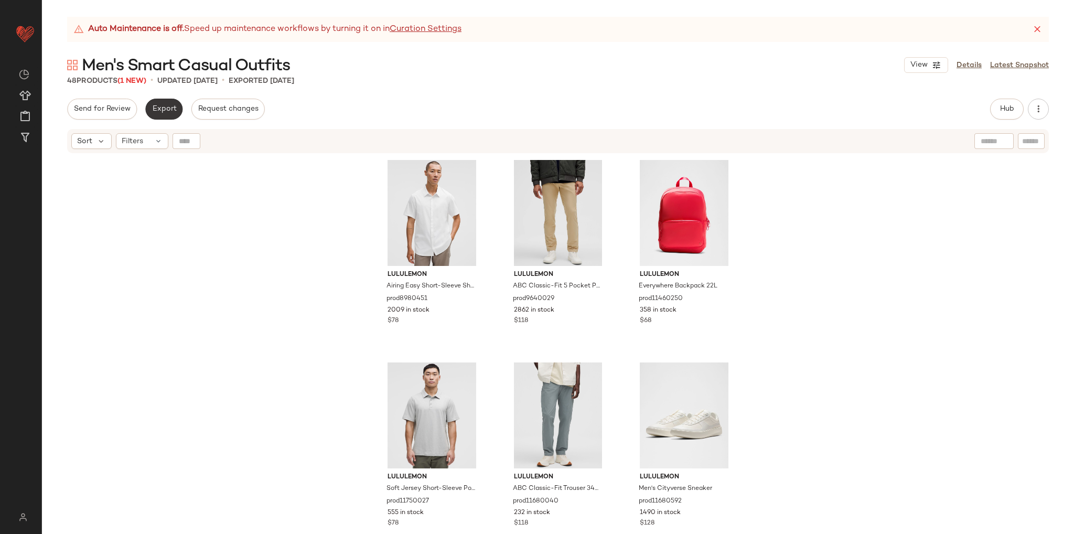
click at [167, 103] on button "Export" at bounding box center [163, 109] width 37 height 21
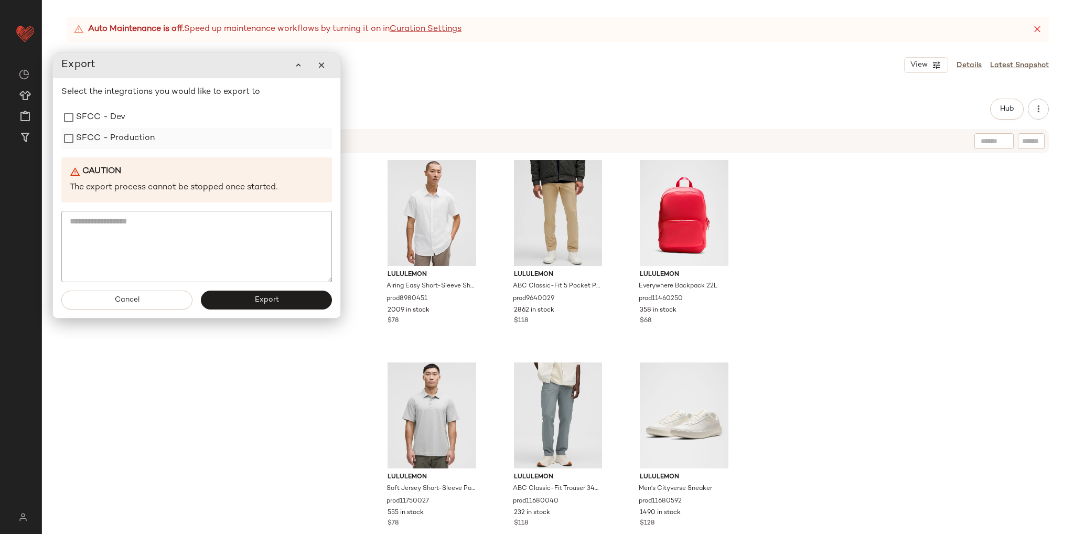
click at [142, 139] on label "SFCC - Production" at bounding box center [115, 138] width 79 height 21
click at [252, 305] on button "Export" at bounding box center [266, 299] width 131 height 19
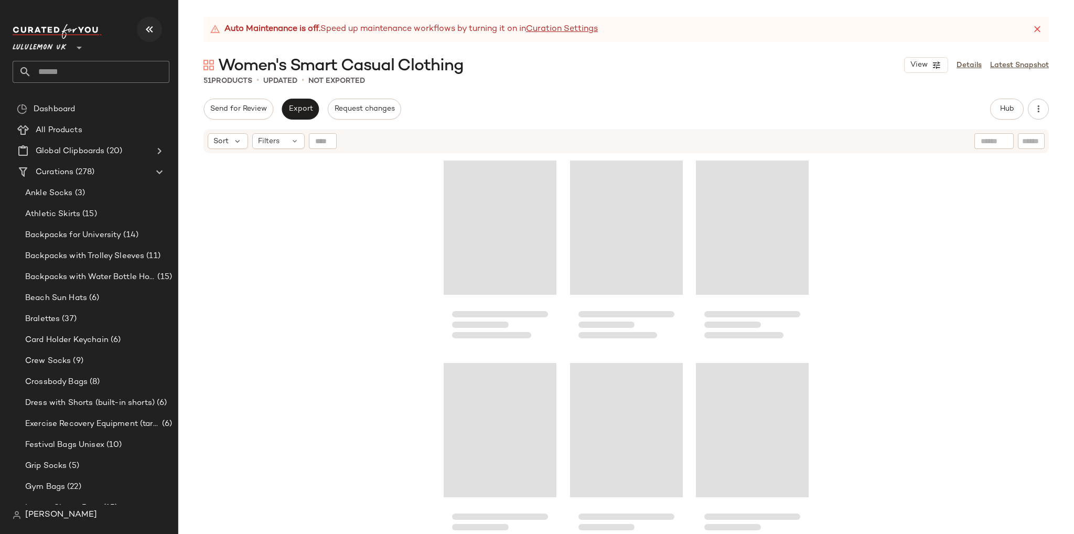
click at [148, 25] on icon "button" at bounding box center [149, 29] width 13 height 13
click at [147, 28] on icon "button" at bounding box center [149, 29] width 13 height 13
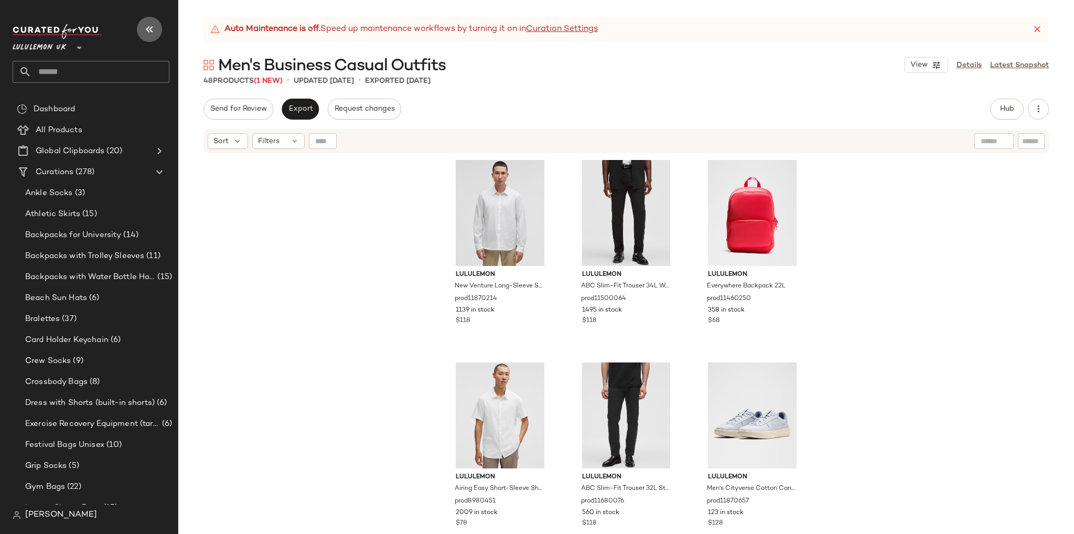
click at [145, 26] on icon "button" at bounding box center [149, 29] width 13 height 13
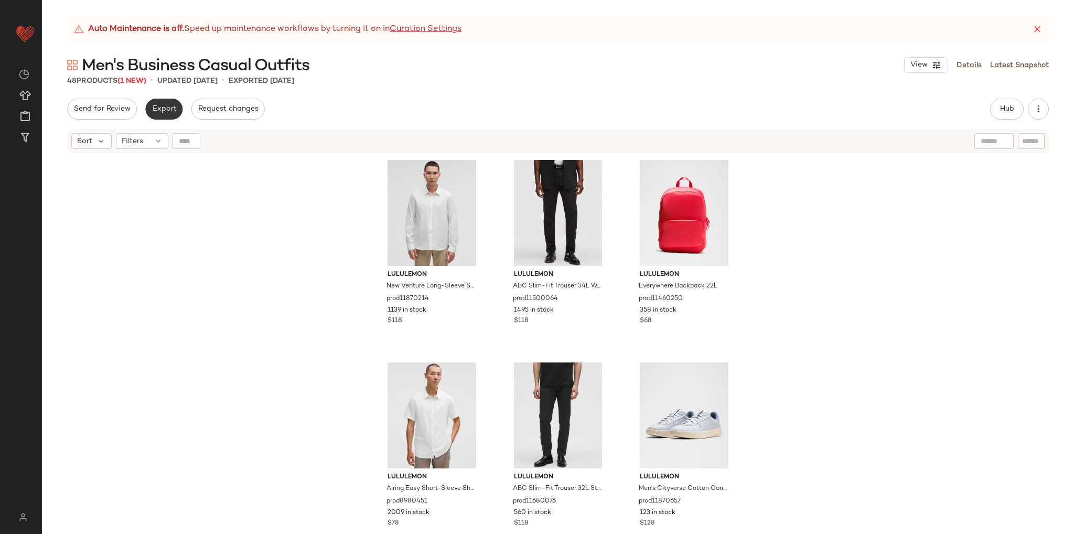
click at [169, 101] on button "Export" at bounding box center [163, 109] width 37 height 21
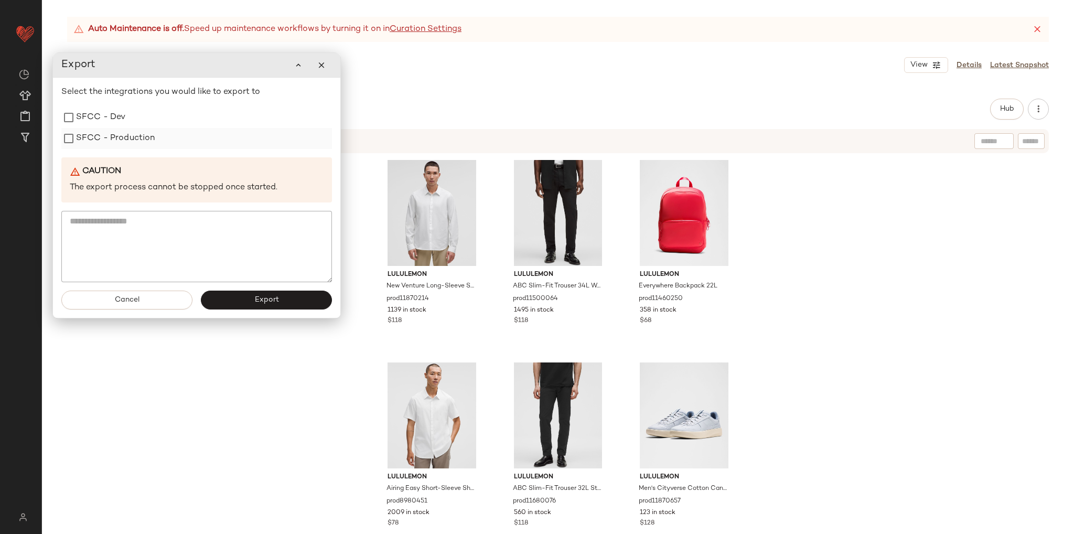
click at [130, 142] on label "SFCC - Production" at bounding box center [115, 138] width 79 height 21
click at [232, 293] on button "Export" at bounding box center [266, 299] width 131 height 19
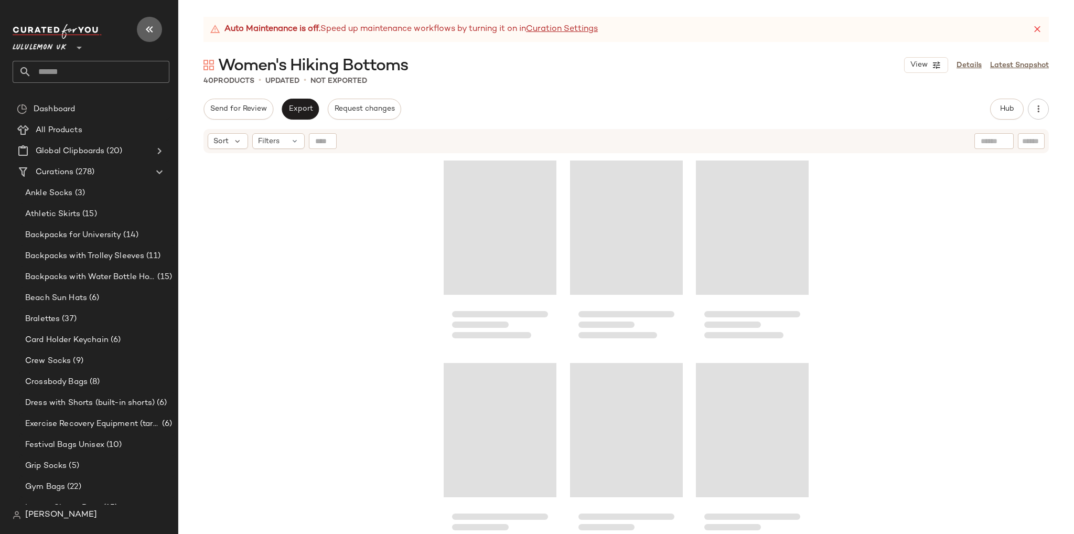
click at [159, 28] on button "button" at bounding box center [149, 29] width 25 height 25
click at [154, 25] on icon "button" at bounding box center [149, 29] width 13 height 13
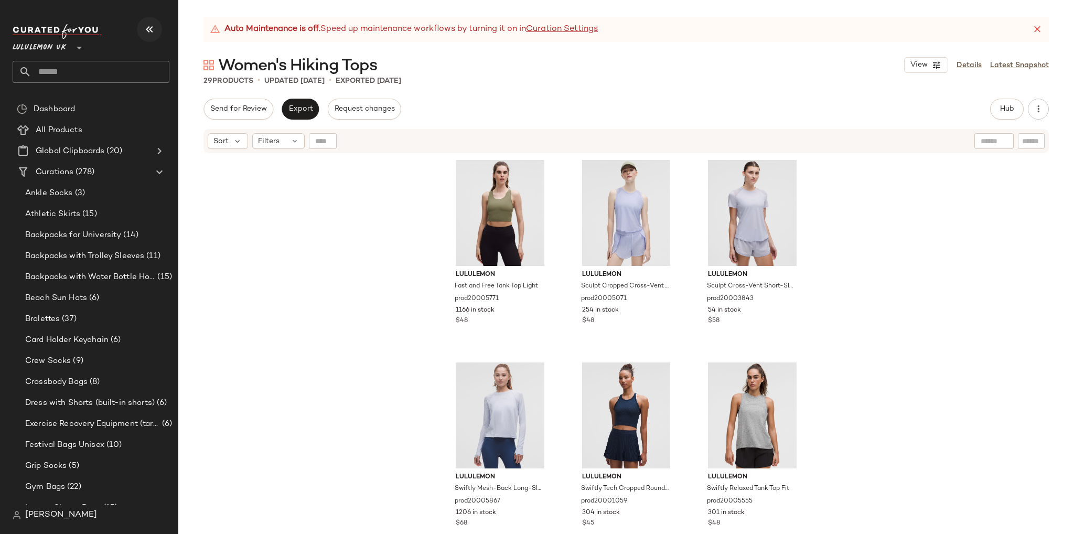
click at [157, 31] on button "button" at bounding box center [149, 29] width 25 height 25
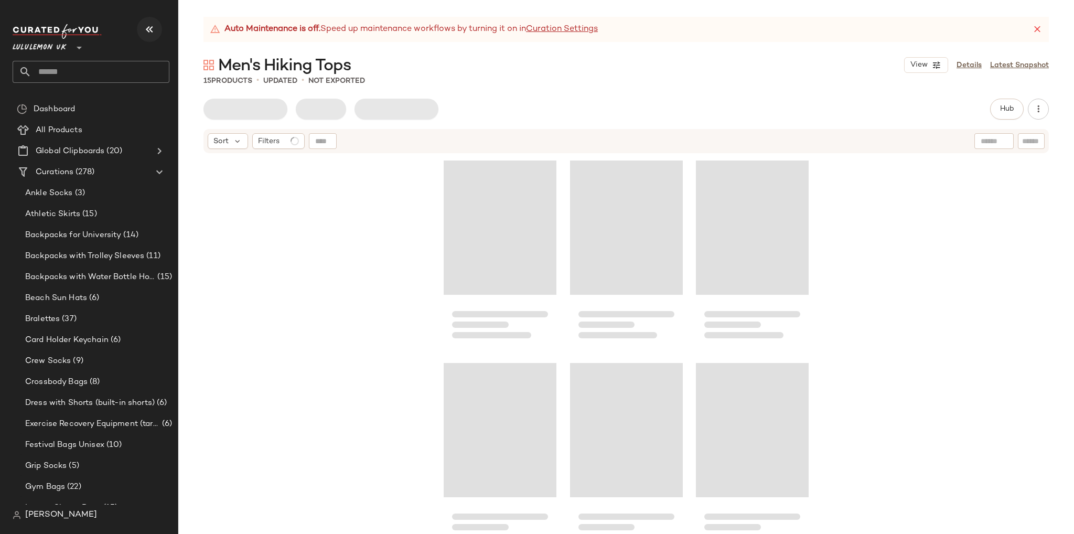
click at [149, 24] on icon "button" at bounding box center [149, 29] width 13 height 13
click at [145, 29] on icon "button" at bounding box center [149, 29] width 13 height 13
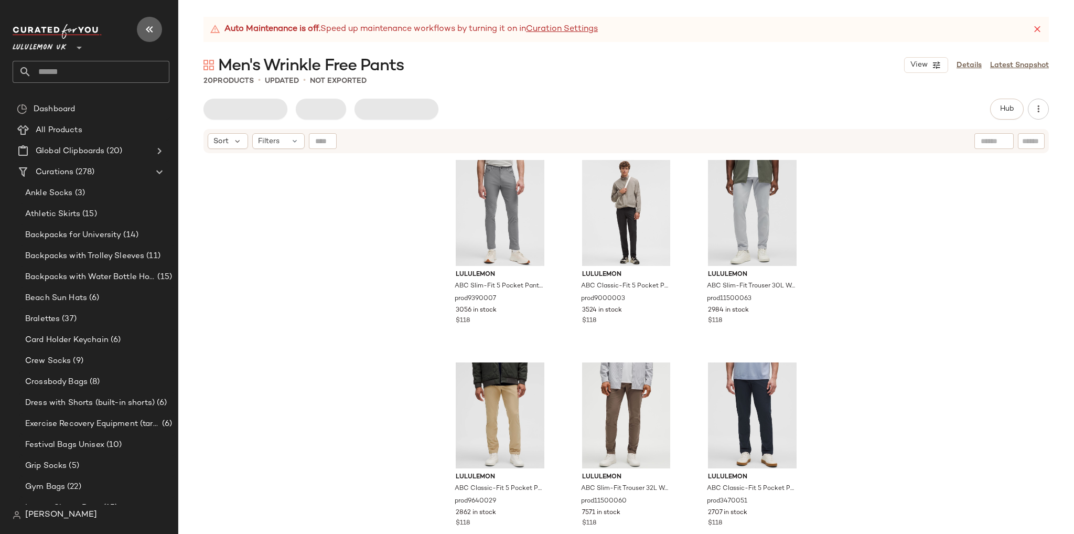
click at [150, 30] on icon "button" at bounding box center [149, 29] width 13 height 13
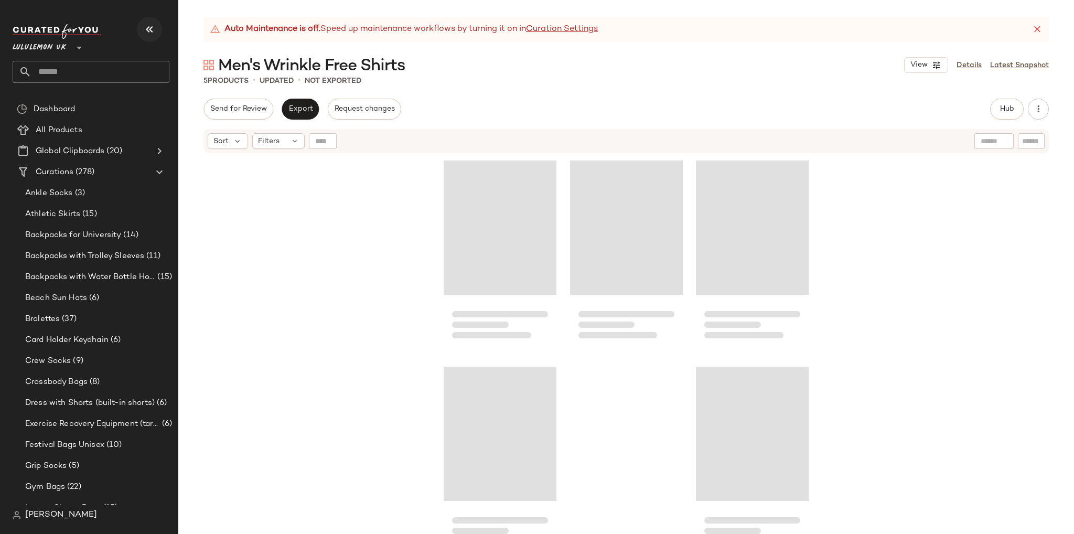
click at [155, 26] on icon "button" at bounding box center [149, 29] width 13 height 13
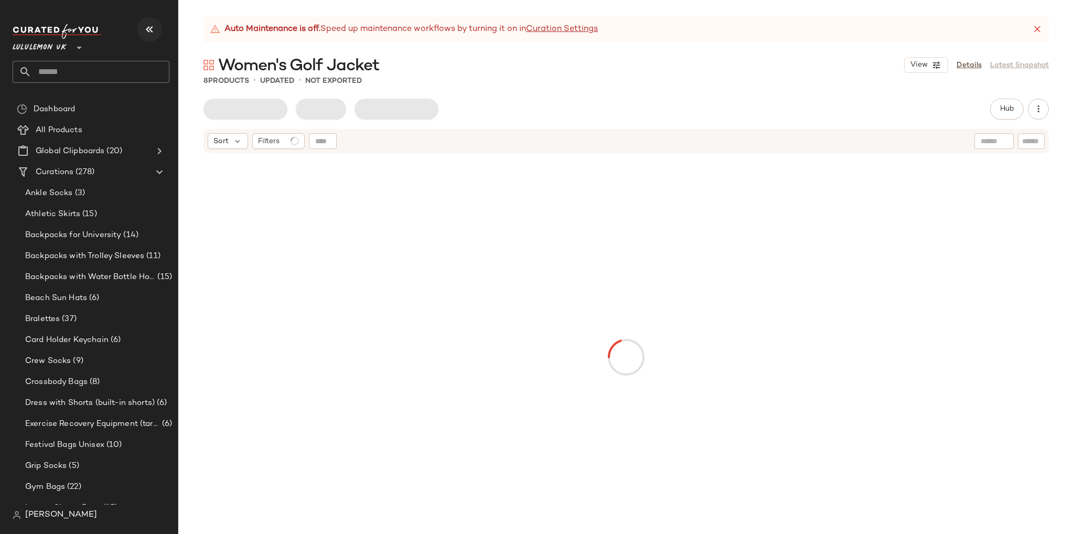
click at [141, 30] on button "button" at bounding box center [149, 29] width 25 height 25
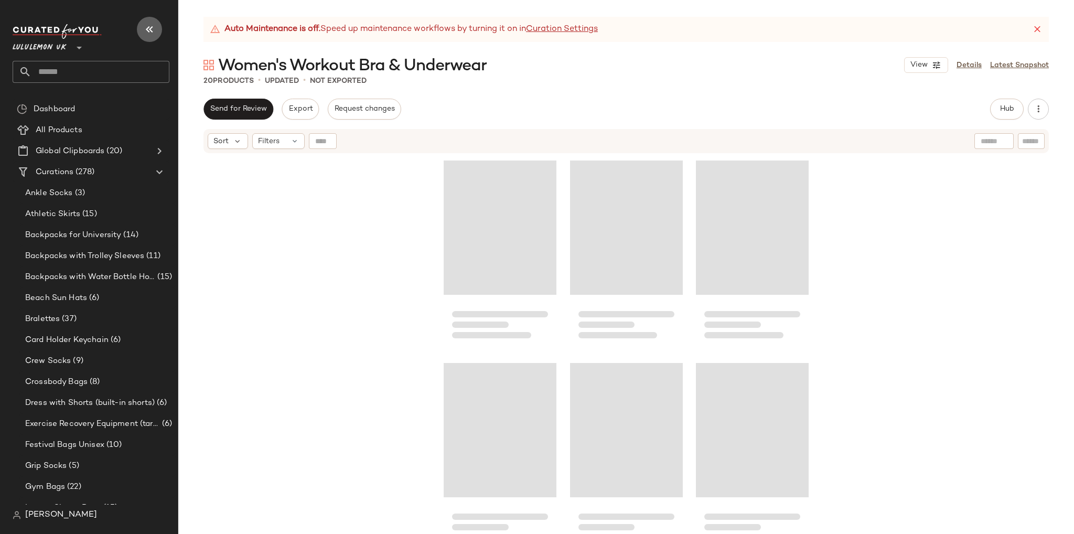
click at [147, 26] on icon "button" at bounding box center [149, 29] width 13 height 13
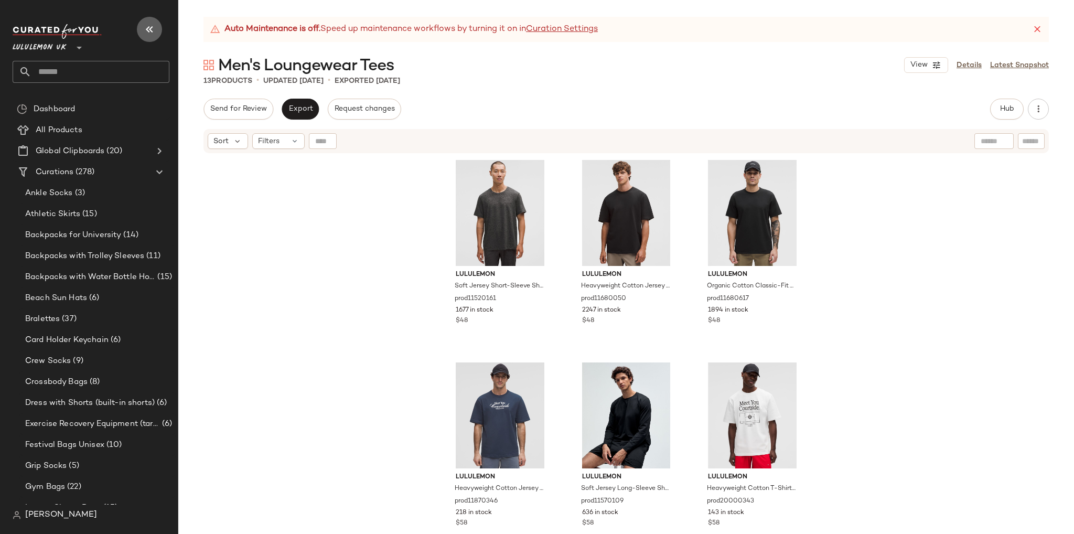
click at [143, 27] on icon "button" at bounding box center [149, 29] width 13 height 13
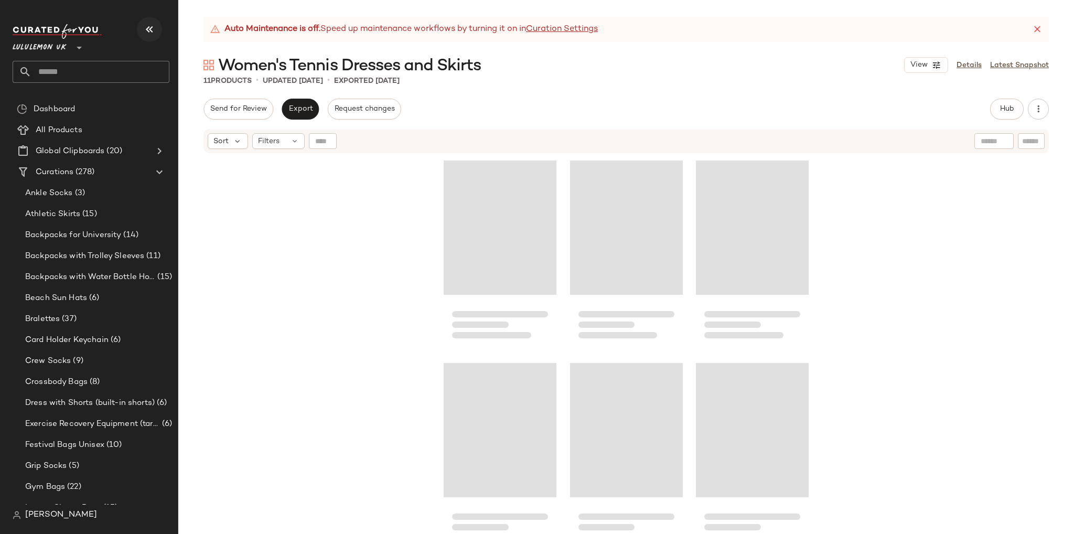
click at [148, 27] on icon "button" at bounding box center [149, 29] width 13 height 13
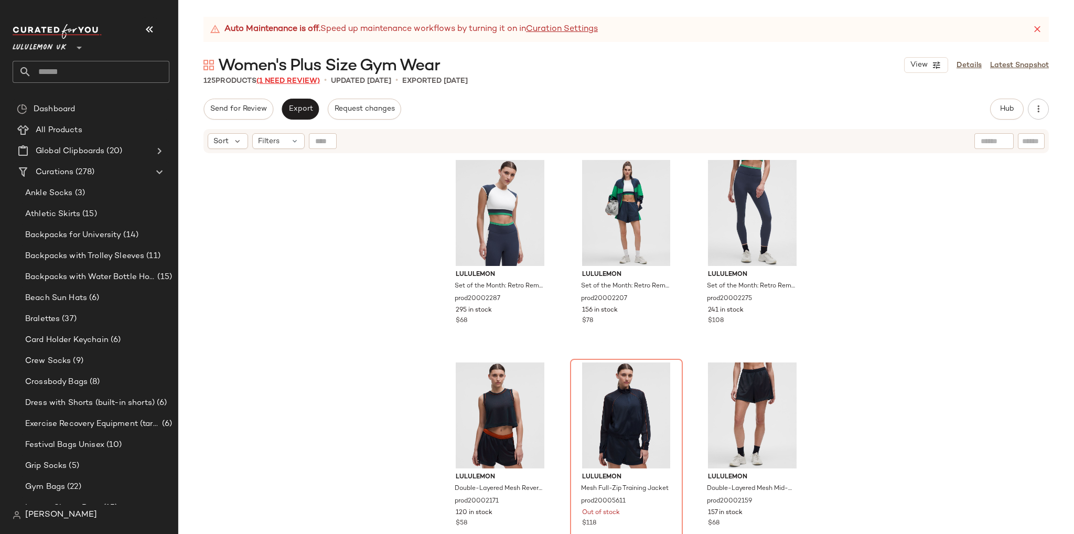
click at [286, 80] on span "(1 Need Review)" at bounding box center [287, 81] width 63 height 8
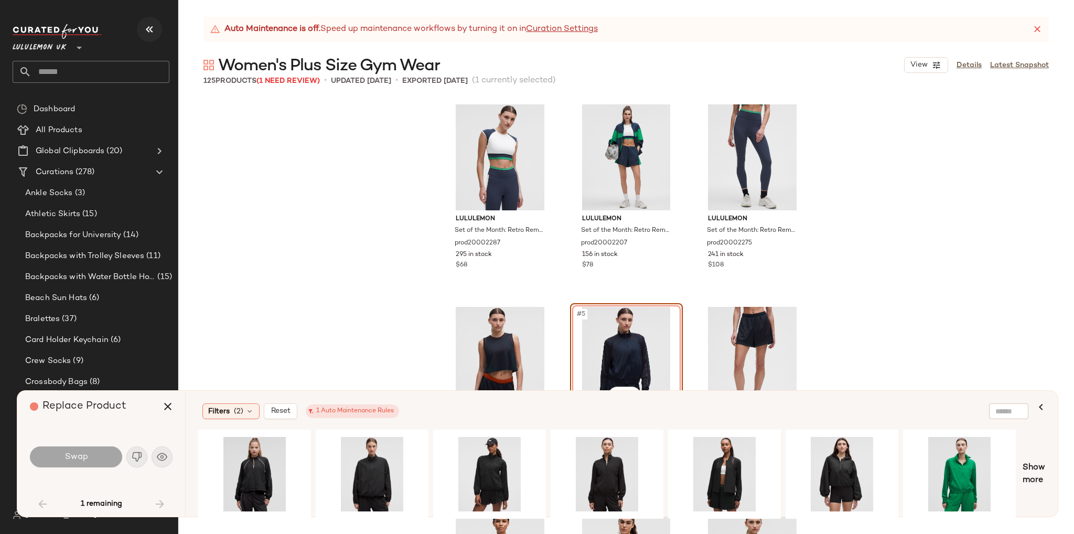
click at [154, 31] on icon "button" at bounding box center [149, 29] width 13 height 13
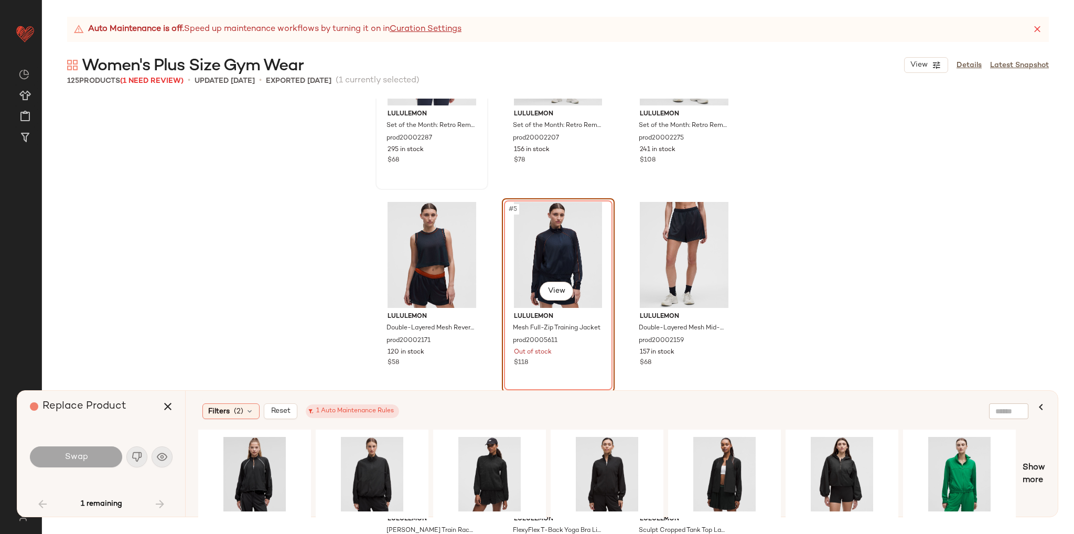
scroll to position [157, 0]
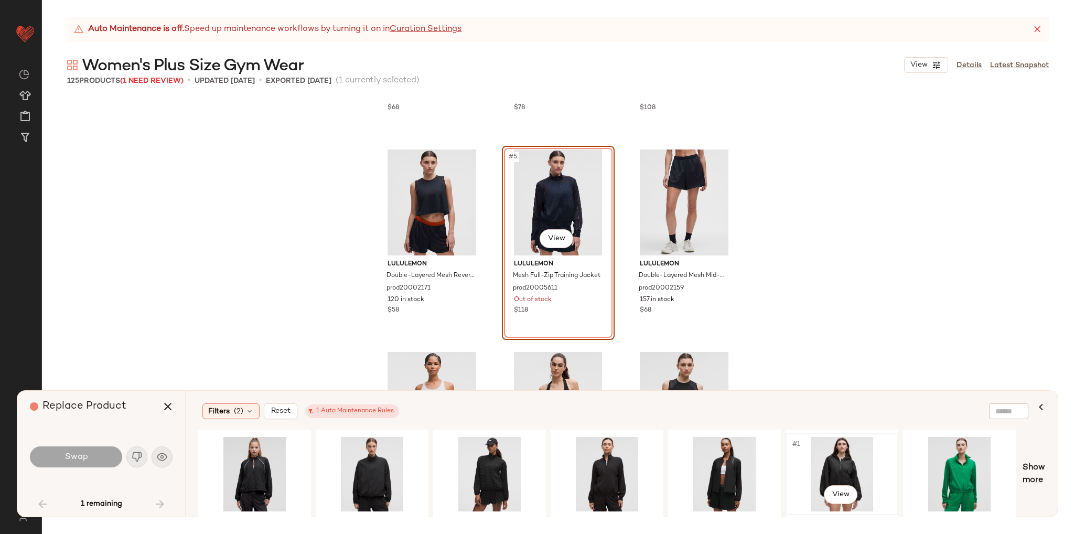
click at [834, 469] on div "#1 View" at bounding box center [841, 474] width 105 height 74
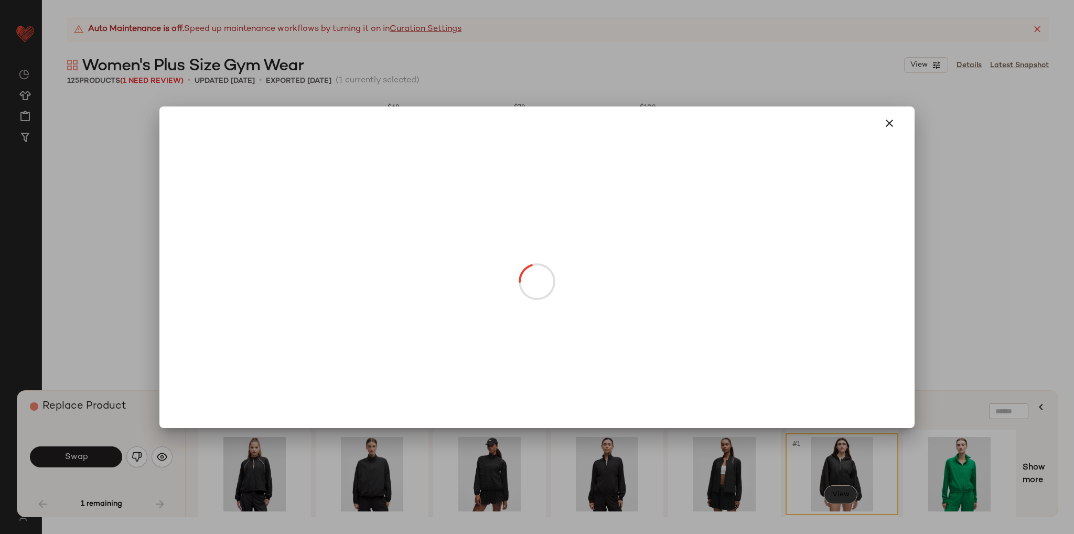
click at [848, 489] on body "Lululemon UK ** Dashboard All Products Global Clipboards (20) Curations (278) E…" at bounding box center [537, 267] width 1074 height 534
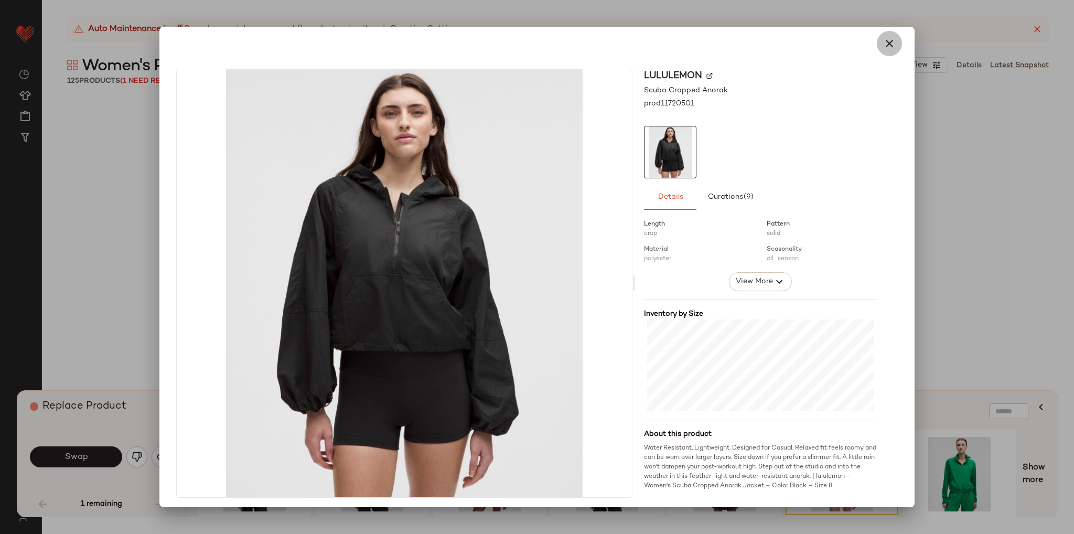
click at [883, 42] on icon "button" at bounding box center [889, 43] width 13 height 13
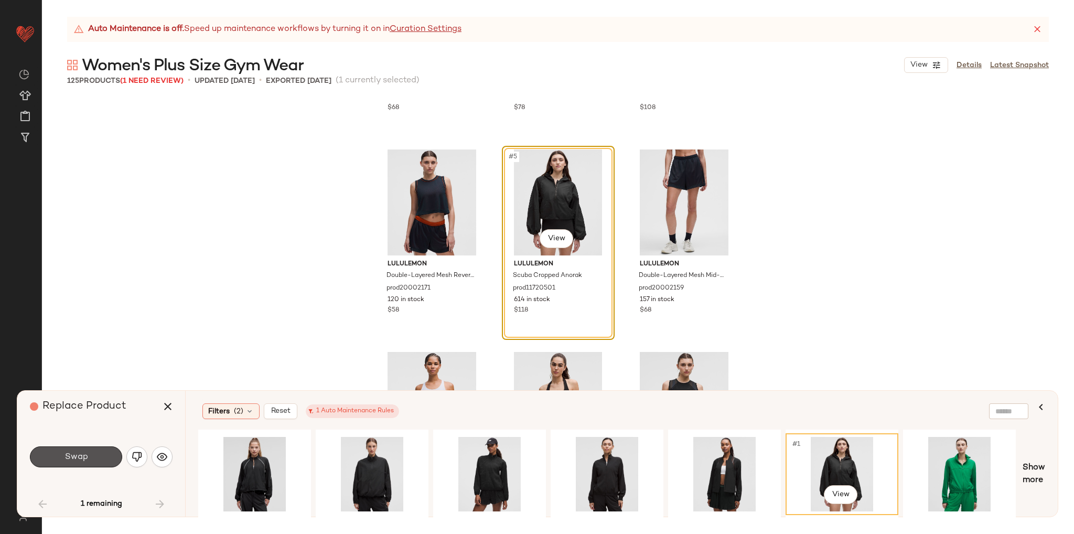
drag, startPoint x: 99, startPoint y: 455, endPoint x: 113, endPoint y: 415, distance: 41.8
click at [100, 455] on button "Swap" at bounding box center [76, 456] width 92 height 21
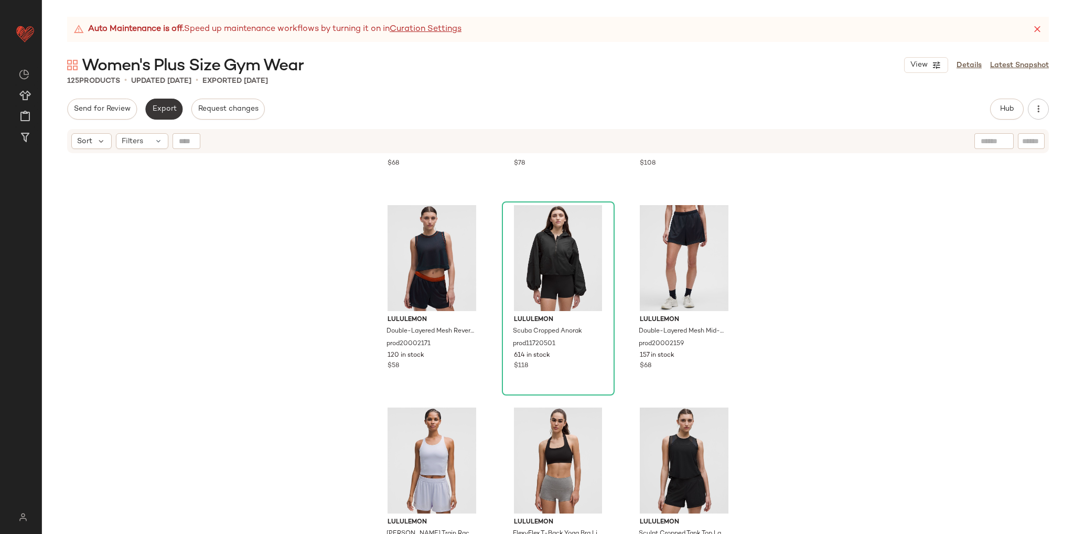
click at [163, 106] on span "Export" at bounding box center [164, 109] width 25 height 8
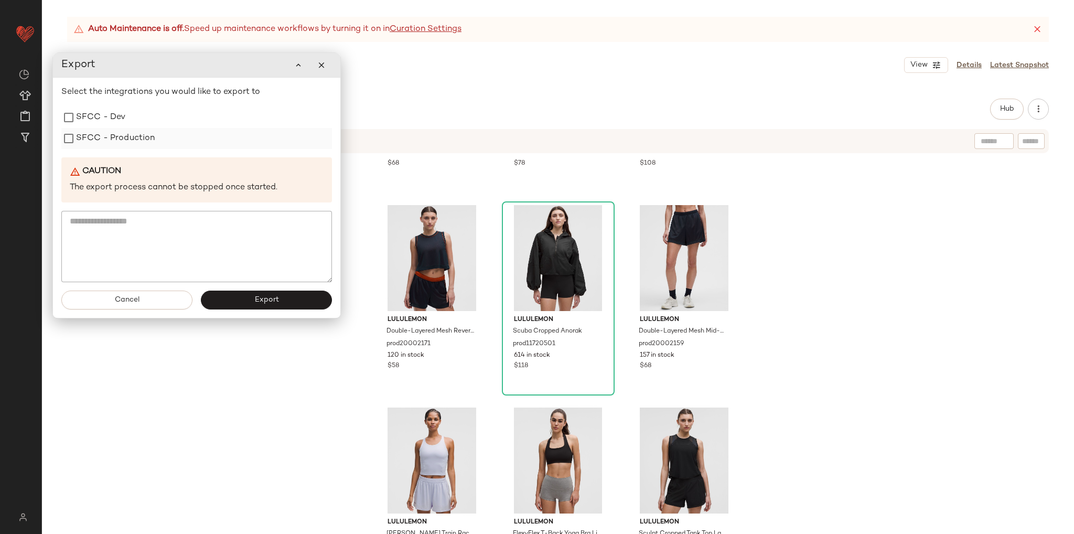
click at [130, 143] on label "SFCC - Production" at bounding box center [115, 138] width 79 height 21
click at [254, 298] on span "Export" at bounding box center [266, 300] width 25 height 8
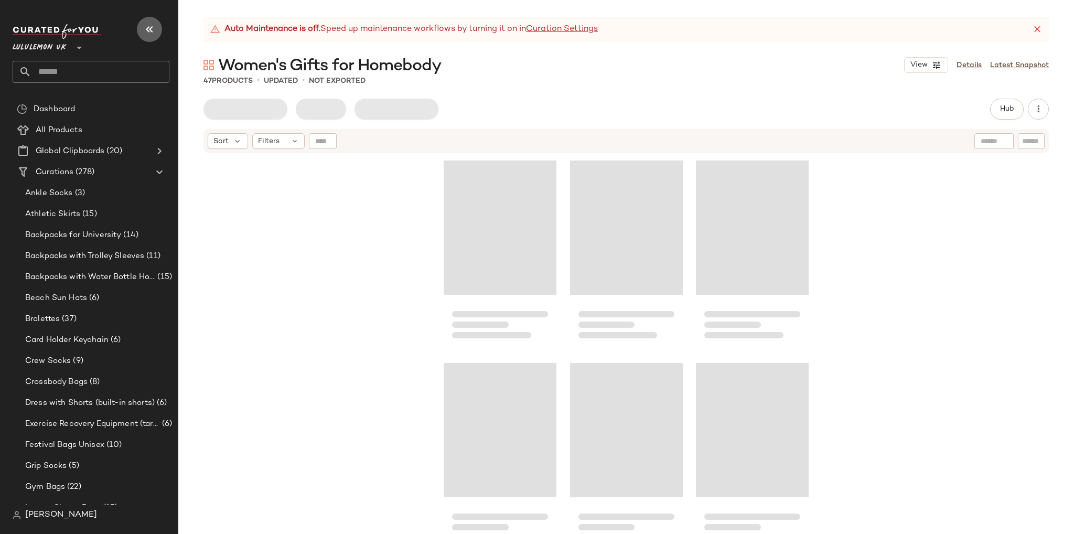
click at [139, 28] on button "button" at bounding box center [149, 29] width 25 height 25
click at [129, 26] on div at bounding box center [91, 31] width 157 height 15
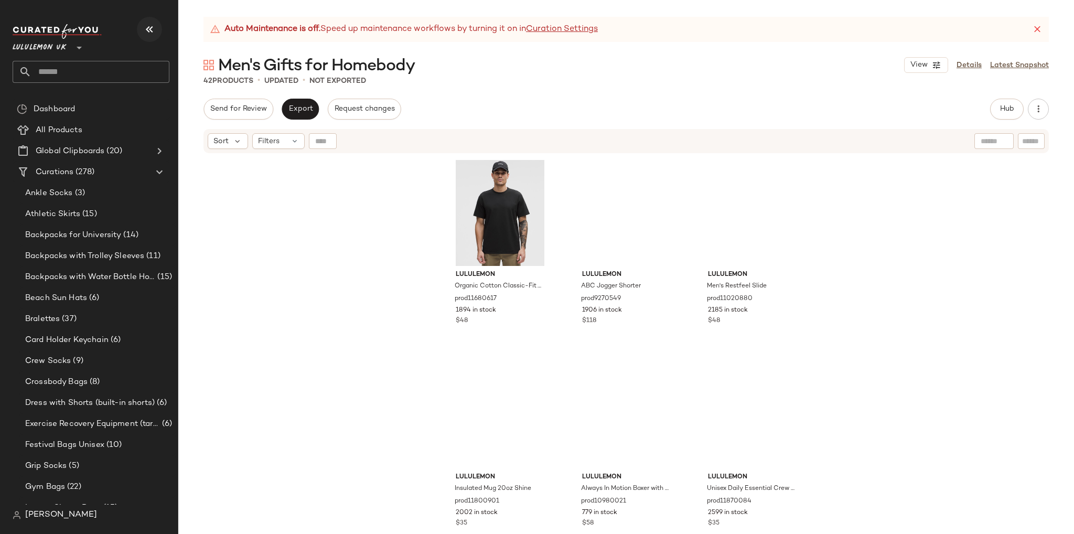
click at [146, 27] on icon "button" at bounding box center [149, 29] width 13 height 13
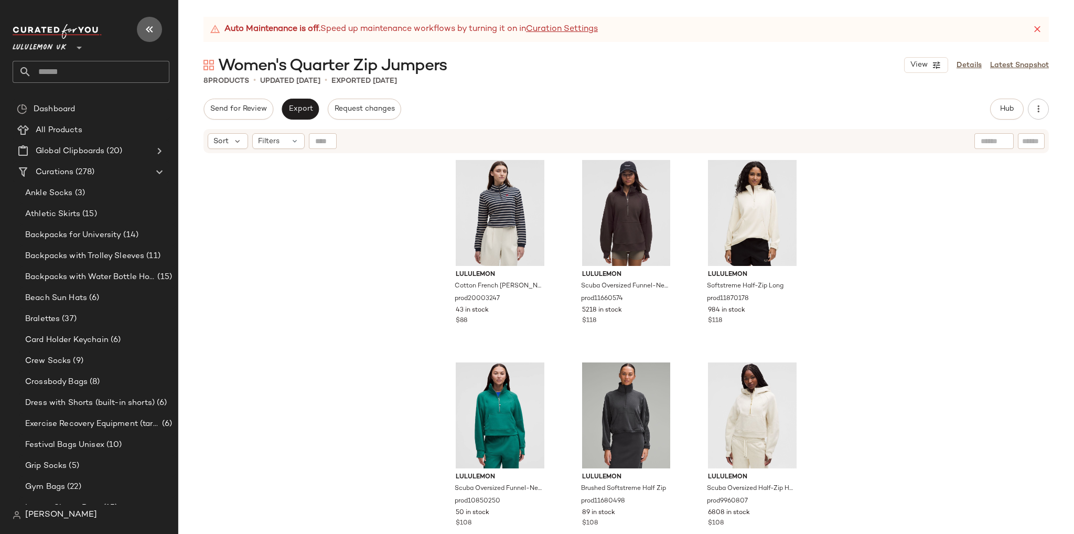
click at [149, 28] on icon "button" at bounding box center [149, 29] width 13 height 13
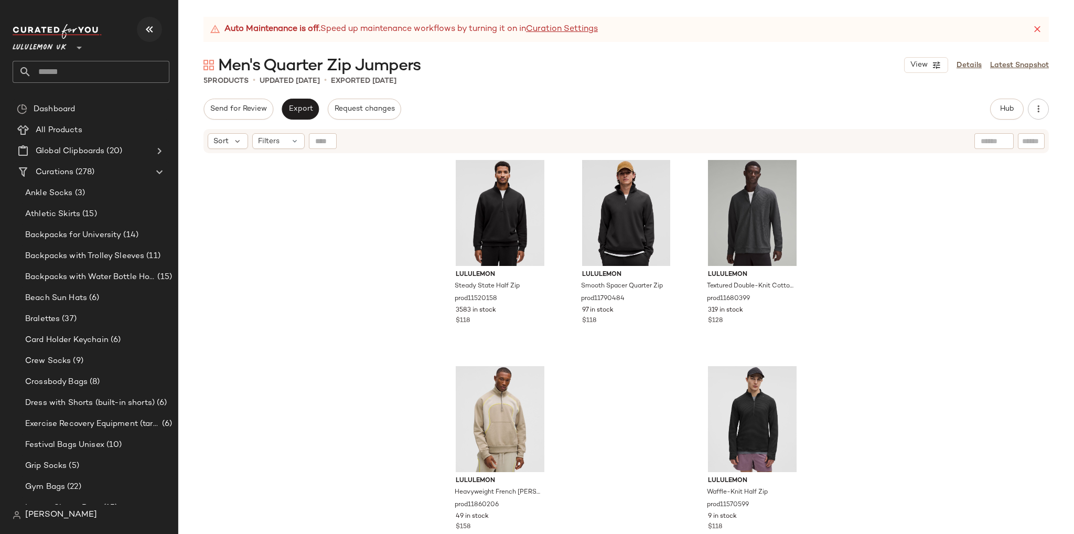
click at [151, 26] on icon "button" at bounding box center [149, 29] width 13 height 13
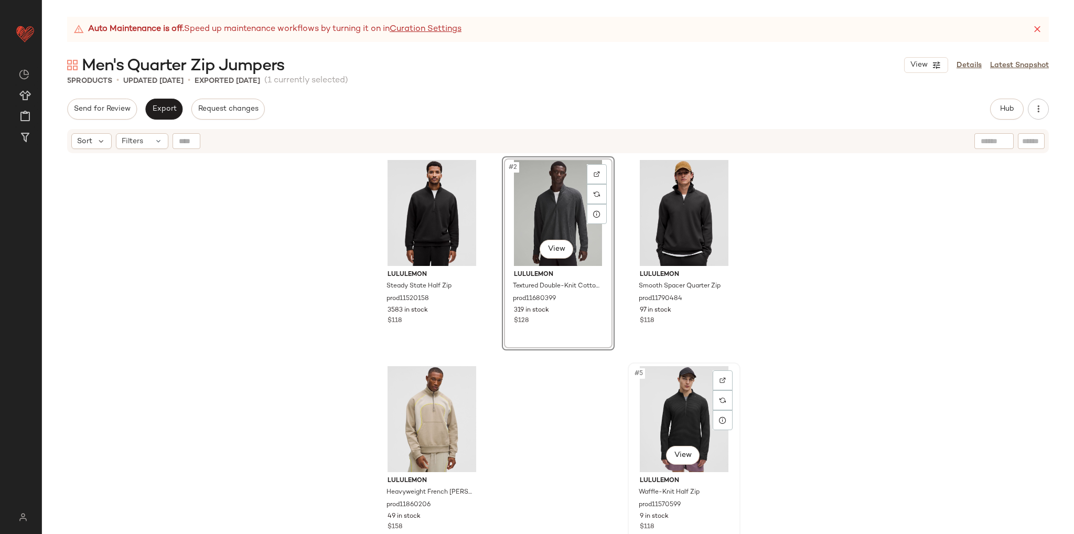
click at [681, 415] on div "#5 View" at bounding box center [683, 419] width 105 height 106
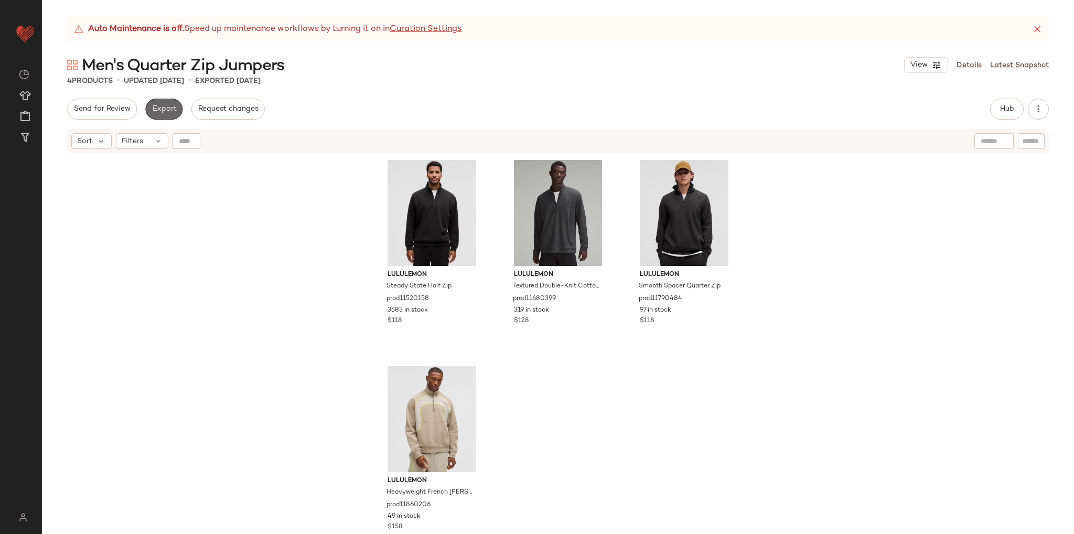
click at [170, 108] on span "Export" at bounding box center [164, 109] width 25 height 8
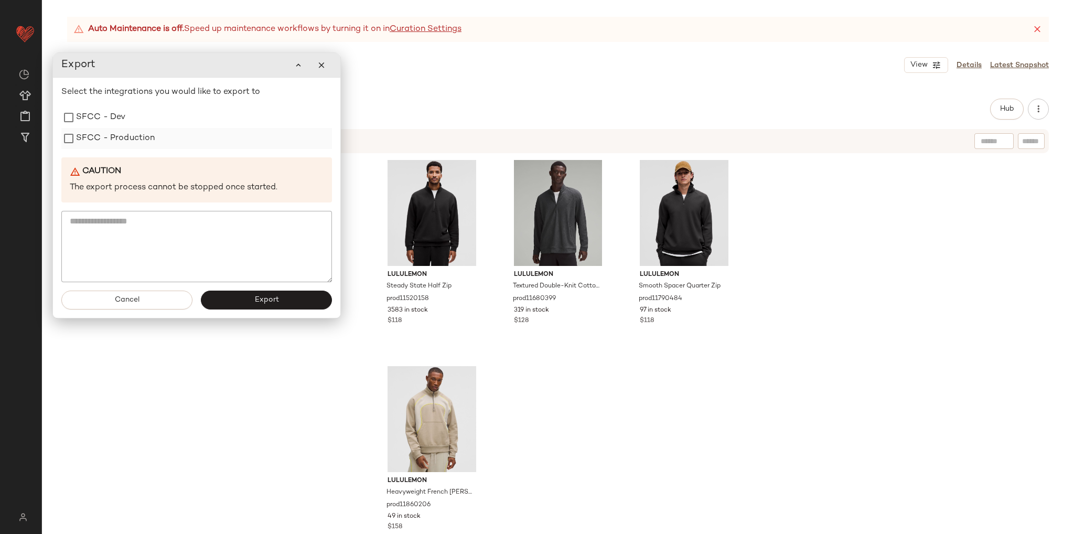
click at [154, 139] on div "SFCC - Production" at bounding box center [196, 138] width 271 height 21
click at [114, 138] on label "SFCC - Production" at bounding box center [115, 138] width 79 height 21
click at [262, 301] on span "Export" at bounding box center [266, 300] width 25 height 8
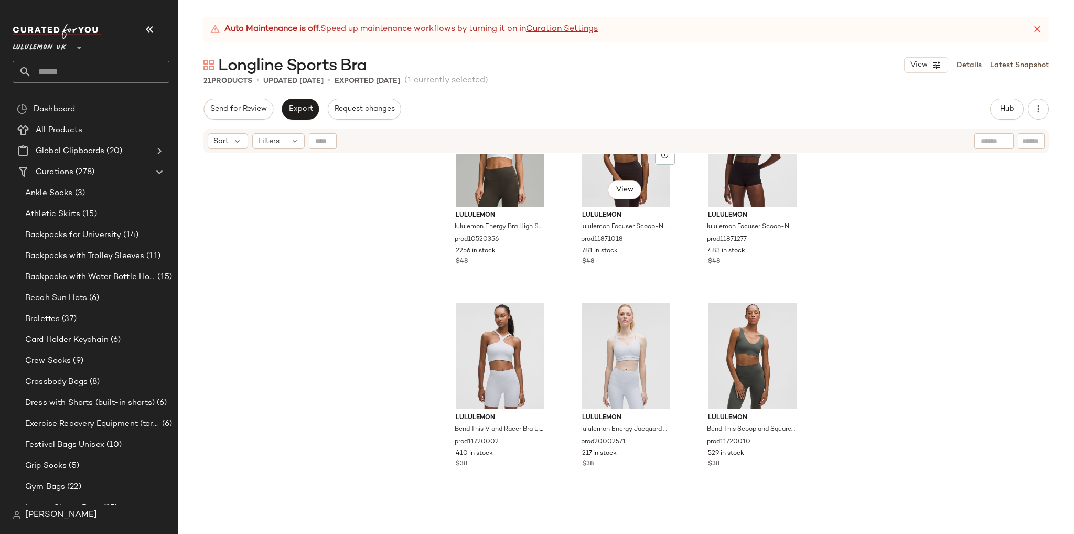
scroll to position [271, 0]
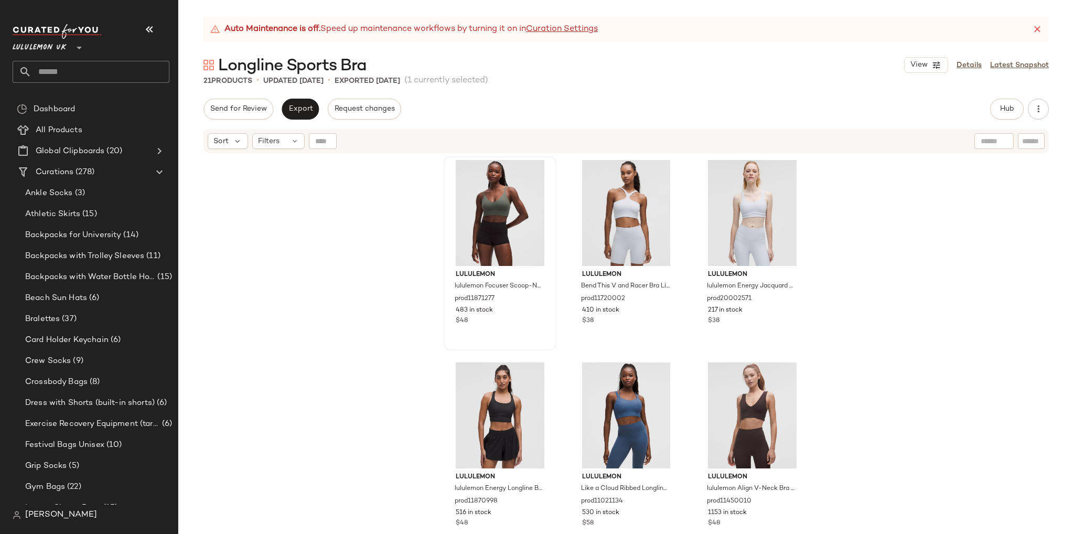
scroll to position [423, 0]
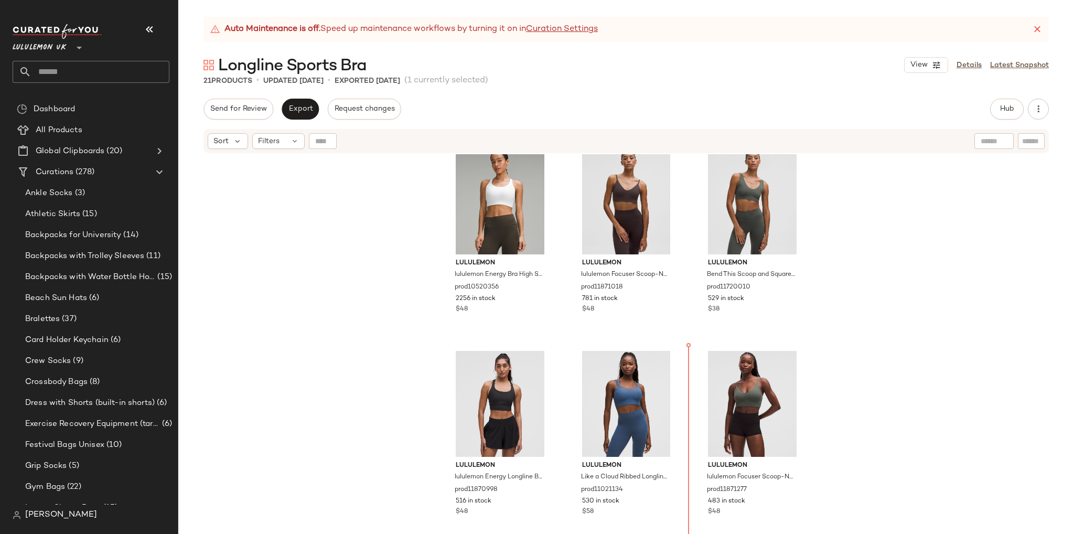
scroll to position [216, 0]
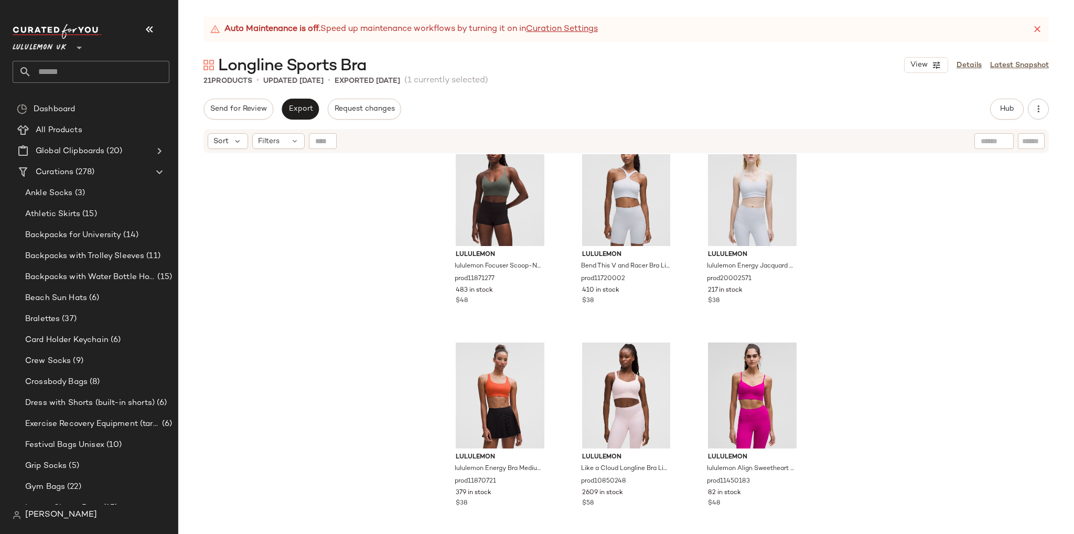
scroll to position [688, 0]
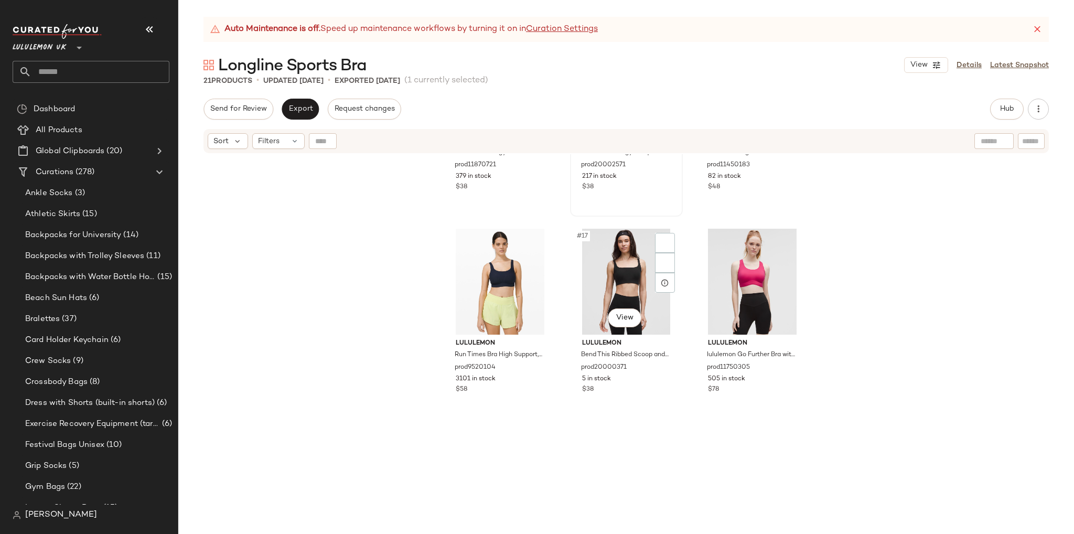
scroll to position [960, 0]
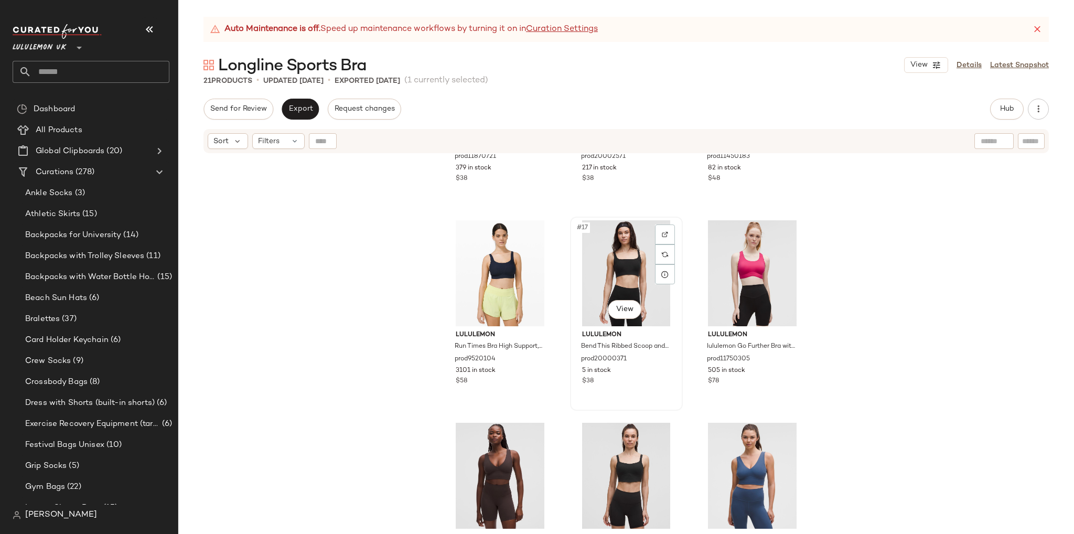
click at [632, 286] on div "#17 View" at bounding box center [626, 273] width 105 height 106
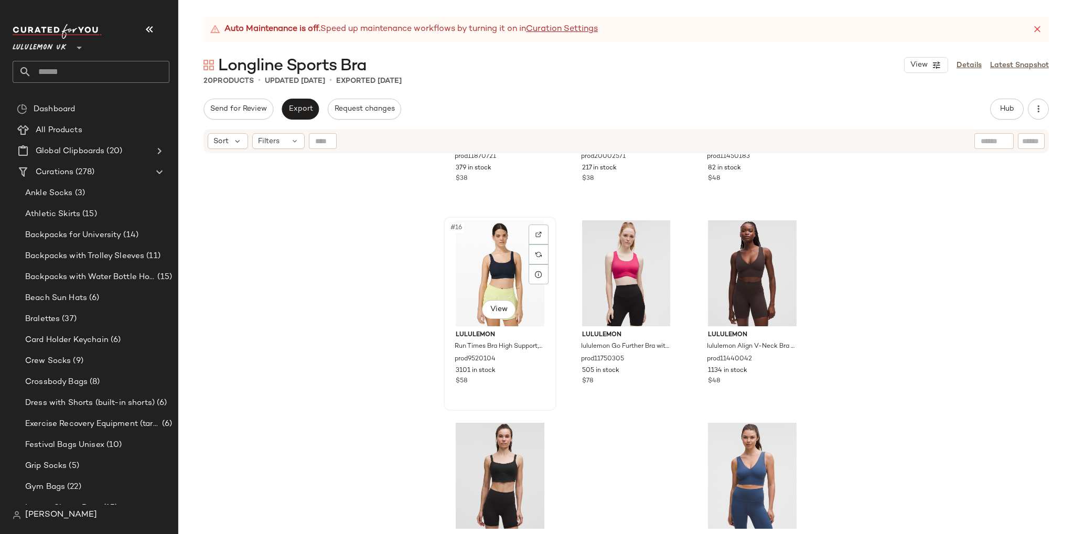
click at [478, 282] on div "#16 View" at bounding box center [499, 273] width 105 height 106
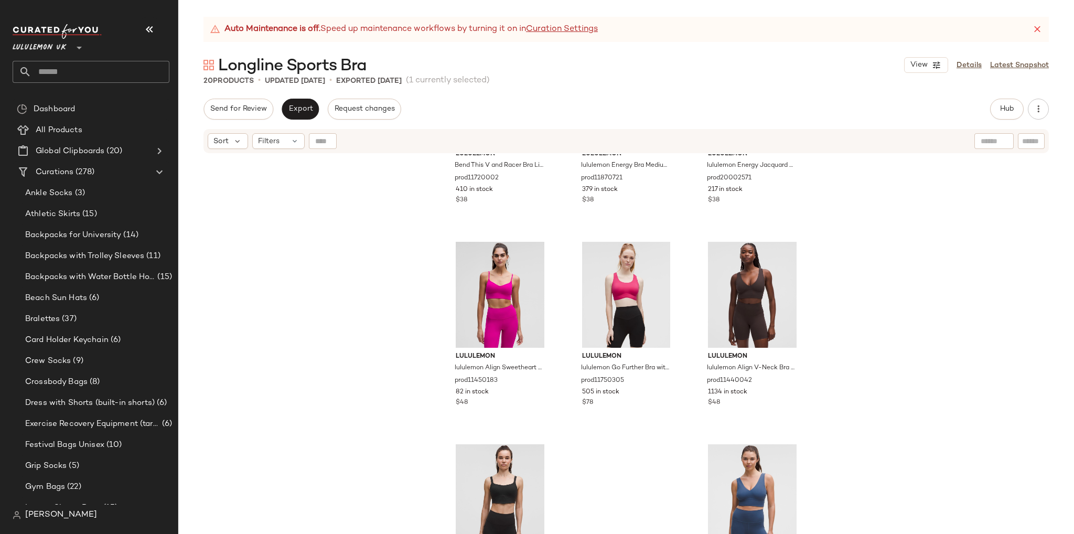
scroll to position [1013, 0]
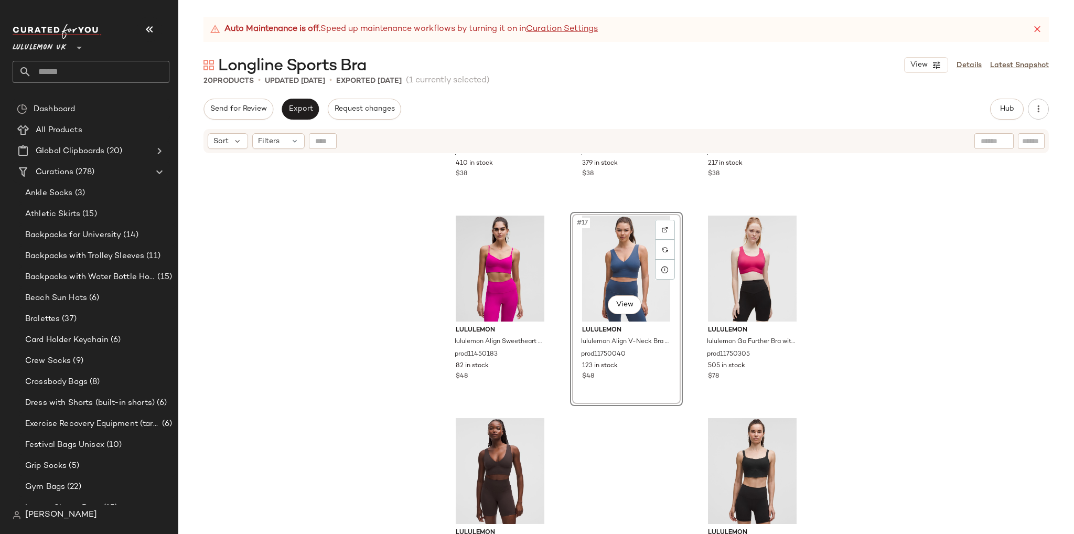
scroll to position [908, 0]
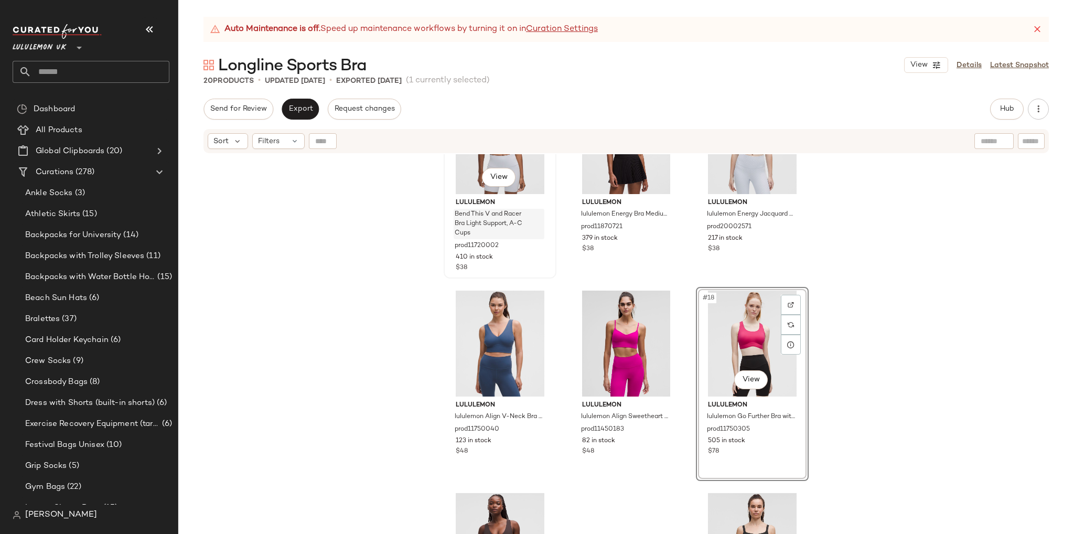
scroll to position [880, 0]
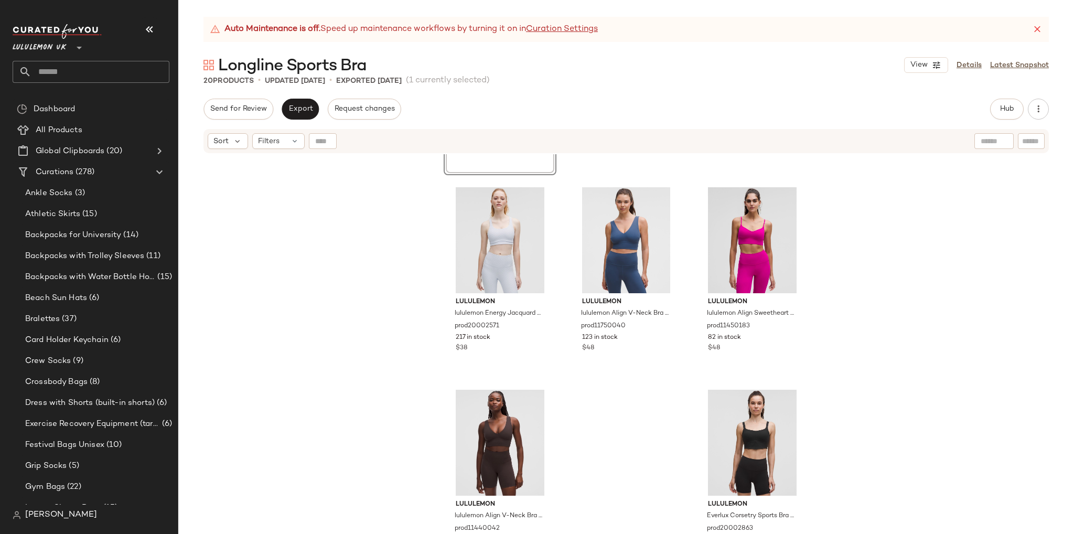
scroll to position [1013, 0]
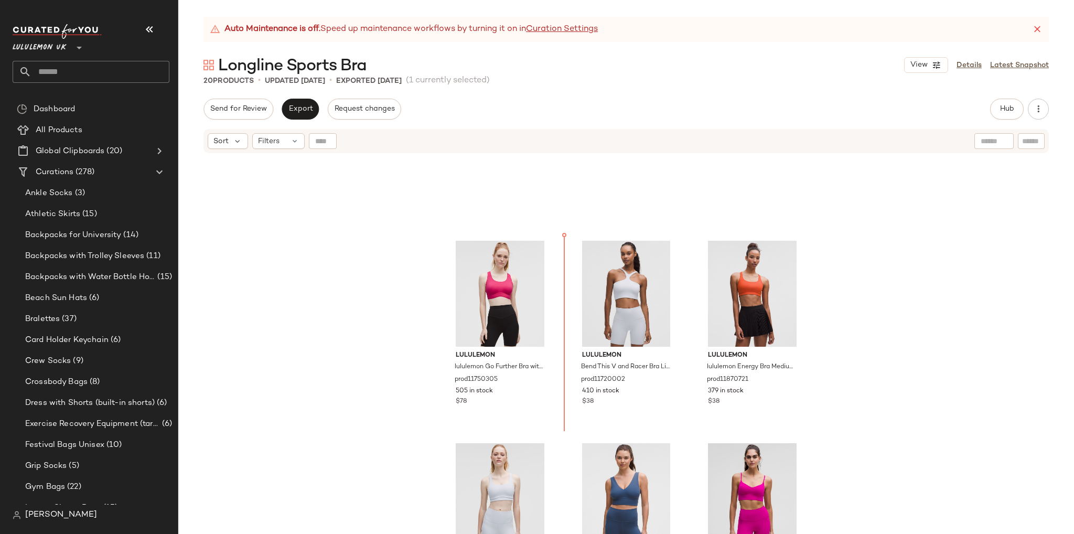
scroll to position [711, 0]
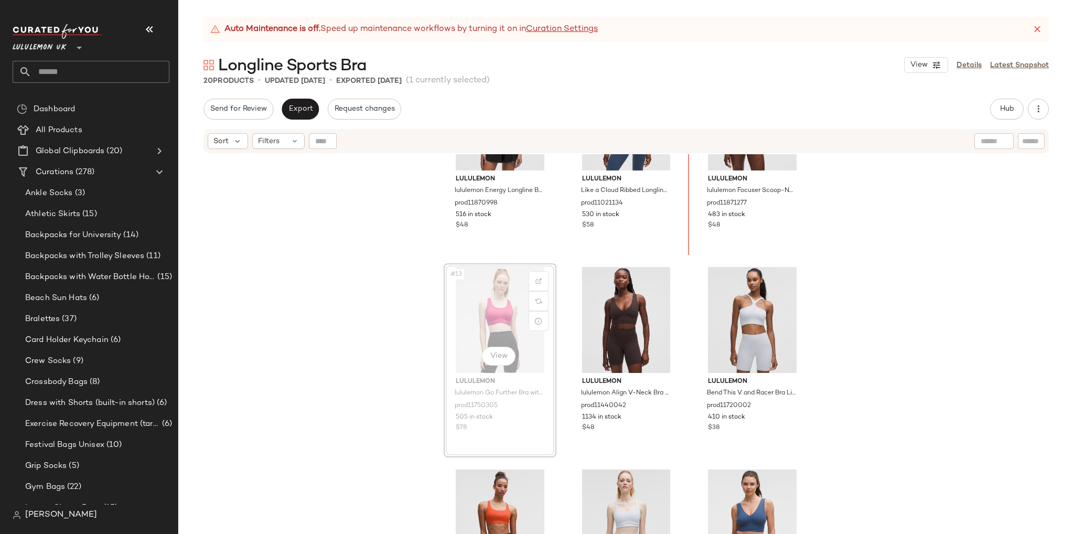
scroll to position [670, 0]
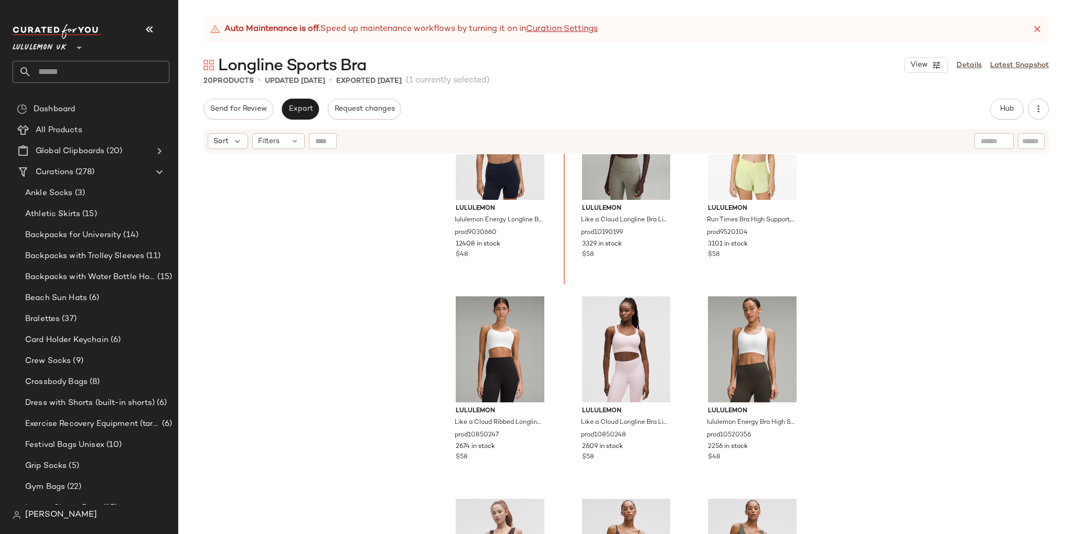
scroll to position [65, 0]
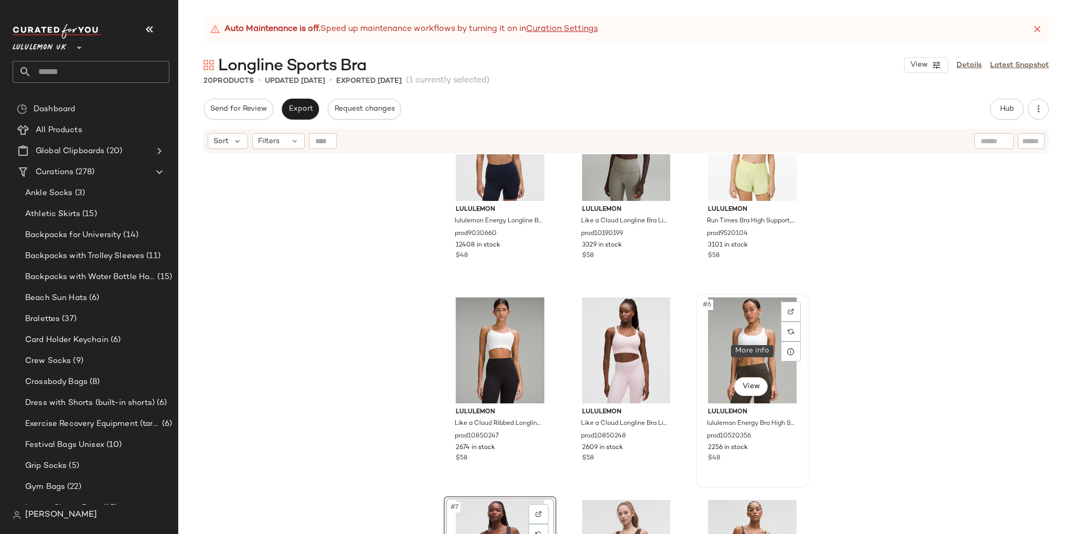
scroll to position [231, 0]
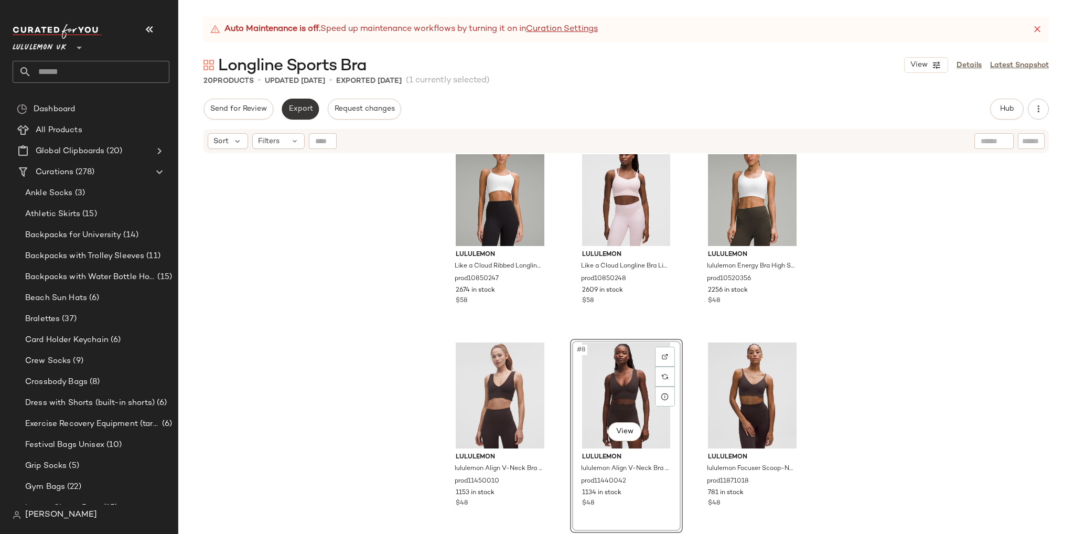
click at [295, 112] on span "Export" at bounding box center [300, 109] width 25 height 8
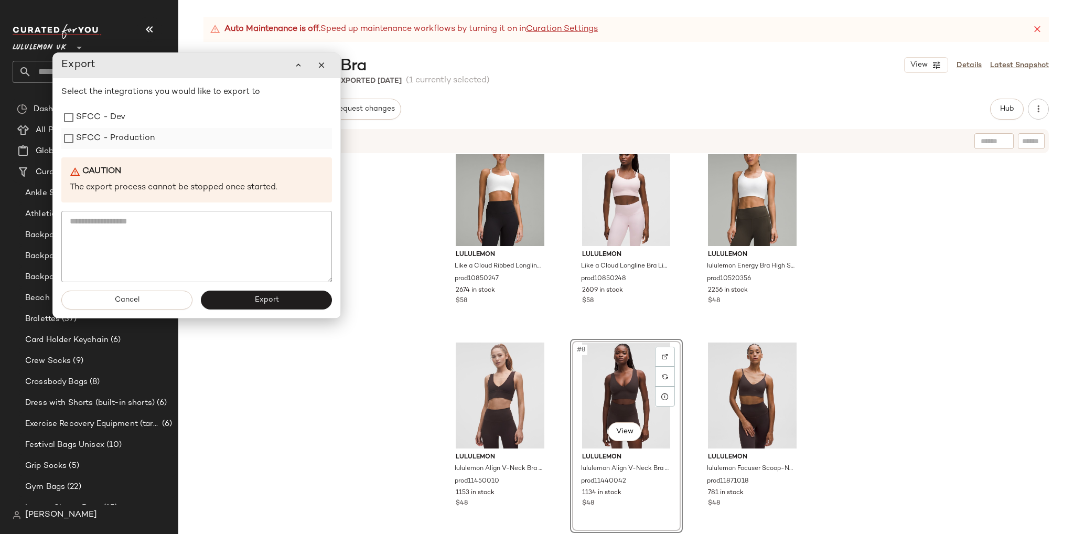
click at [139, 143] on label "SFCC - Production" at bounding box center [115, 138] width 79 height 21
click at [282, 296] on button "Export" at bounding box center [266, 299] width 131 height 19
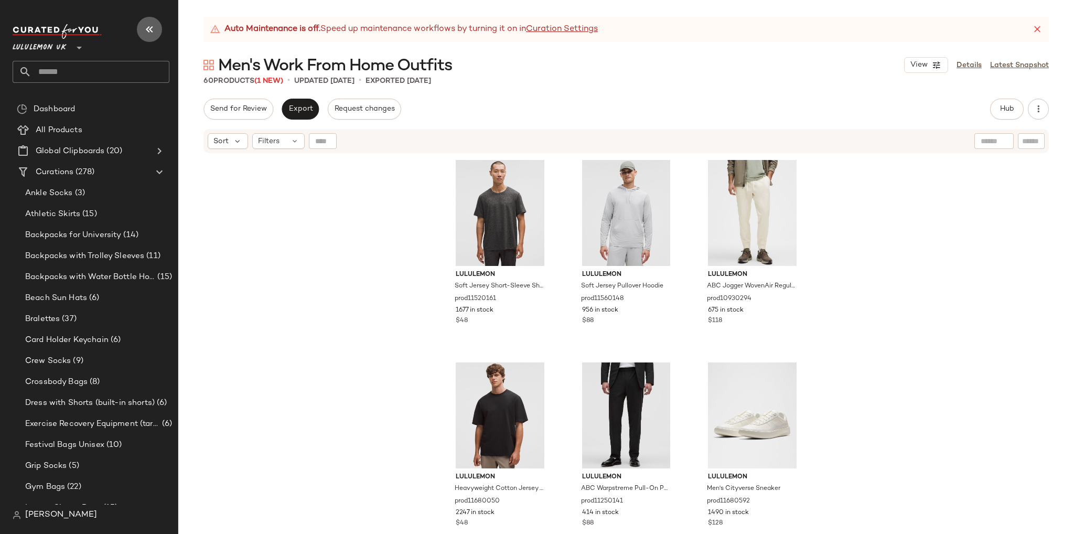
click at [149, 29] on icon "button" at bounding box center [149, 29] width 13 height 13
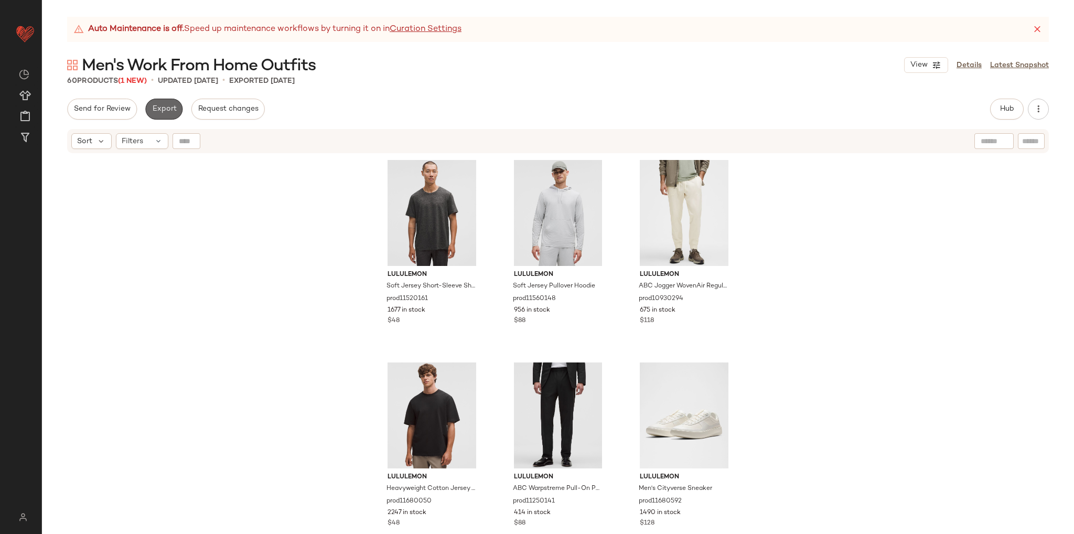
click at [174, 105] on span "Export" at bounding box center [164, 109] width 25 height 8
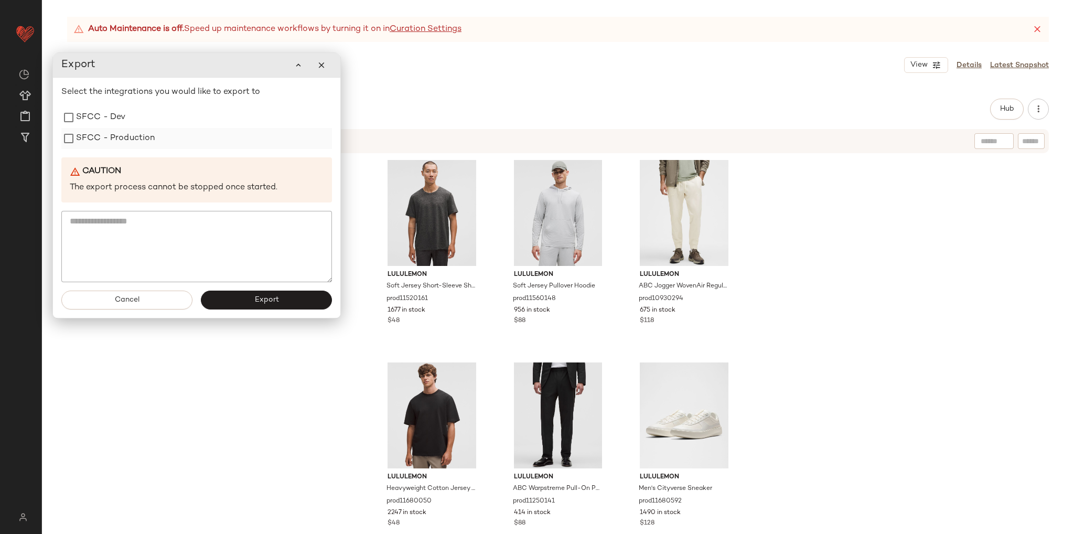
click at [111, 137] on label "SFCC - Production" at bounding box center [115, 138] width 79 height 21
click at [231, 294] on button "Export" at bounding box center [266, 299] width 131 height 19
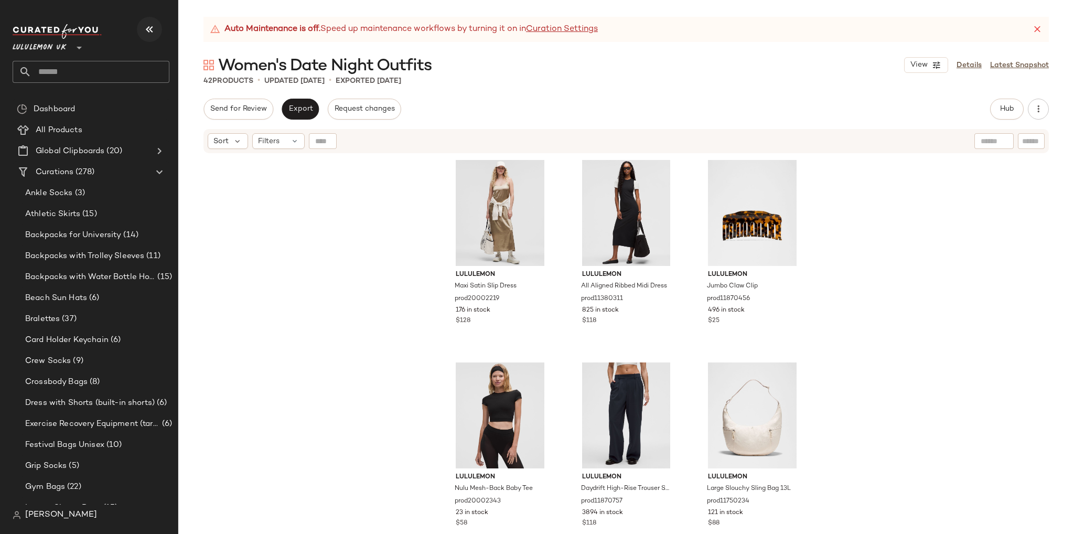
click at [147, 27] on icon "button" at bounding box center [149, 29] width 13 height 13
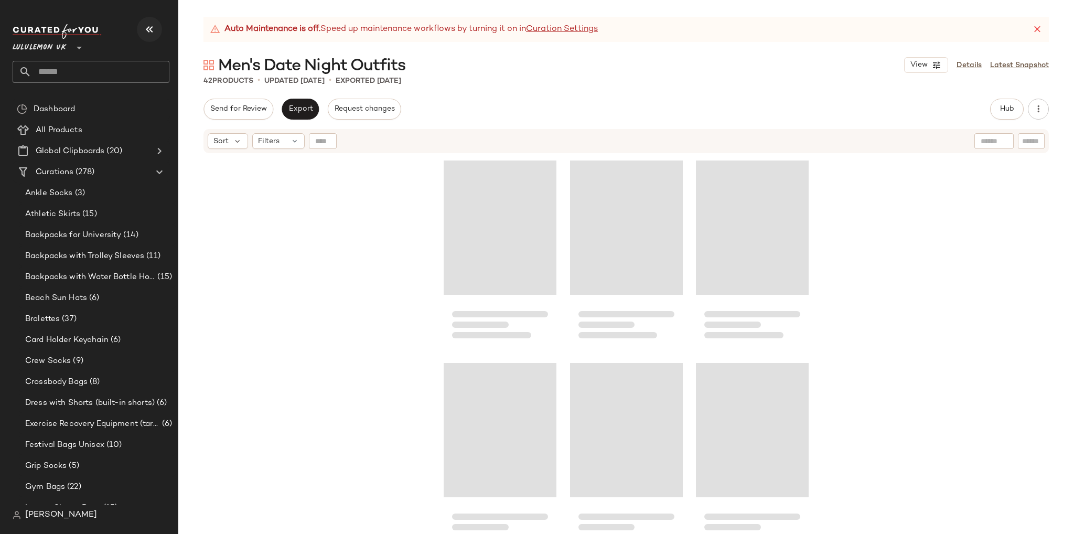
click at [145, 32] on icon "button" at bounding box center [149, 29] width 13 height 13
click at [147, 28] on icon "button" at bounding box center [149, 29] width 13 height 13
click at [147, 25] on icon "button" at bounding box center [149, 29] width 13 height 13
click at [147, 28] on icon "button" at bounding box center [149, 29] width 13 height 13
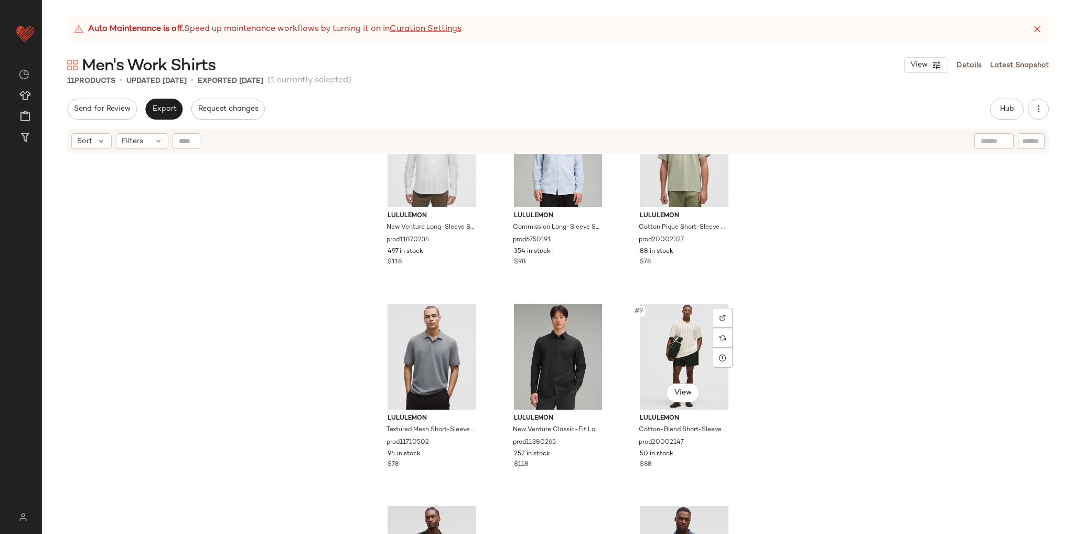
scroll to position [271, 0]
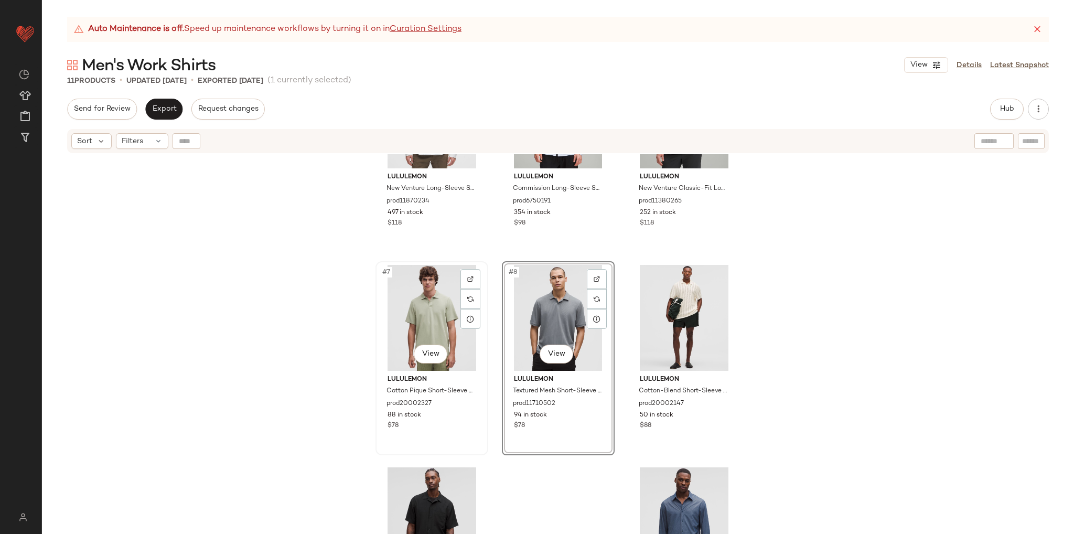
scroll to position [406, 0]
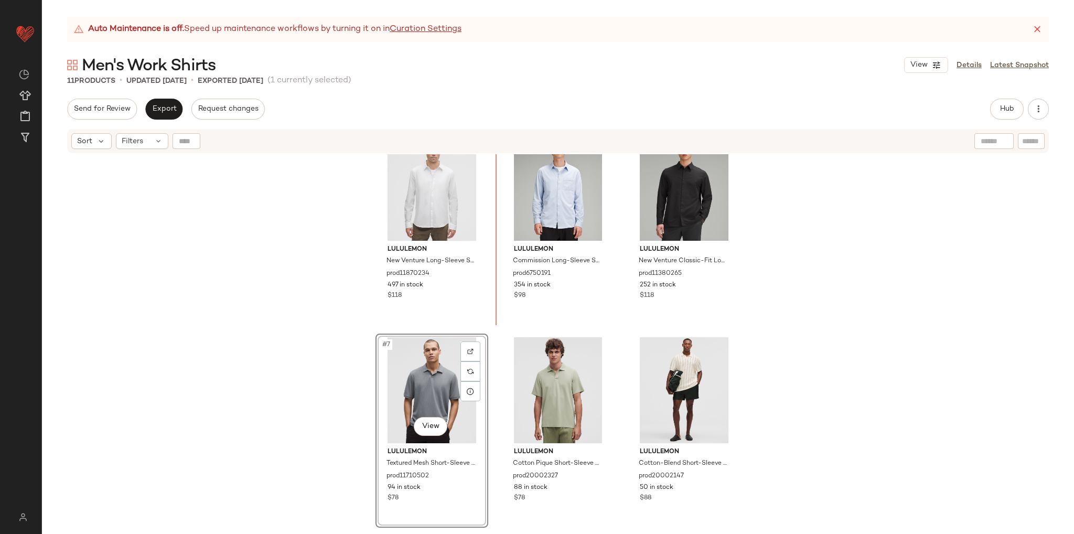
scroll to position [235, 0]
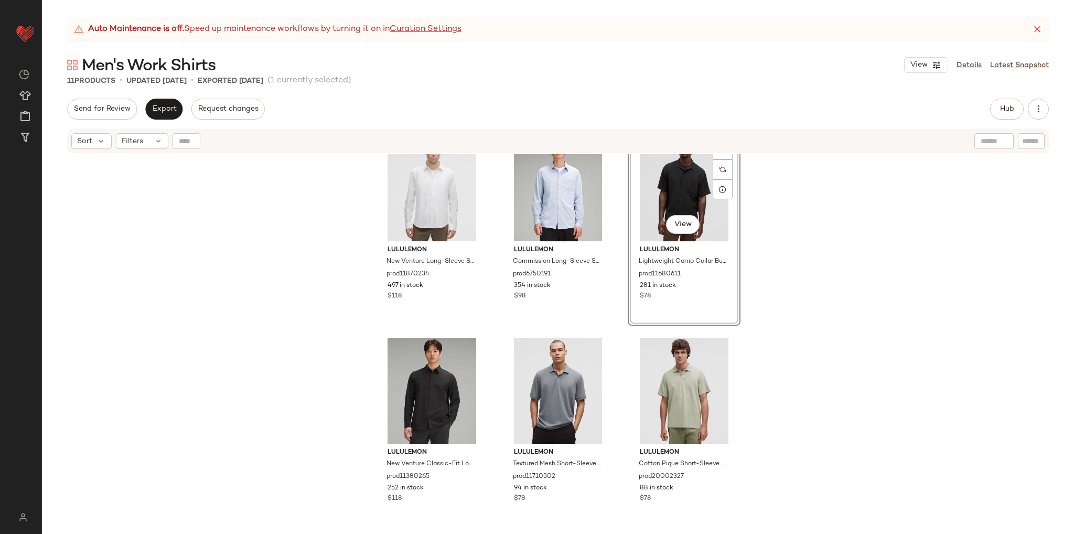
click at [783, 307] on div "lululemon New Venture Long-Sleeve Shirt Slim-Fit prod11870234 497 in stock $118…" at bounding box center [558, 357] width 1032 height 406
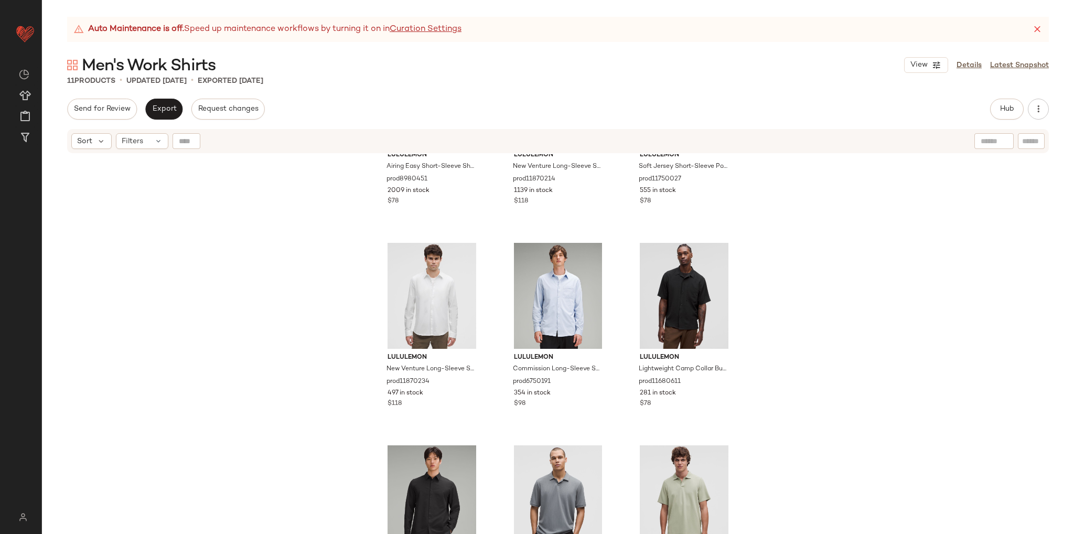
scroll to position [0, 0]
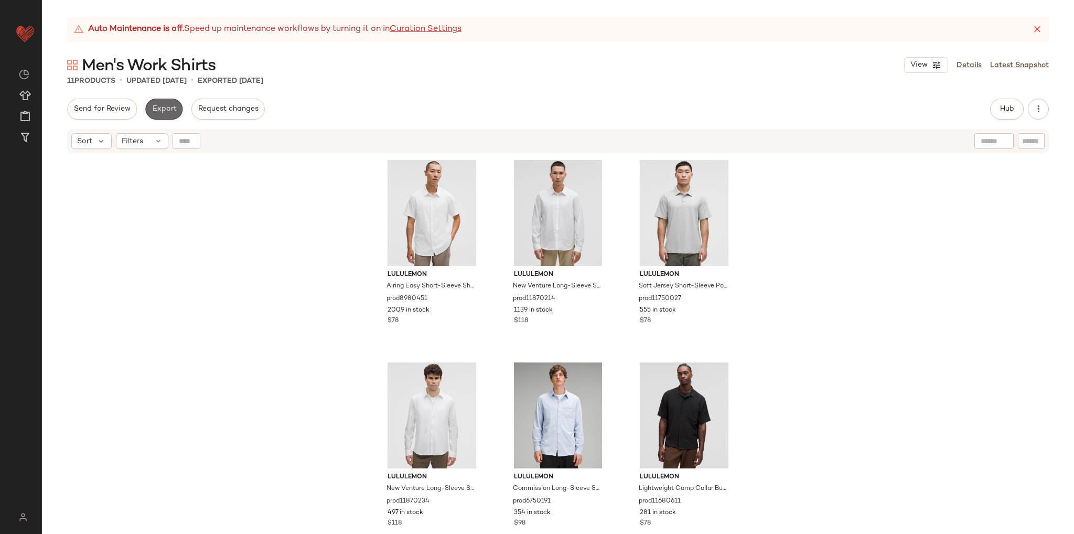
click at [171, 113] on span "Export" at bounding box center [164, 109] width 25 height 8
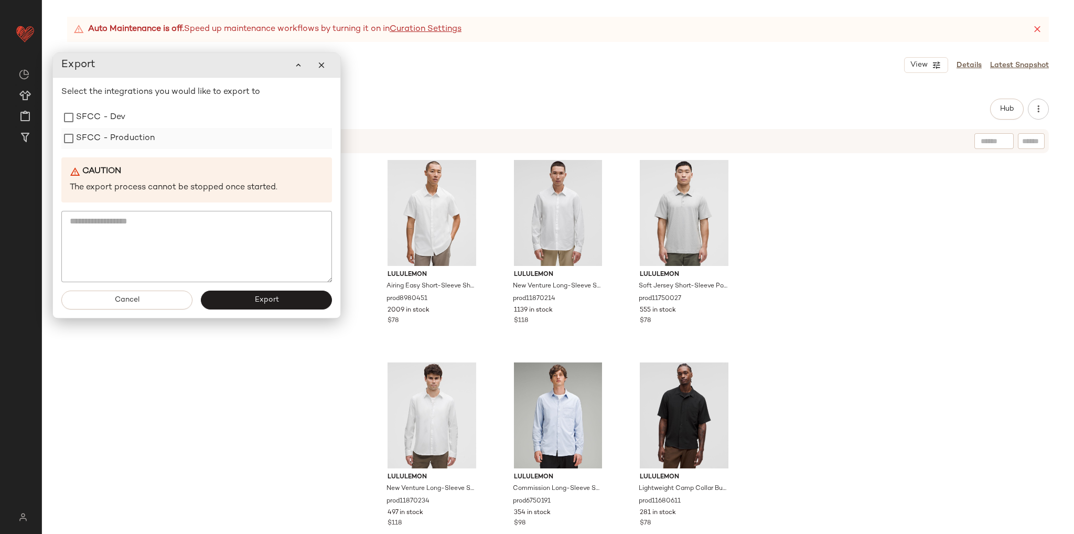
click at [147, 142] on label "SFCC - Production" at bounding box center [115, 138] width 79 height 21
click at [254, 298] on span "Export" at bounding box center [265, 300] width 25 height 8
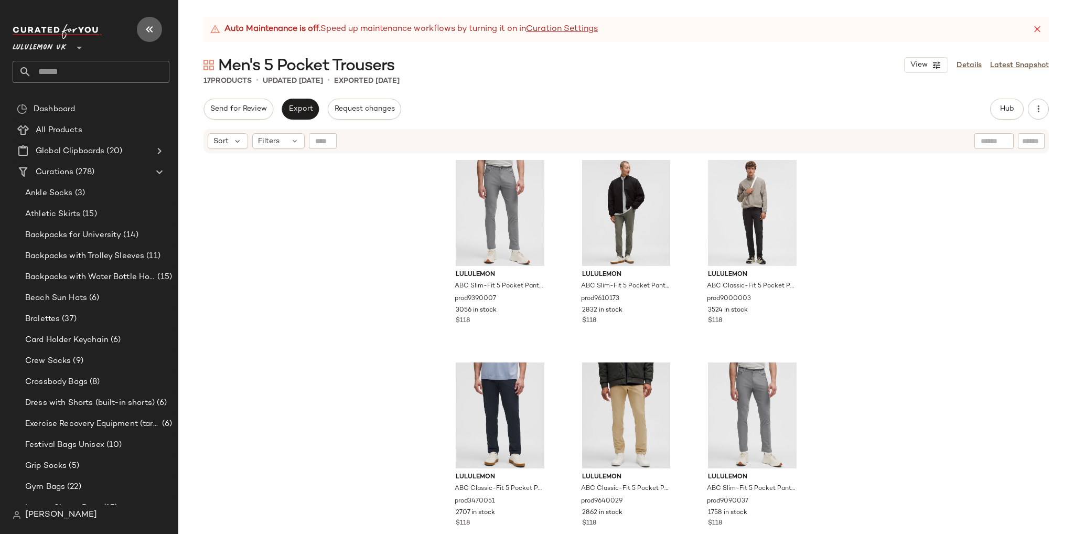
click at [143, 25] on icon "button" at bounding box center [149, 29] width 13 height 13
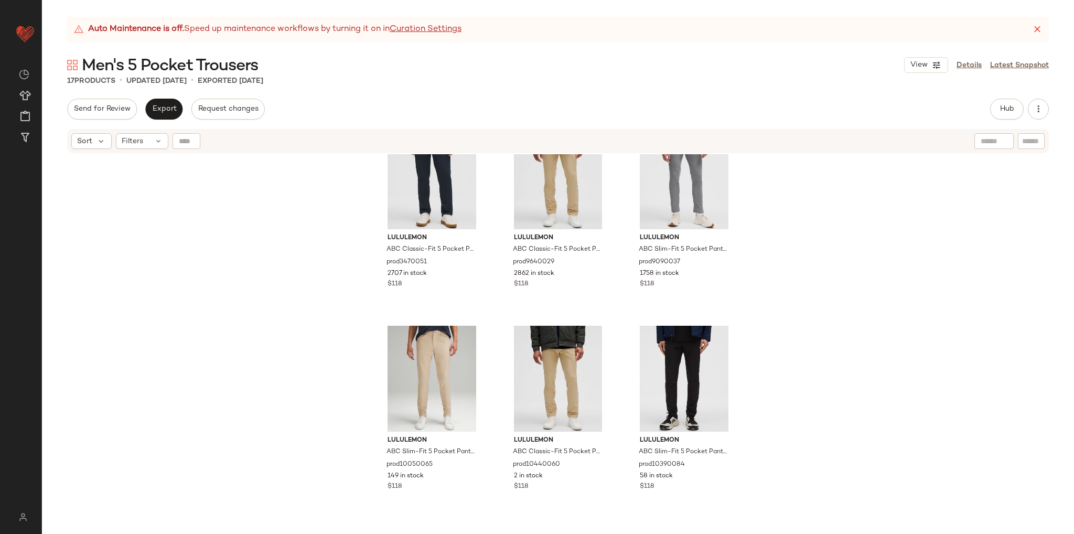
scroll to position [271, 0]
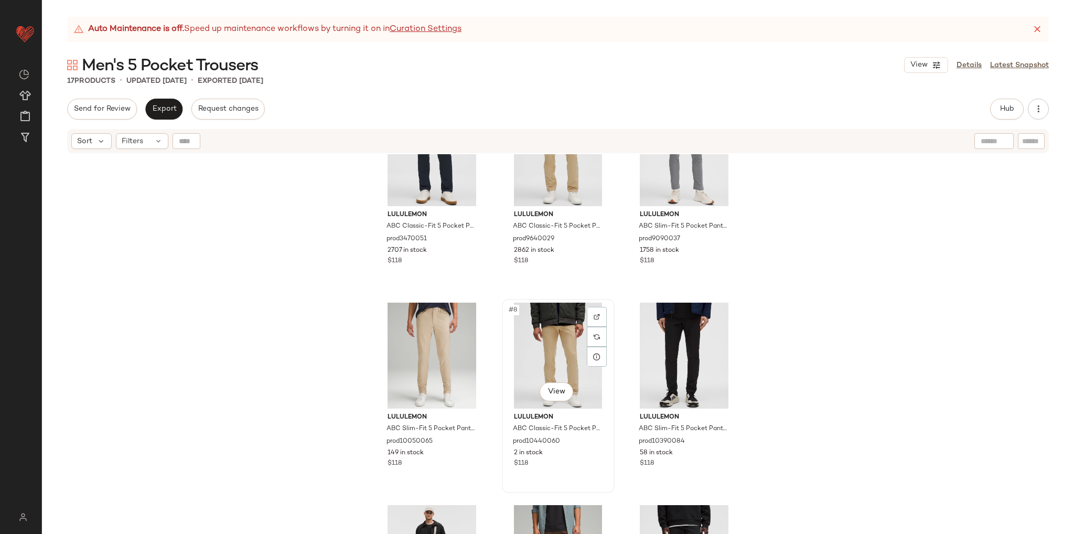
click at [553, 361] on div "#8 View" at bounding box center [557, 356] width 105 height 106
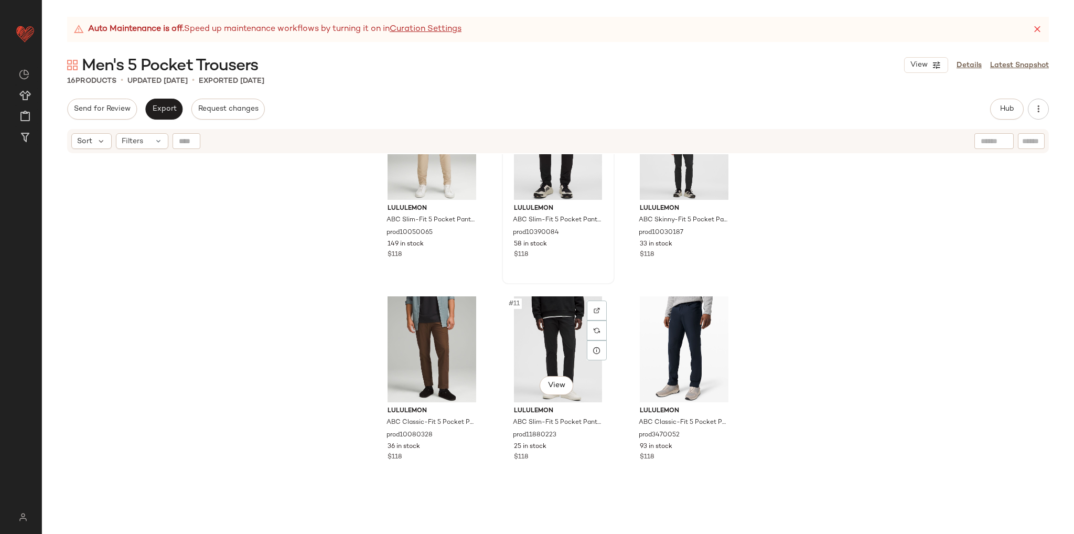
scroll to position [480, 0]
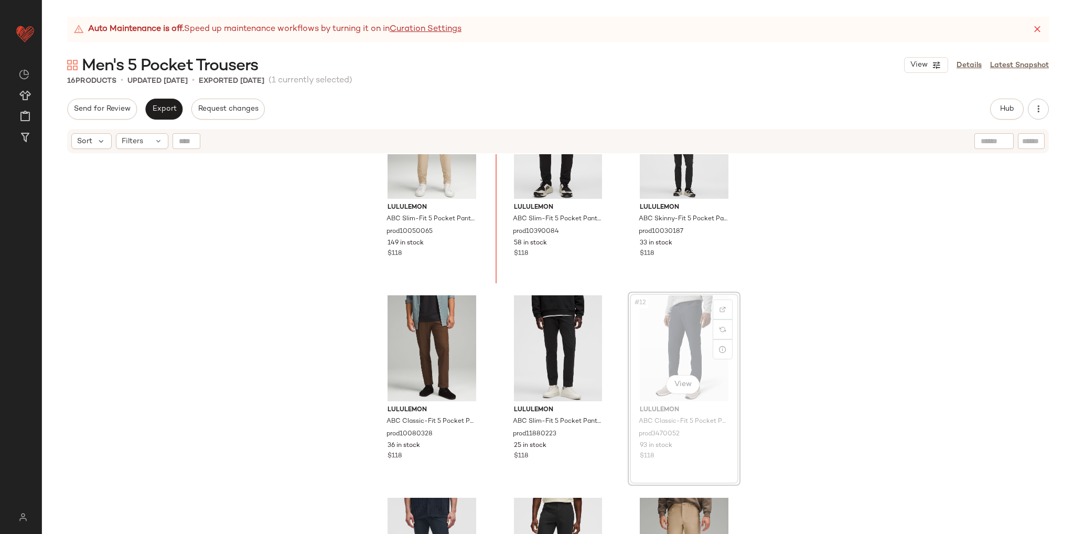
scroll to position [476, 0]
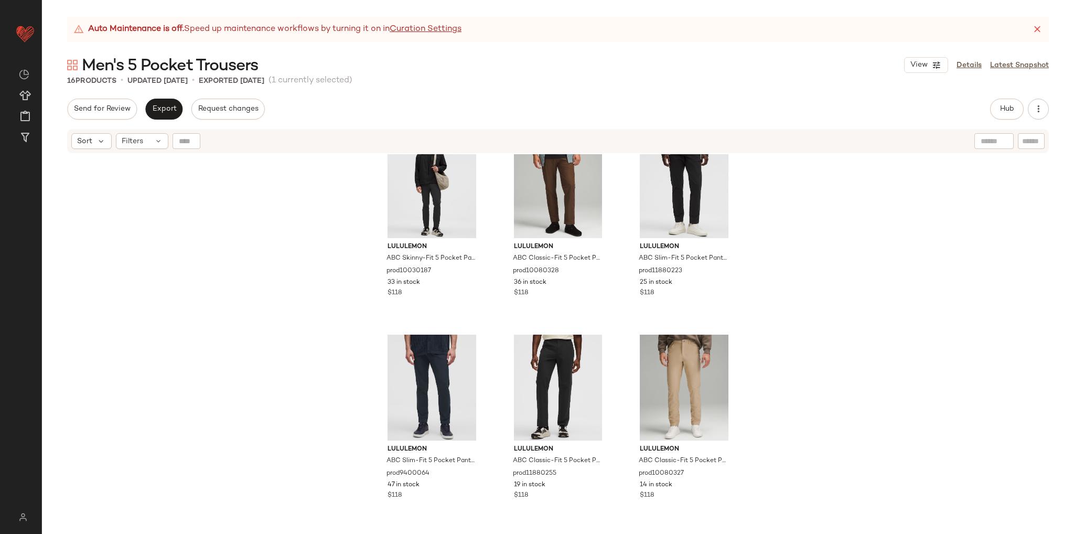
scroll to position [601, 0]
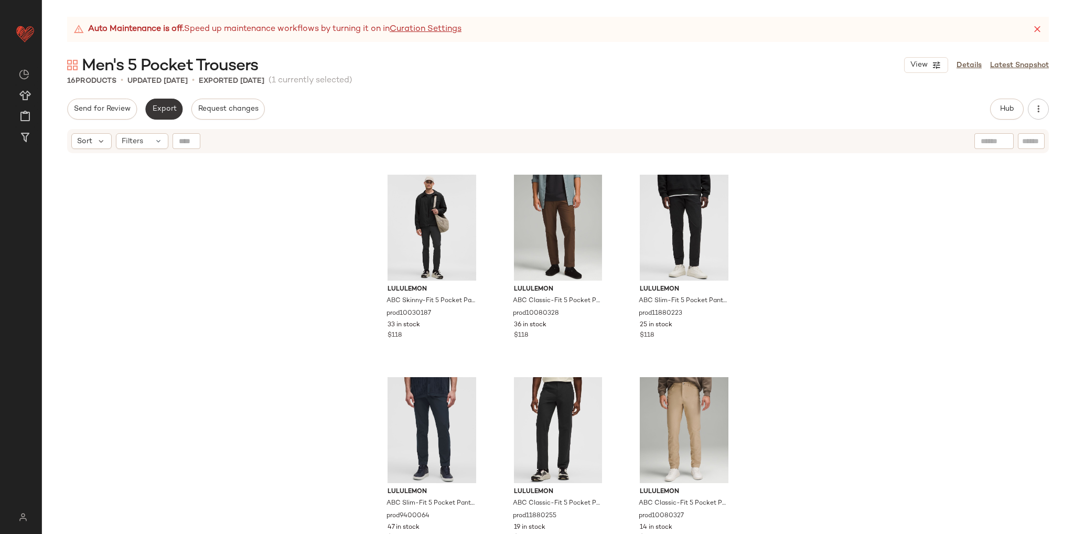
click at [168, 107] on span "Export" at bounding box center [164, 109] width 25 height 8
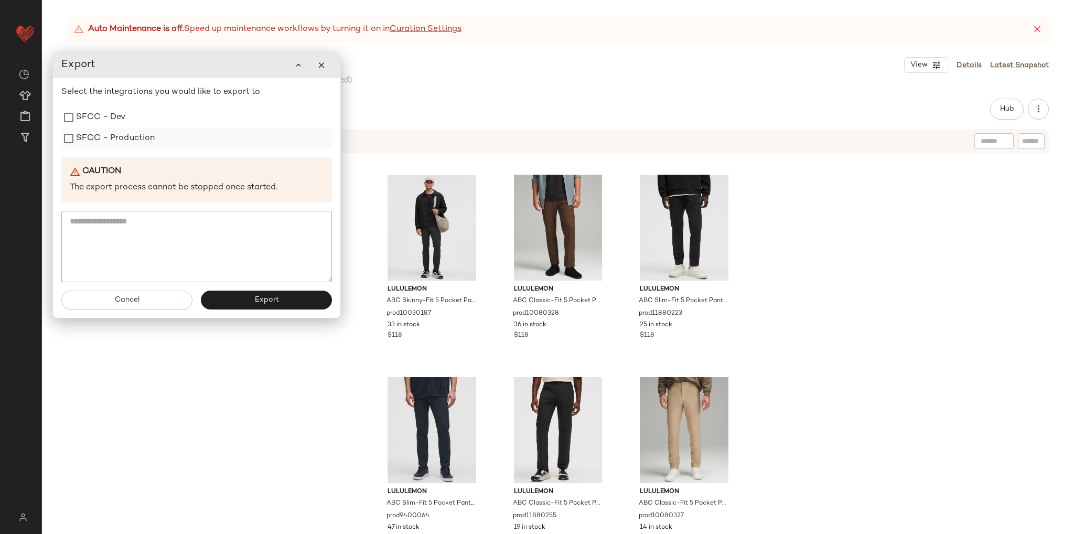
click at [136, 141] on label "SFCC - Production" at bounding box center [115, 138] width 79 height 21
click at [249, 295] on button "Export" at bounding box center [266, 299] width 131 height 19
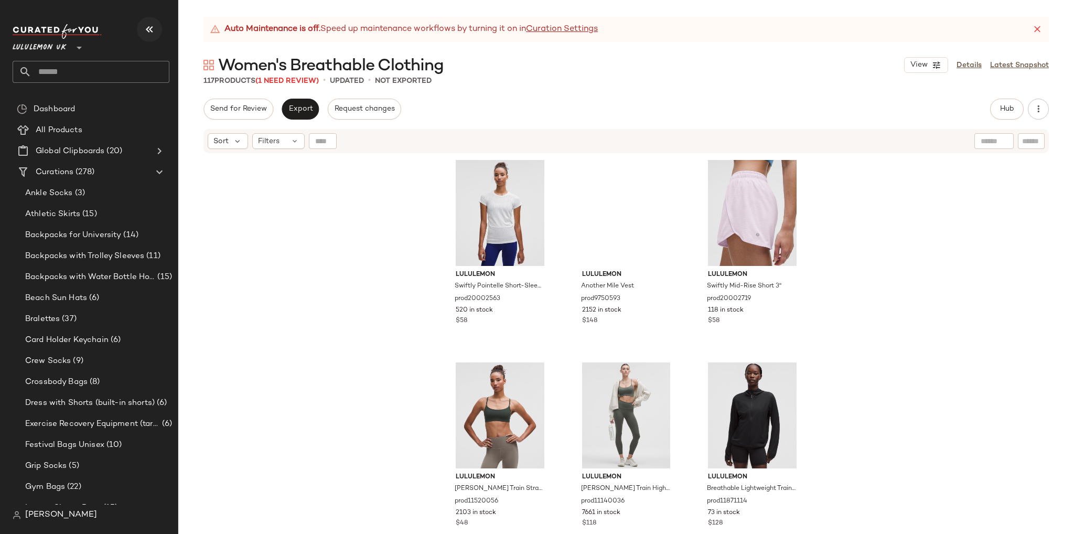
click at [140, 29] on button "button" at bounding box center [149, 29] width 25 height 25
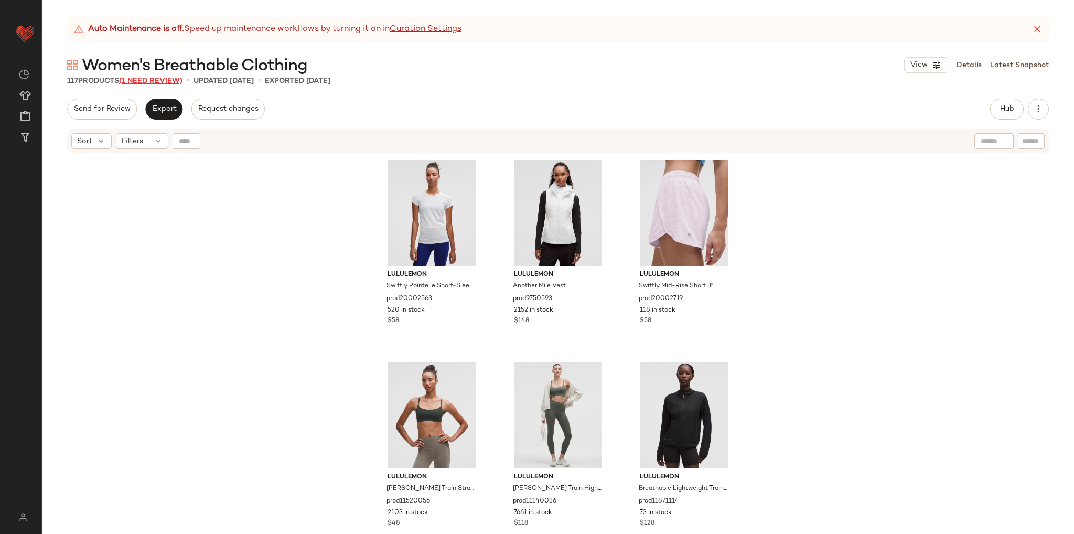
click at [180, 82] on span "(1 Need Review)" at bounding box center [150, 81] width 63 height 8
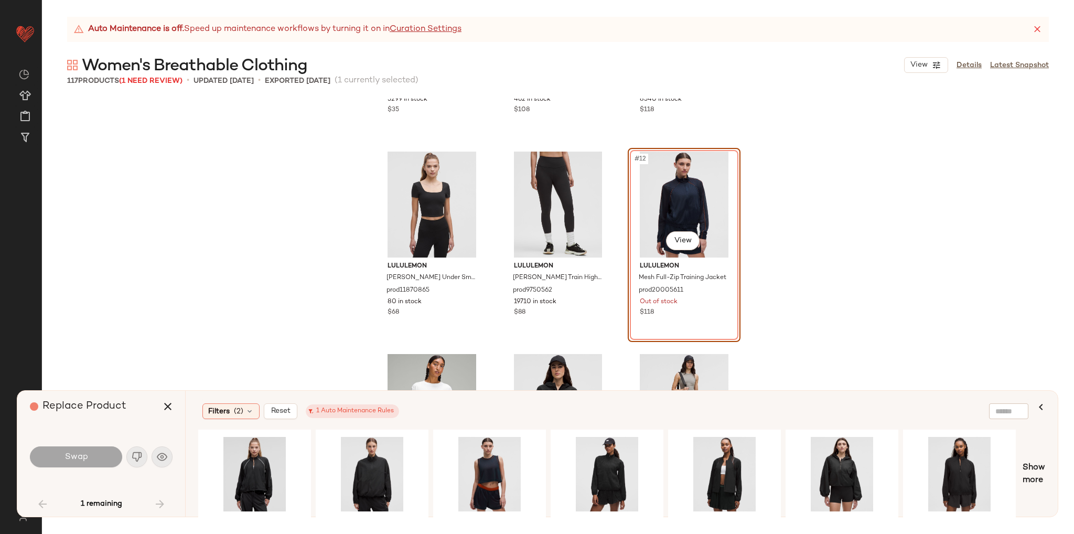
scroll to position [570, 0]
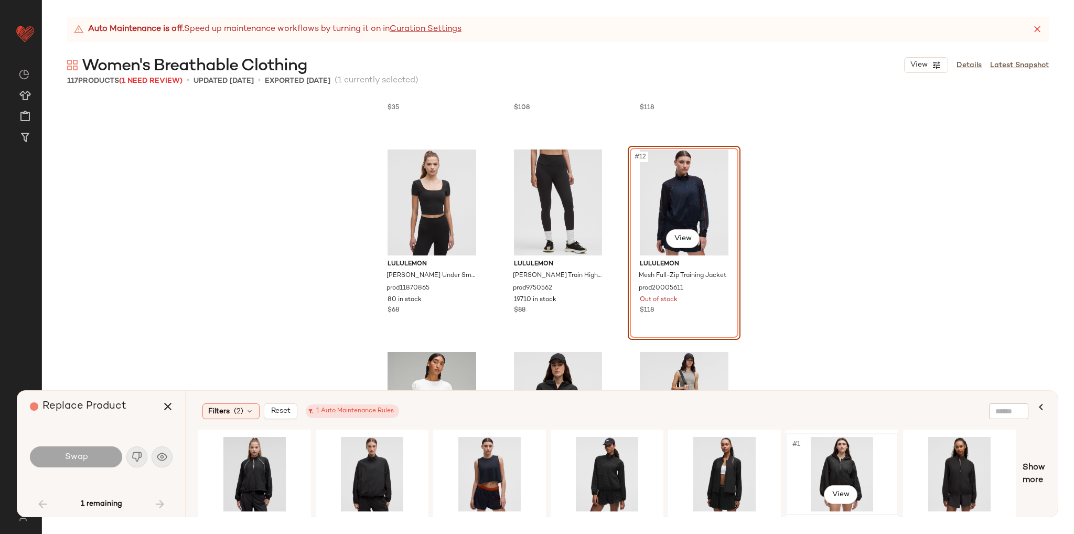
click at [832, 451] on div "#1 View" at bounding box center [841, 474] width 105 height 74
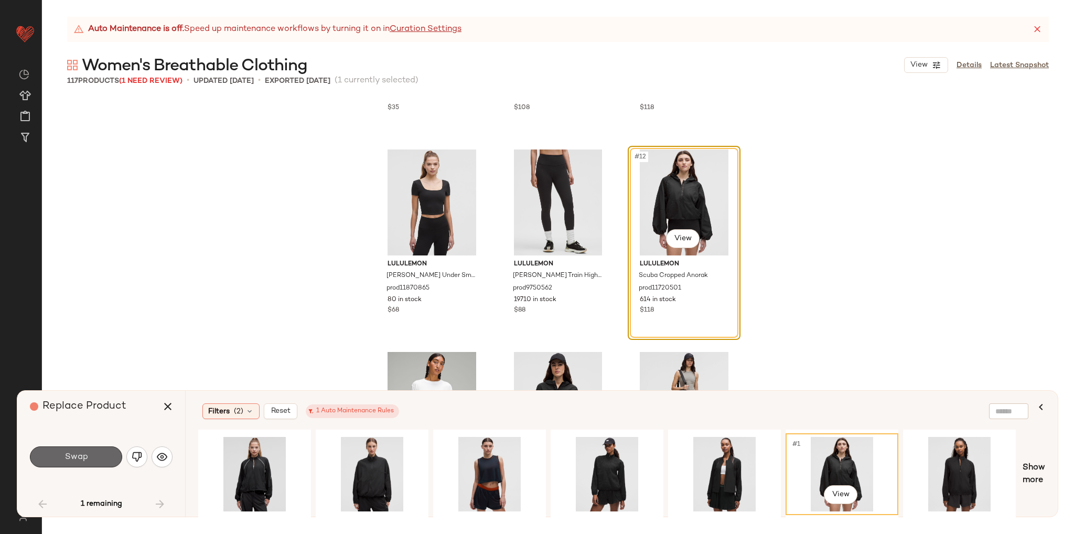
click at [91, 461] on button "Swap" at bounding box center [76, 456] width 92 height 21
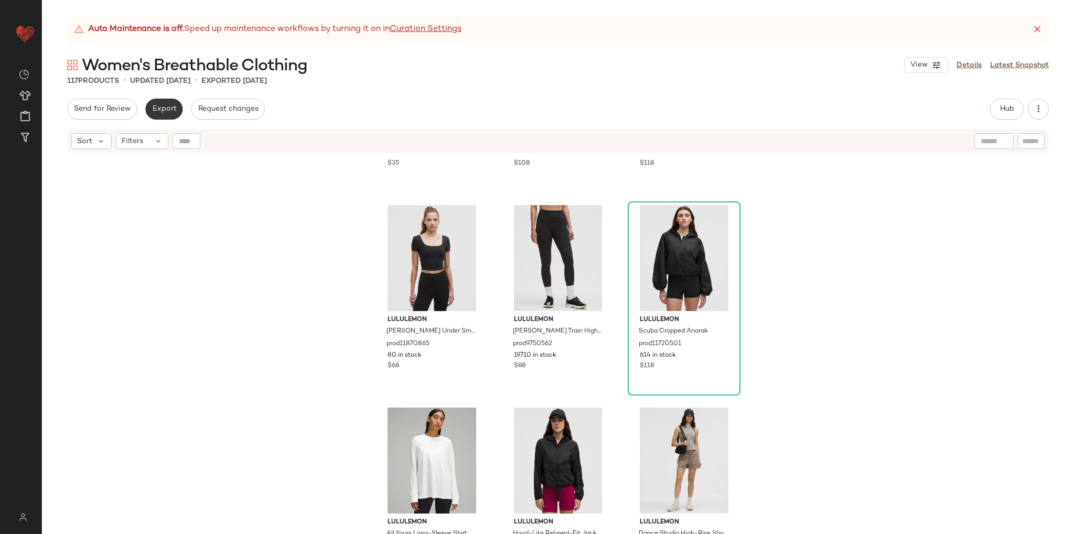
click at [169, 110] on span "Export" at bounding box center [164, 109] width 25 height 8
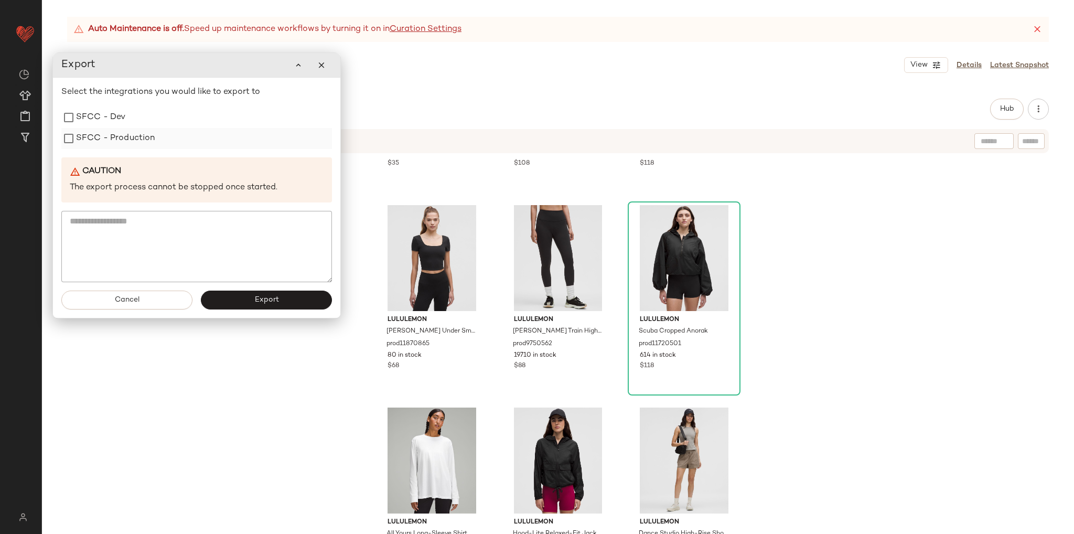
click at [154, 140] on label "SFCC - Production" at bounding box center [115, 138] width 79 height 21
click at [266, 303] on span "Export" at bounding box center [266, 300] width 25 height 8
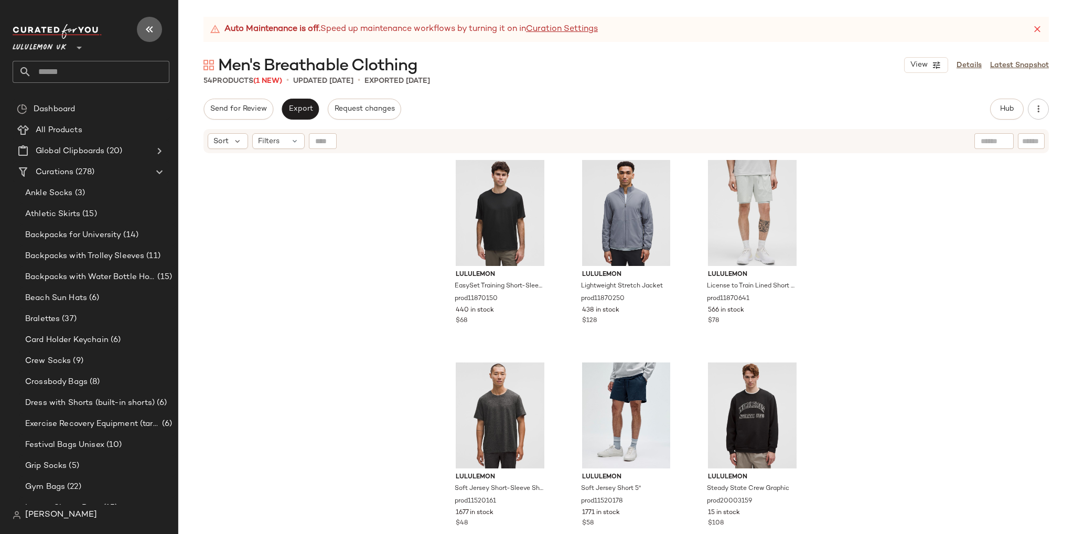
click at [149, 28] on icon "button" at bounding box center [149, 29] width 13 height 13
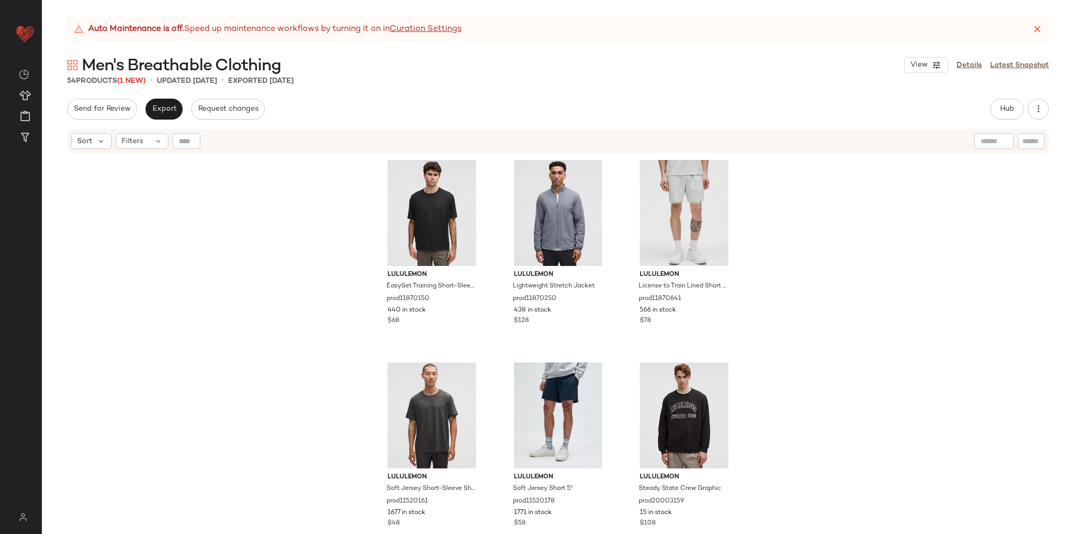
click at [176, 95] on div "Auto Maintenance is off. Speed up maintenance workflows by turning it on in Cur…" at bounding box center [558, 275] width 1032 height 517
click at [174, 103] on button "Export" at bounding box center [163, 109] width 37 height 21
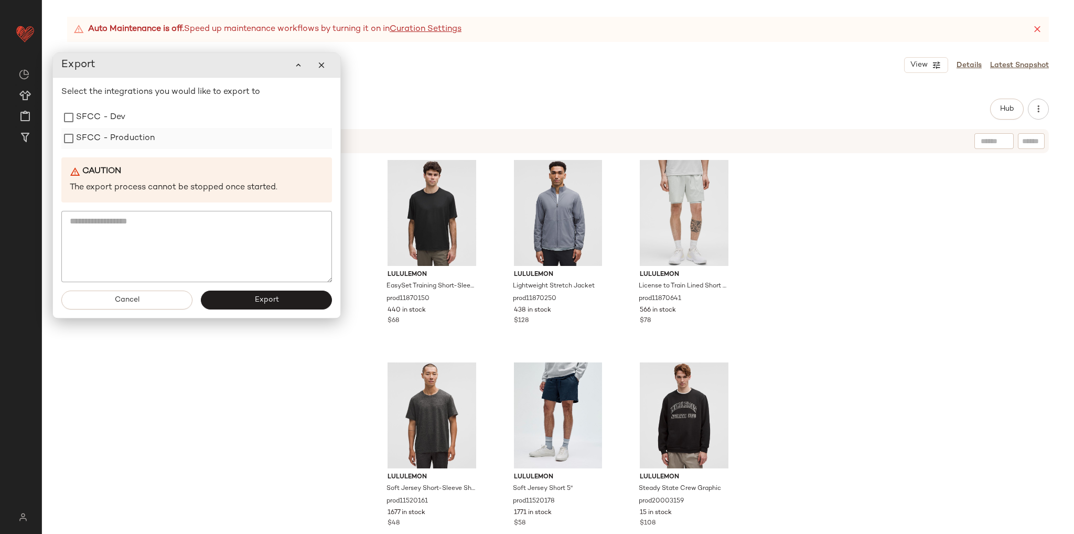
click at [126, 143] on label "SFCC - Production" at bounding box center [115, 138] width 79 height 21
click at [260, 298] on span "Export" at bounding box center [266, 300] width 25 height 8
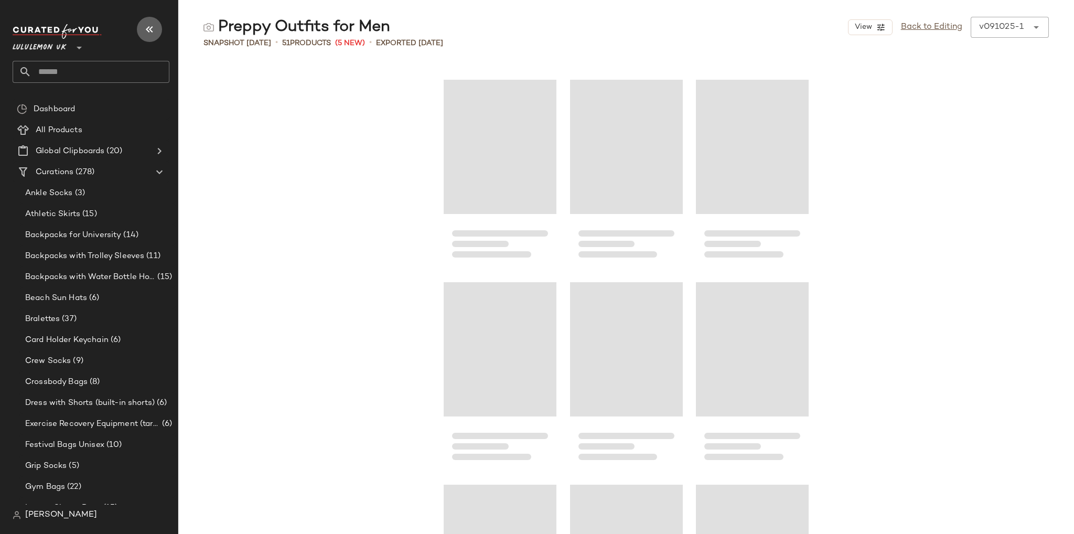
click at [146, 28] on icon "button" at bounding box center [149, 29] width 13 height 13
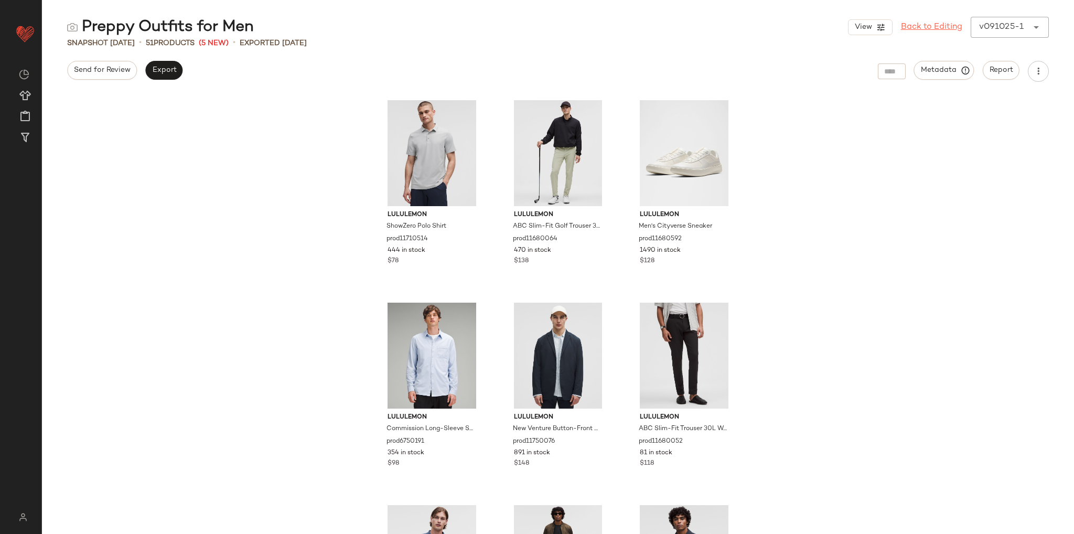
click at [910, 33] on link "Back to Editing" at bounding box center [931, 27] width 61 height 13
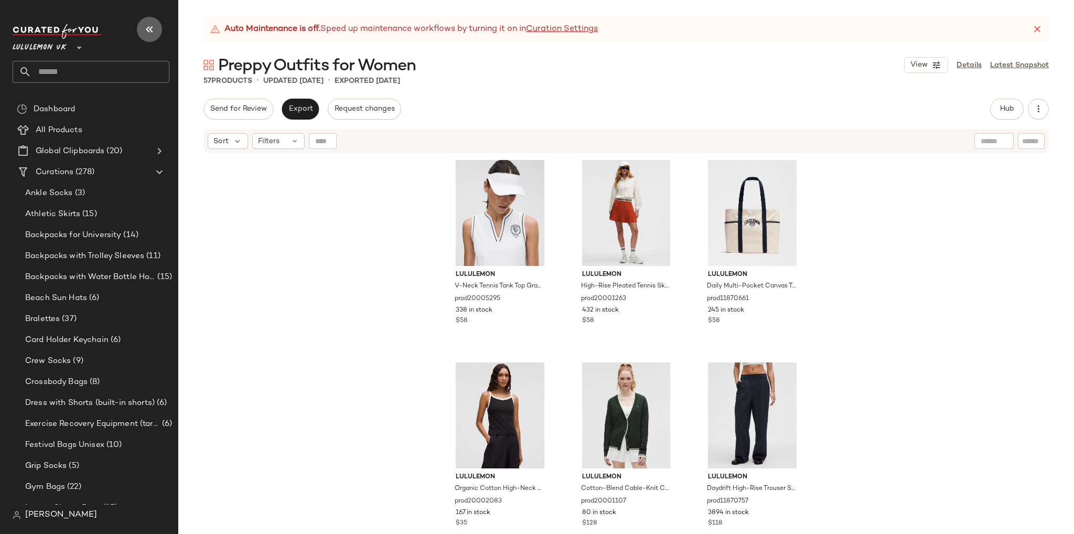
click at [145, 32] on icon "button" at bounding box center [149, 29] width 13 height 13
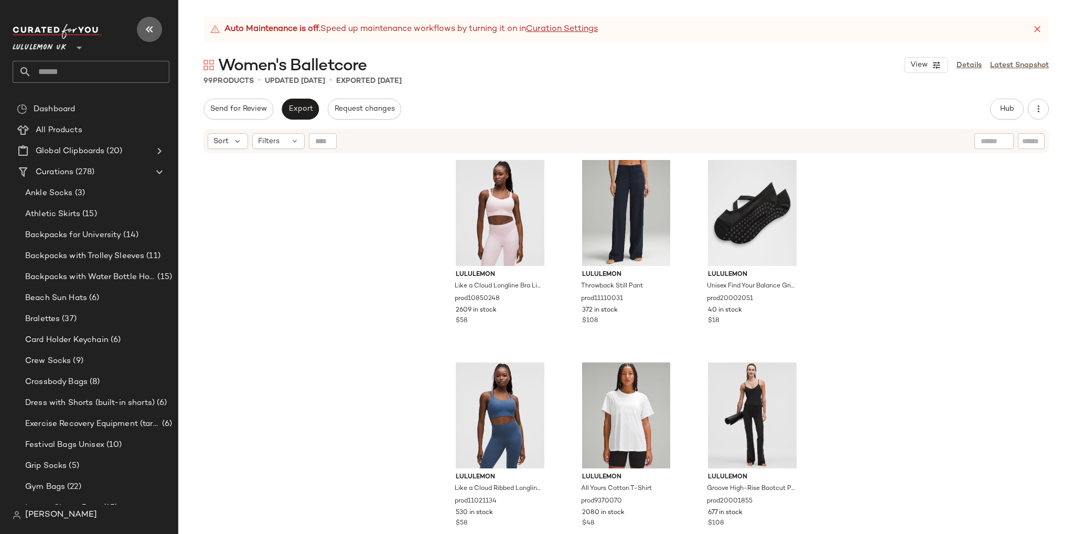
click at [145, 27] on icon "button" at bounding box center [149, 29] width 13 height 13
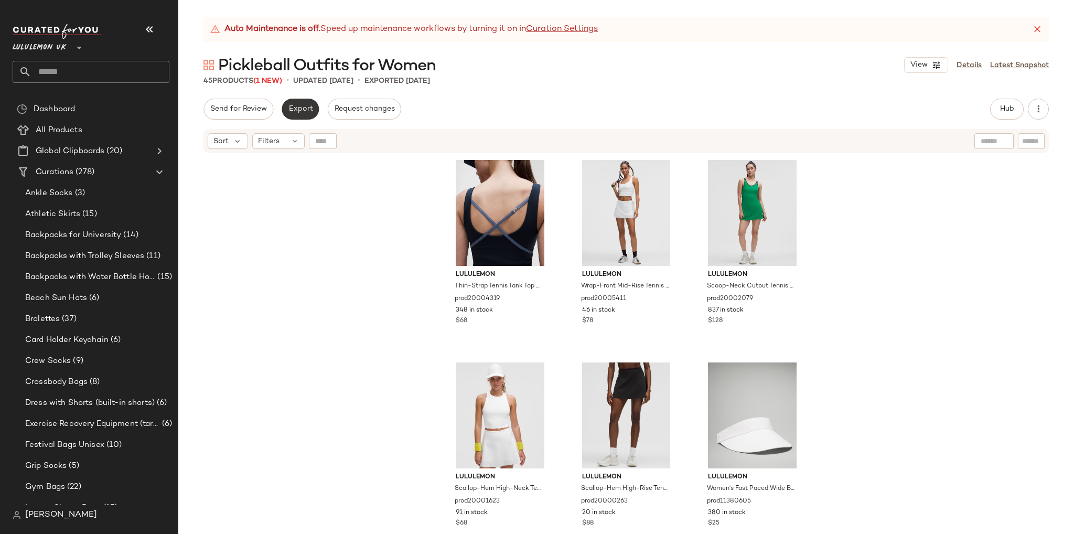
click at [292, 107] on span "Export" at bounding box center [300, 109] width 25 height 8
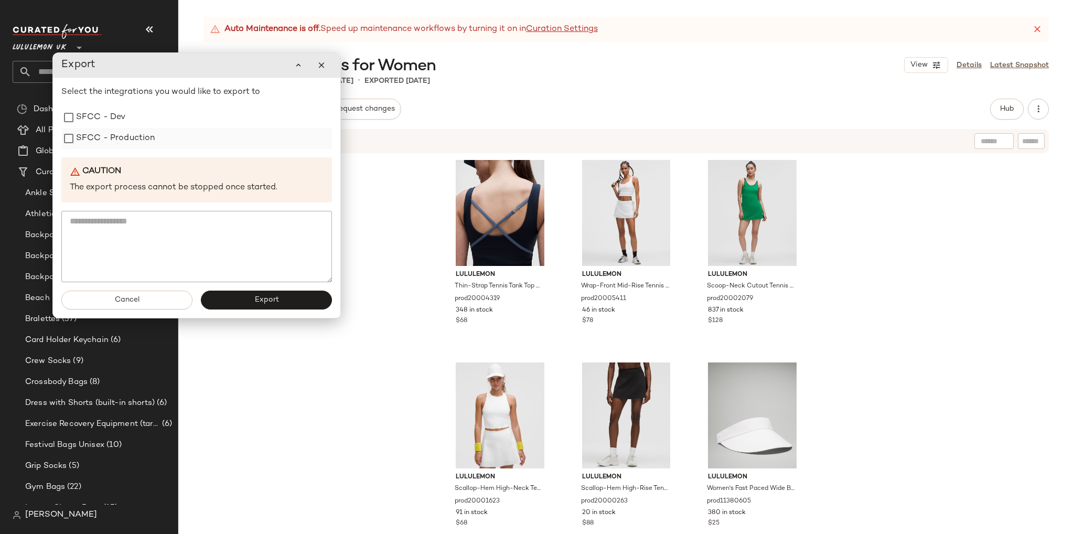
click at [129, 142] on label "SFCC - Production" at bounding box center [115, 138] width 79 height 21
click at [260, 296] on span "Export" at bounding box center [266, 300] width 25 height 8
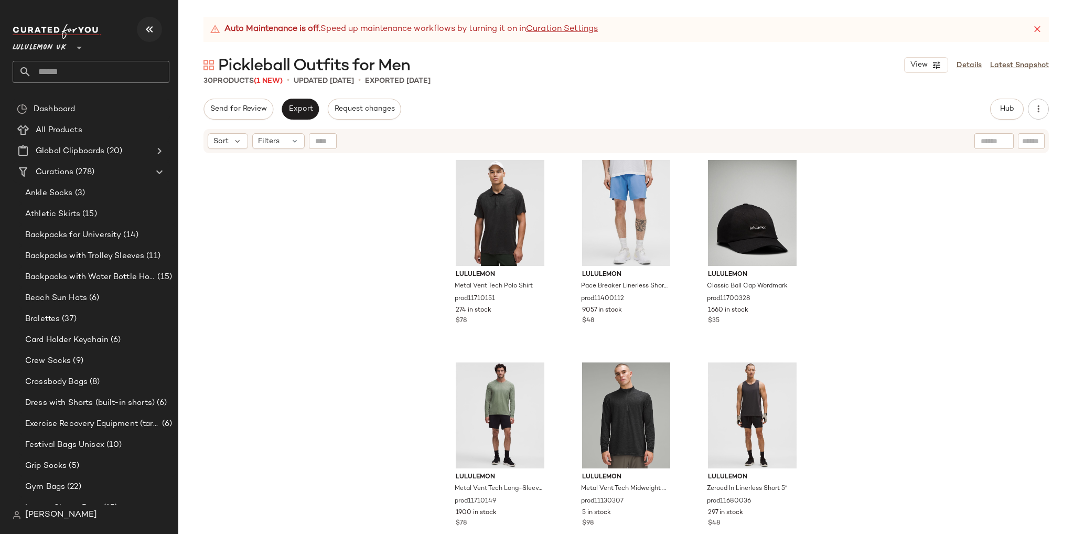
click at [150, 31] on icon "button" at bounding box center [149, 29] width 13 height 13
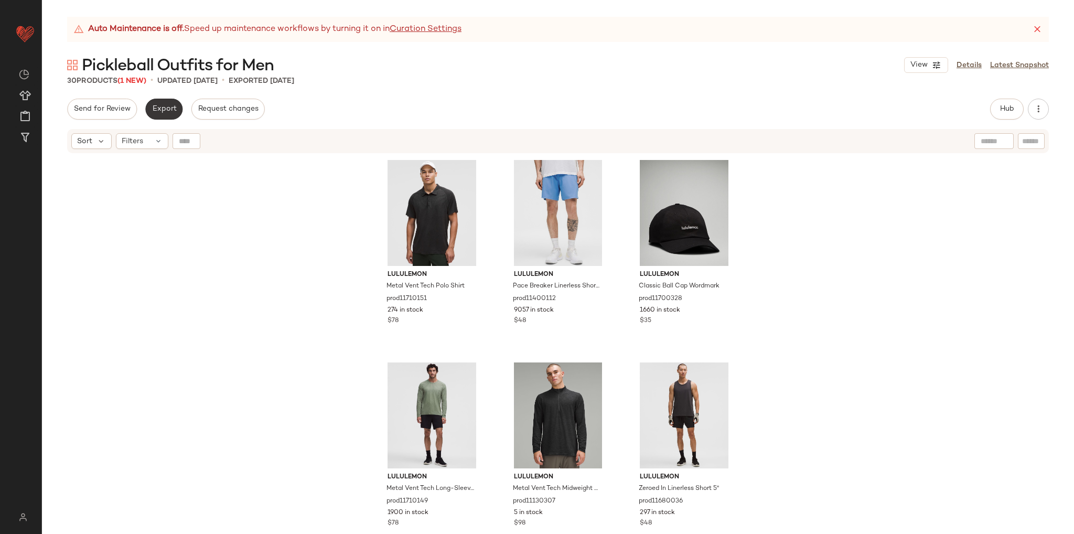
click at [170, 105] on span "Export" at bounding box center [164, 109] width 25 height 8
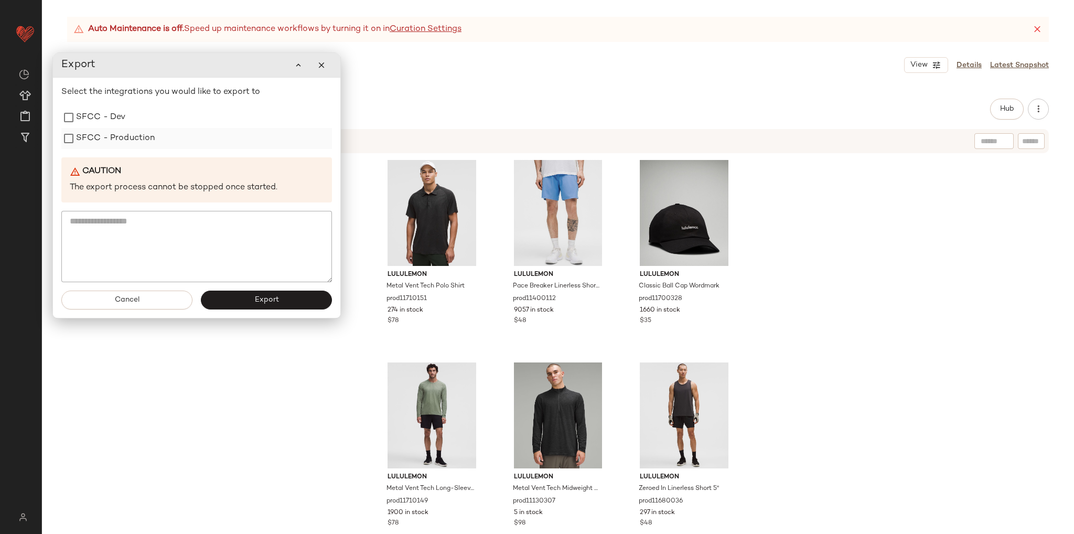
click at [133, 145] on label "SFCC - Production" at bounding box center [115, 138] width 79 height 21
click at [254, 303] on button "Export" at bounding box center [266, 299] width 131 height 19
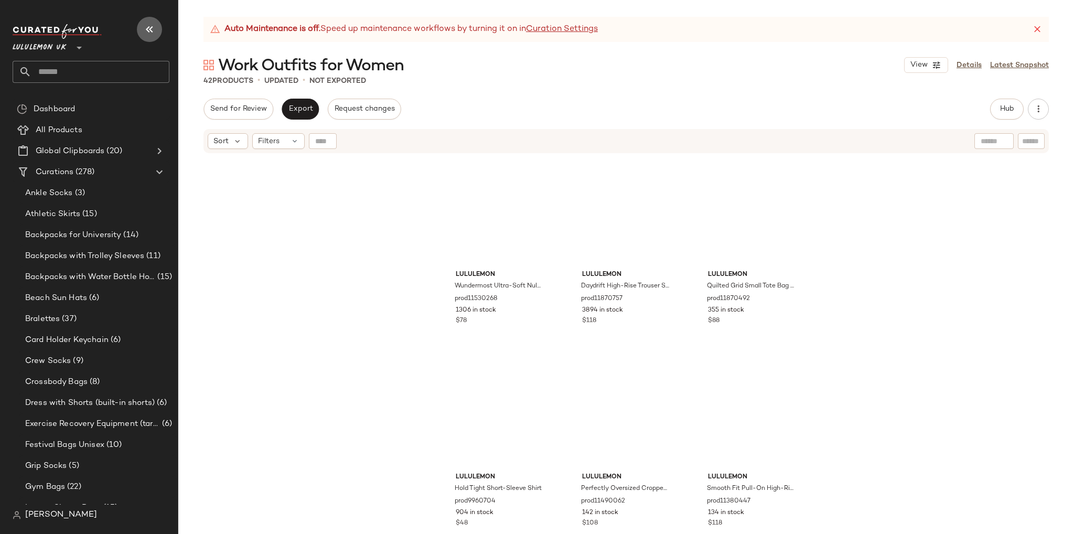
click at [141, 32] on button "button" at bounding box center [149, 29] width 25 height 25
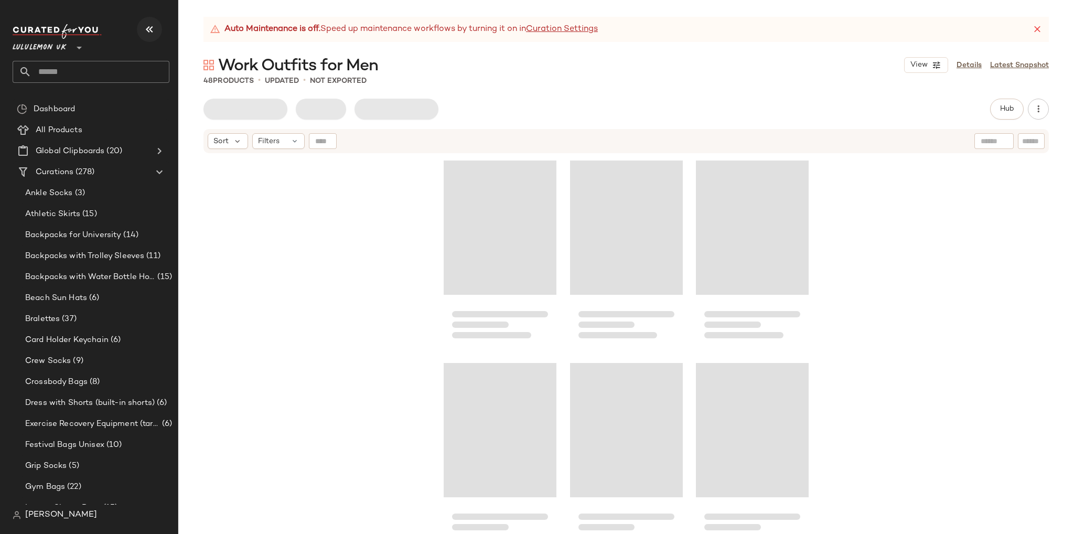
click at [146, 30] on icon "button" at bounding box center [149, 29] width 13 height 13
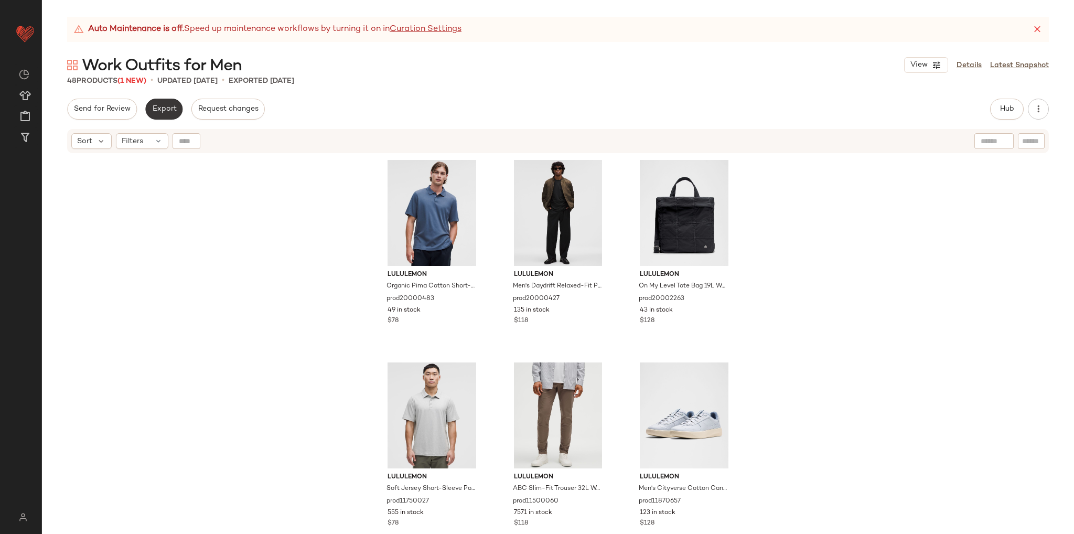
click at [162, 107] on span "Export" at bounding box center [164, 109] width 25 height 8
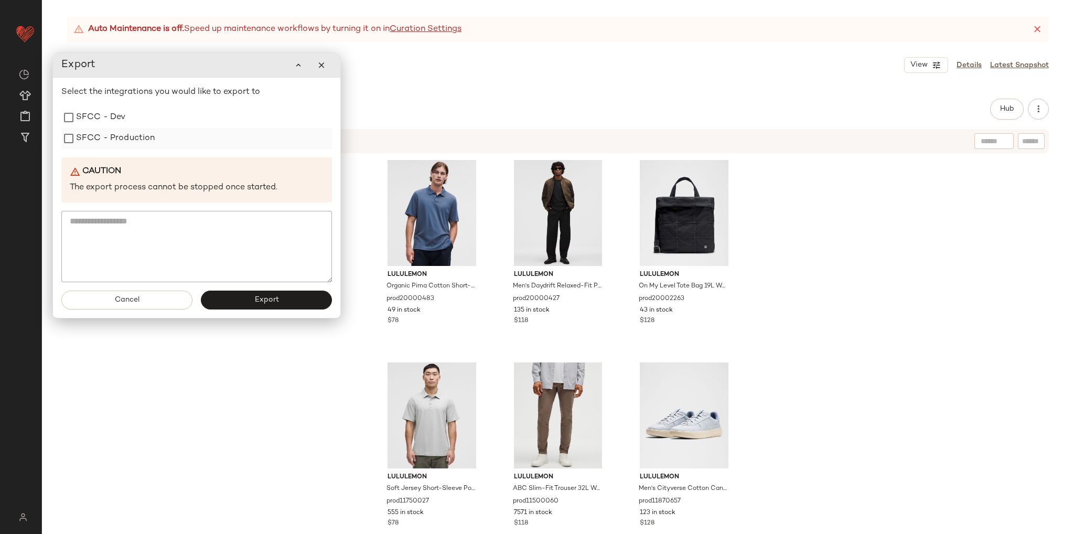
click at [115, 131] on label "SFCC - Production" at bounding box center [115, 138] width 79 height 21
click at [247, 295] on button "Export" at bounding box center [266, 299] width 131 height 19
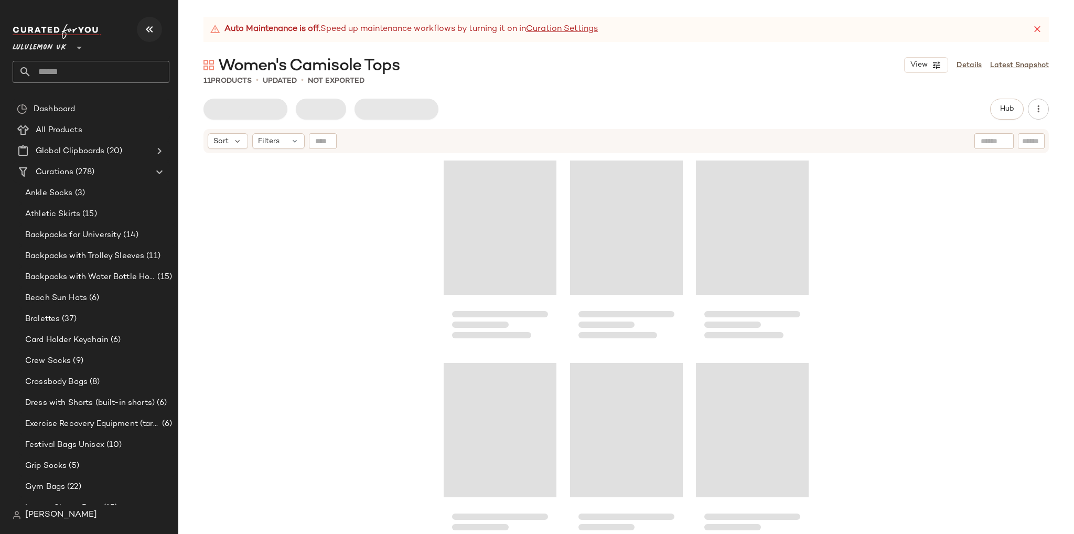
click at [147, 23] on icon "button" at bounding box center [149, 29] width 13 height 13
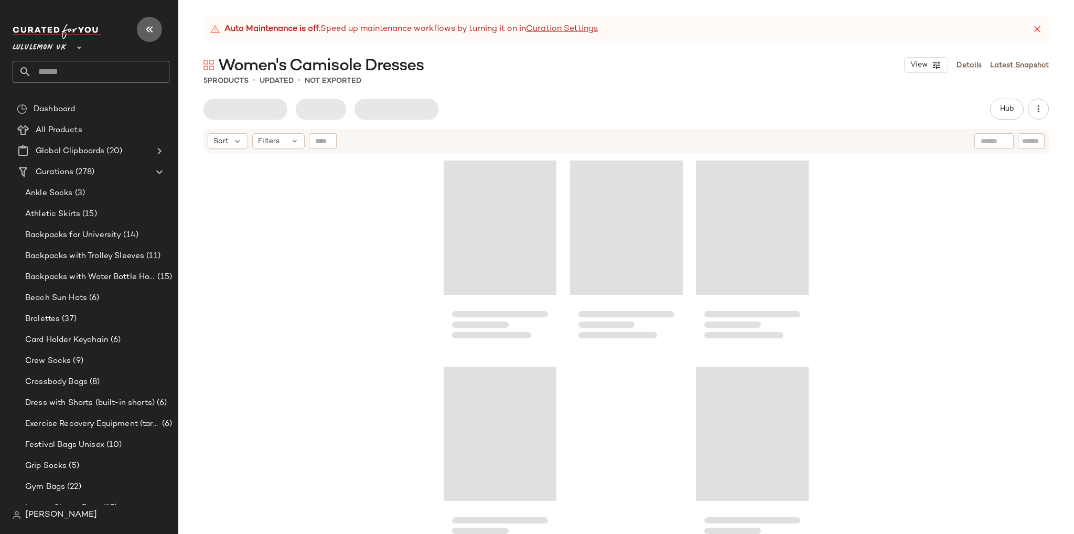
click at [145, 28] on icon "button" at bounding box center [149, 29] width 13 height 13
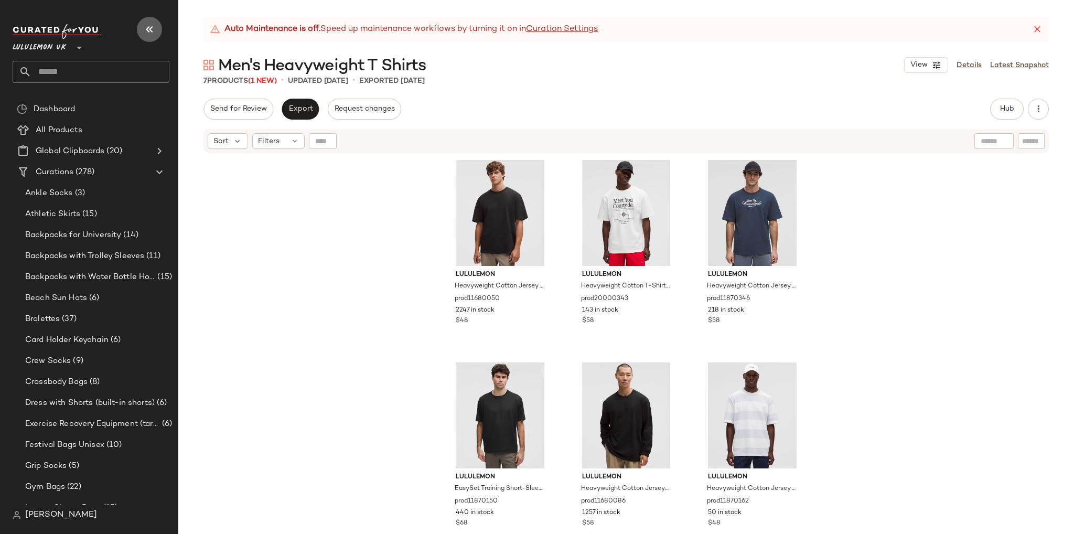
click at [151, 29] on icon "button" at bounding box center [149, 29] width 13 height 13
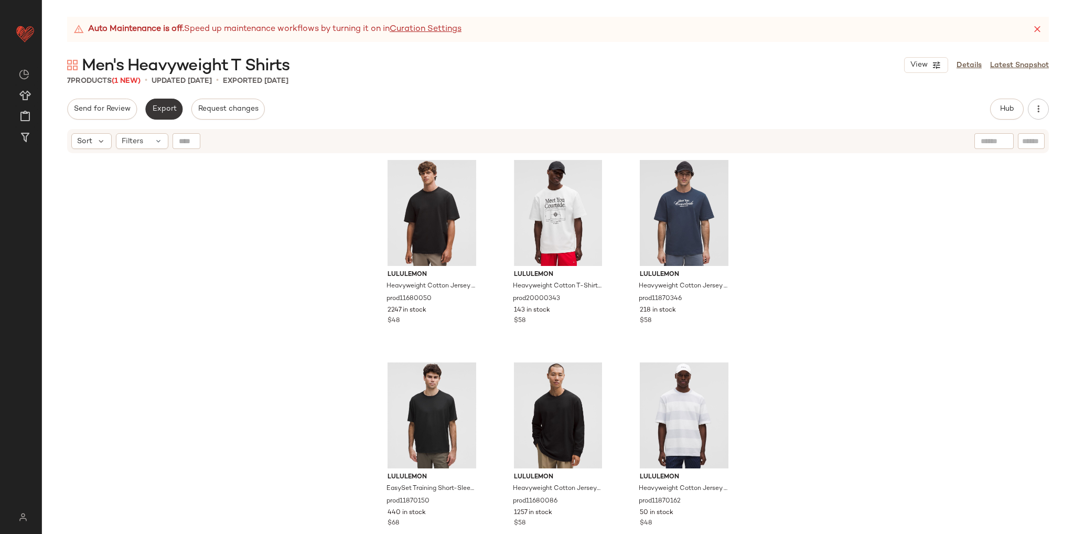
click at [174, 110] on span "Export" at bounding box center [164, 109] width 25 height 8
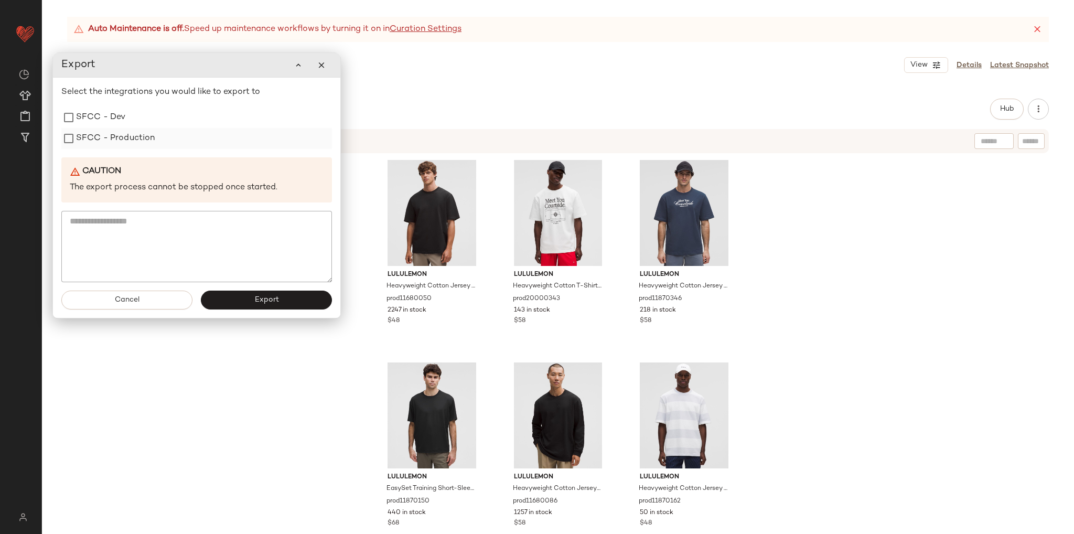
click at [139, 146] on label "SFCC - Production" at bounding box center [115, 138] width 79 height 21
click at [256, 307] on button "Export" at bounding box center [266, 299] width 131 height 19
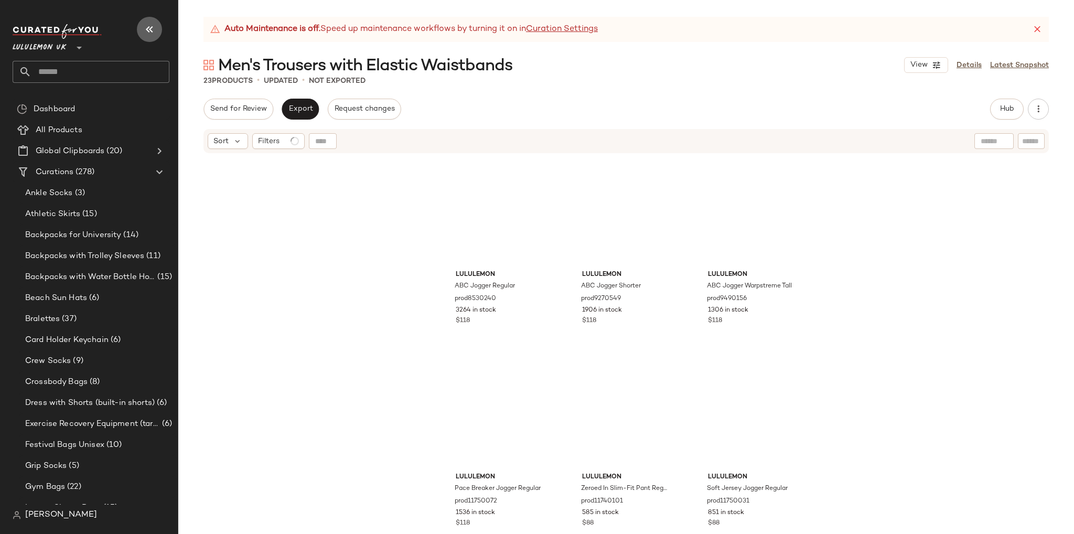
click at [149, 28] on icon "button" at bounding box center [149, 29] width 13 height 13
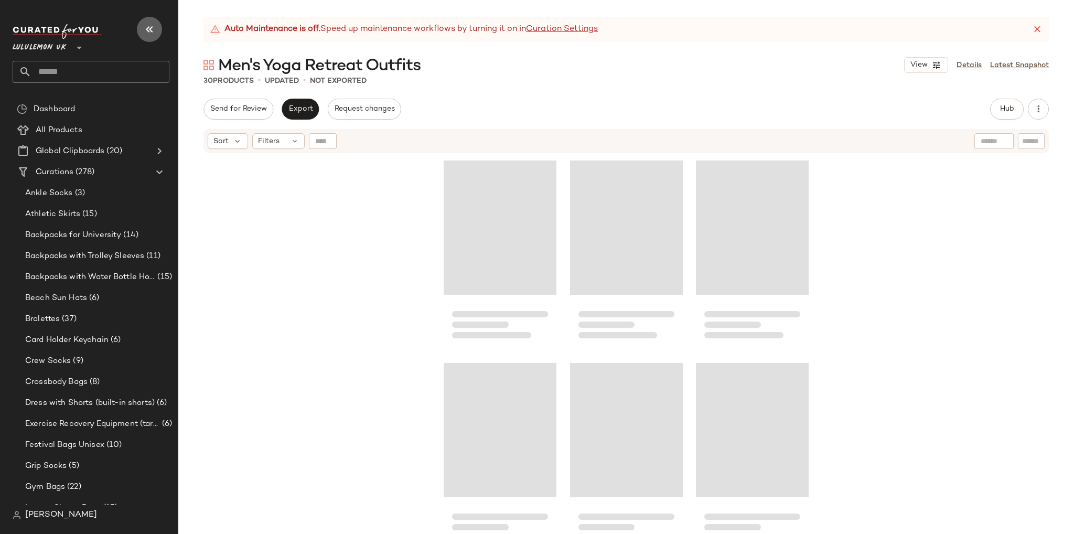
click at [147, 30] on icon "button" at bounding box center [149, 29] width 13 height 13
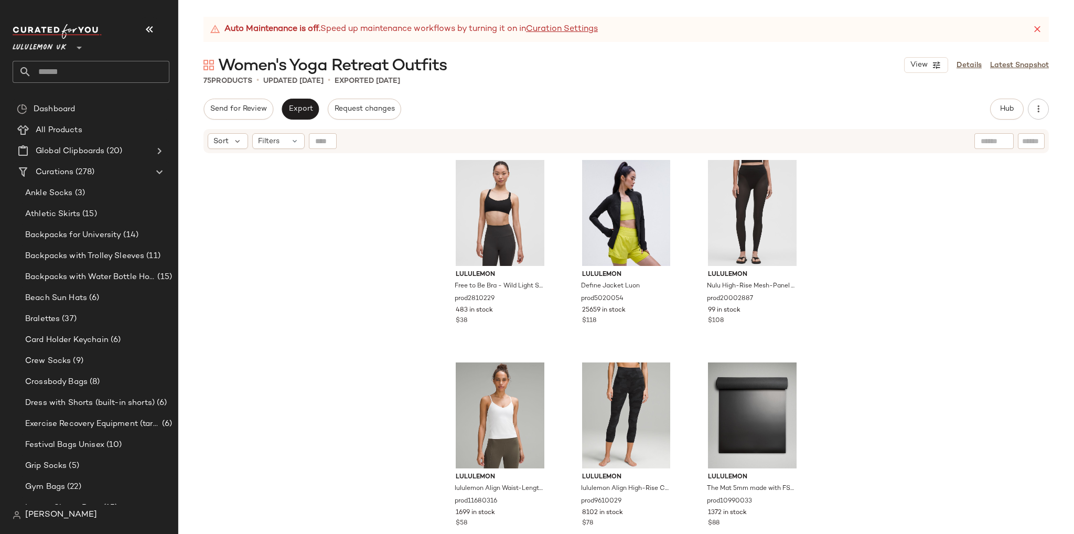
click at [135, 31] on div "Lululemon UK **" at bounding box center [91, 41] width 157 height 26
click at [146, 30] on icon "button" at bounding box center [149, 29] width 13 height 13
